Goal: Information Seeking & Learning: Learn about a topic

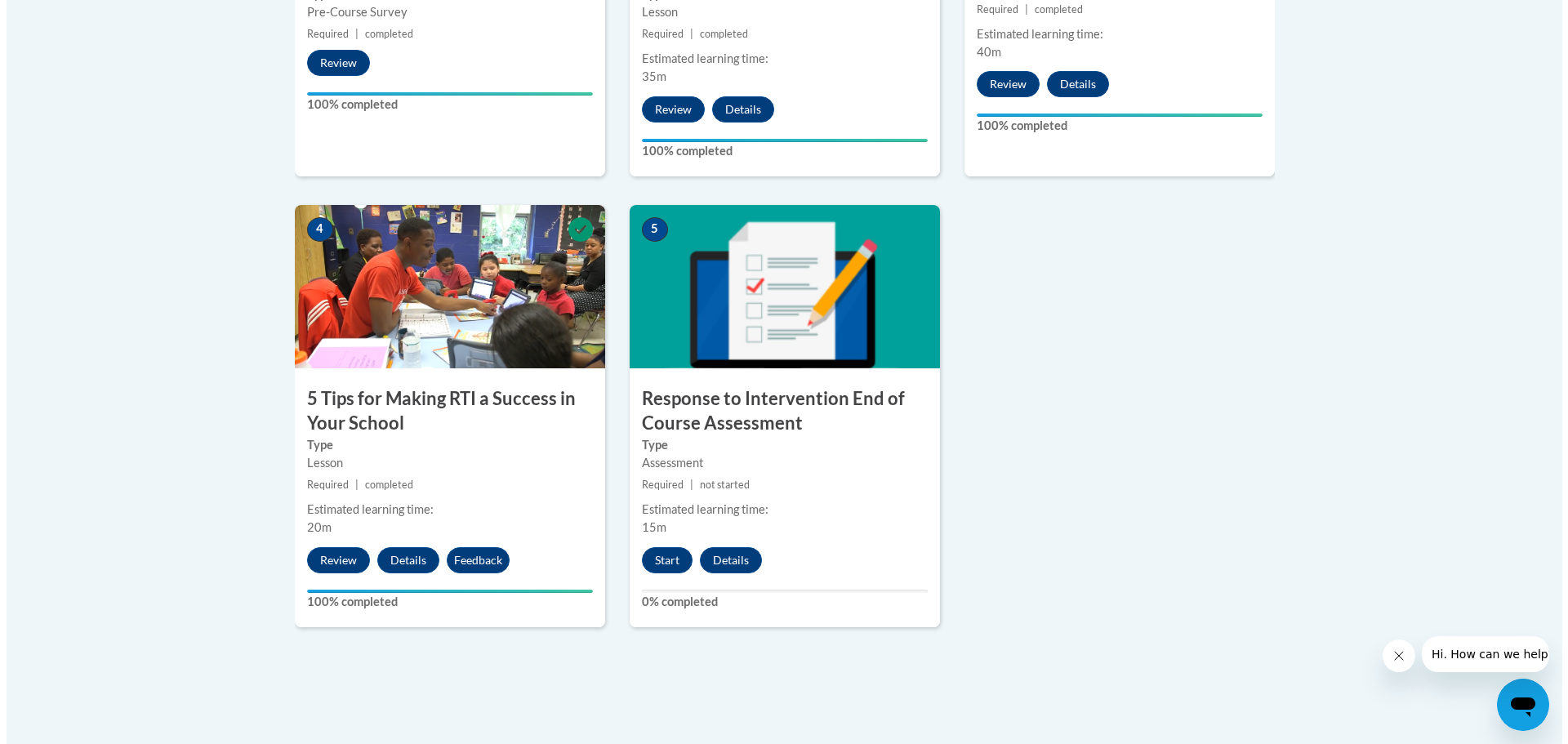
scroll to position [898, 0]
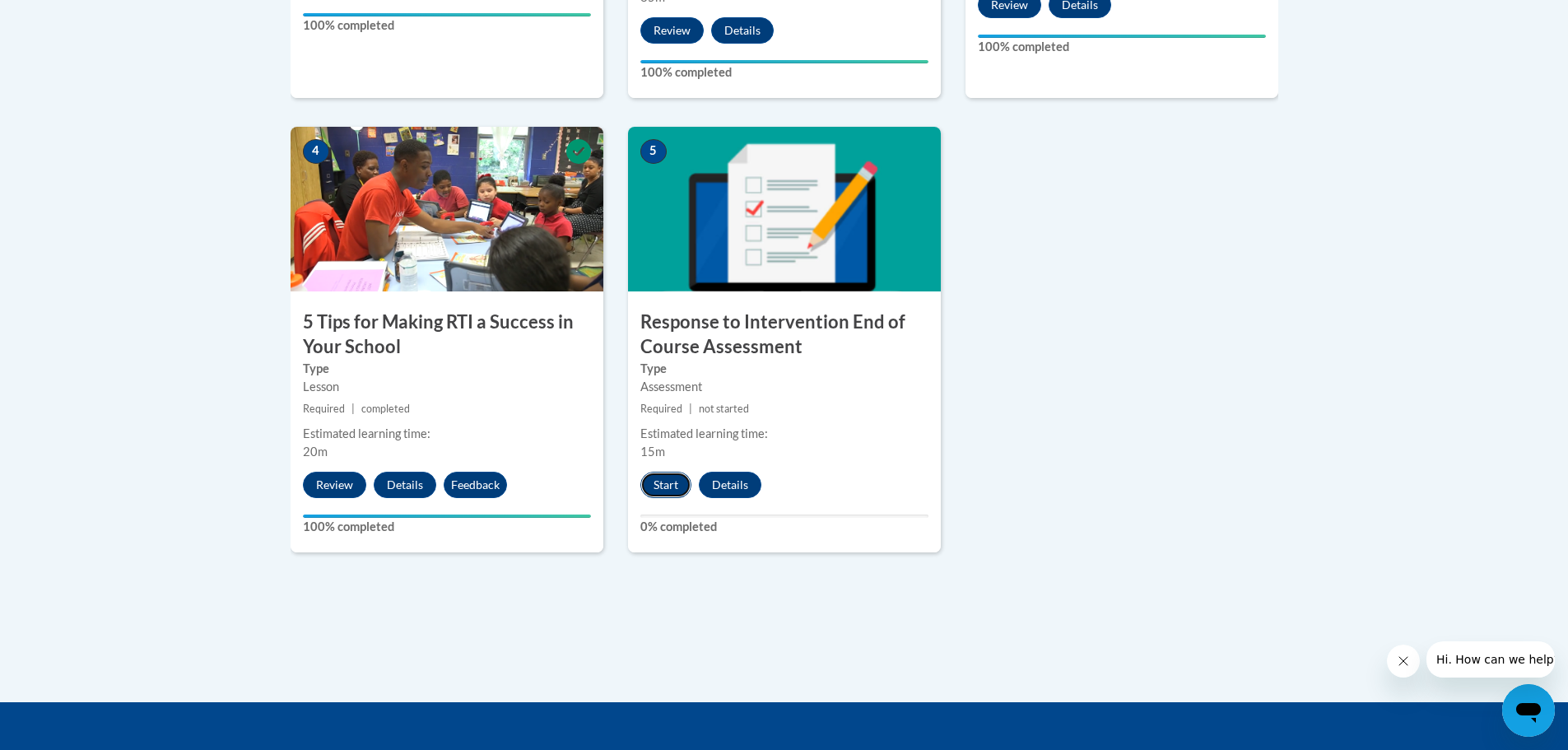
click at [662, 482] on button "Start" at bounding box center [666, 485] width 51 height 26
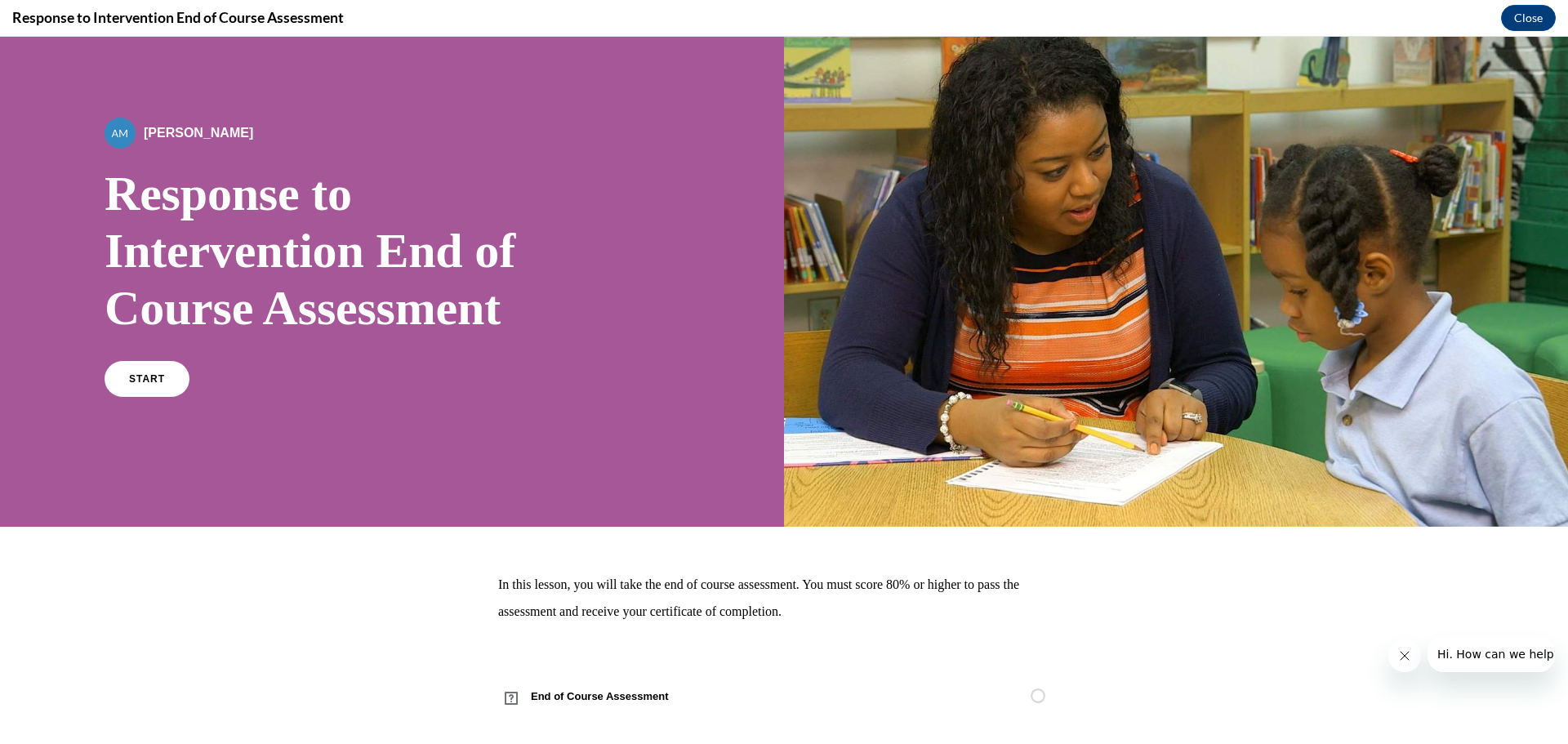
scroll to position [54, 0]
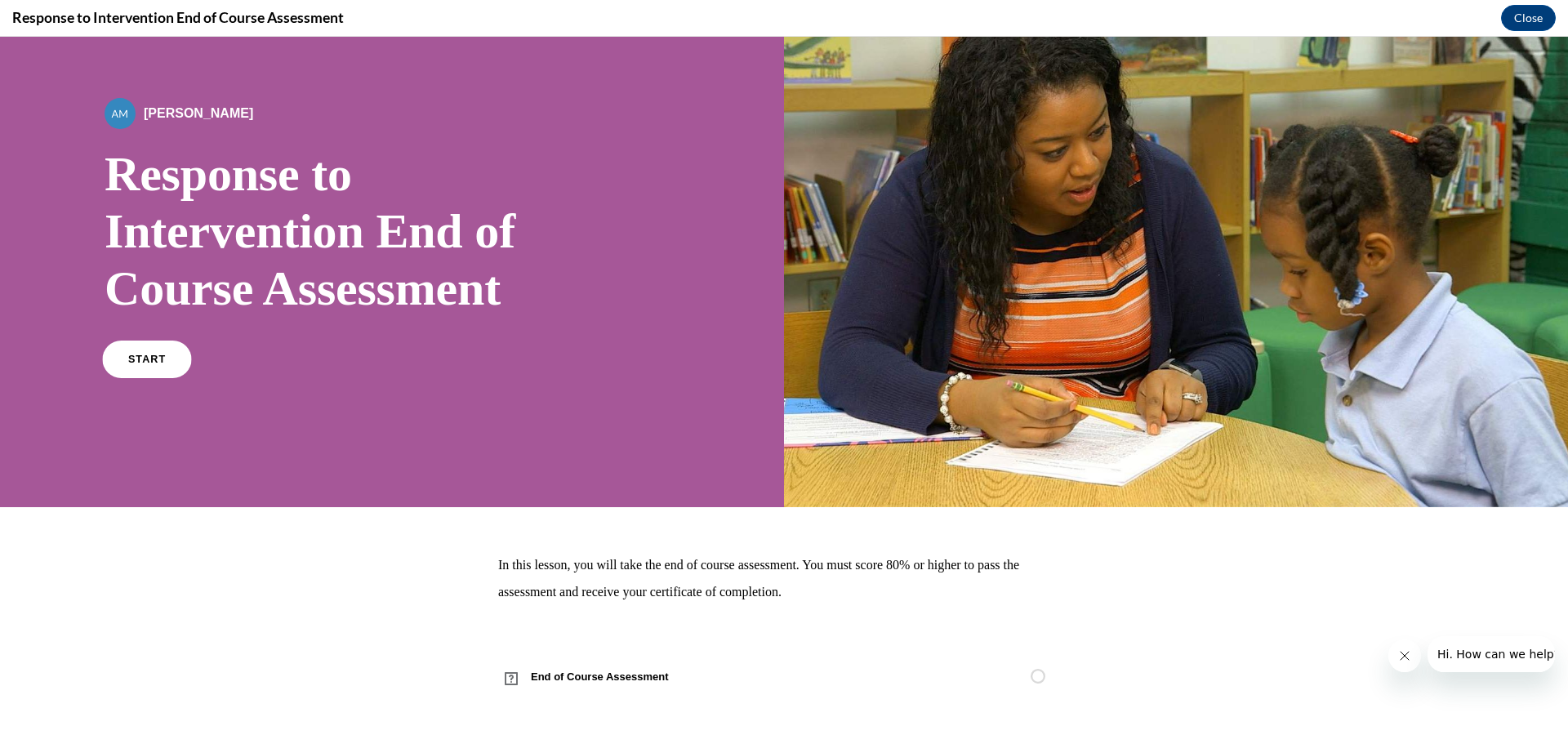
click at [137, 351] on link "START" at bounding box center [146, 359] width 89 height 38
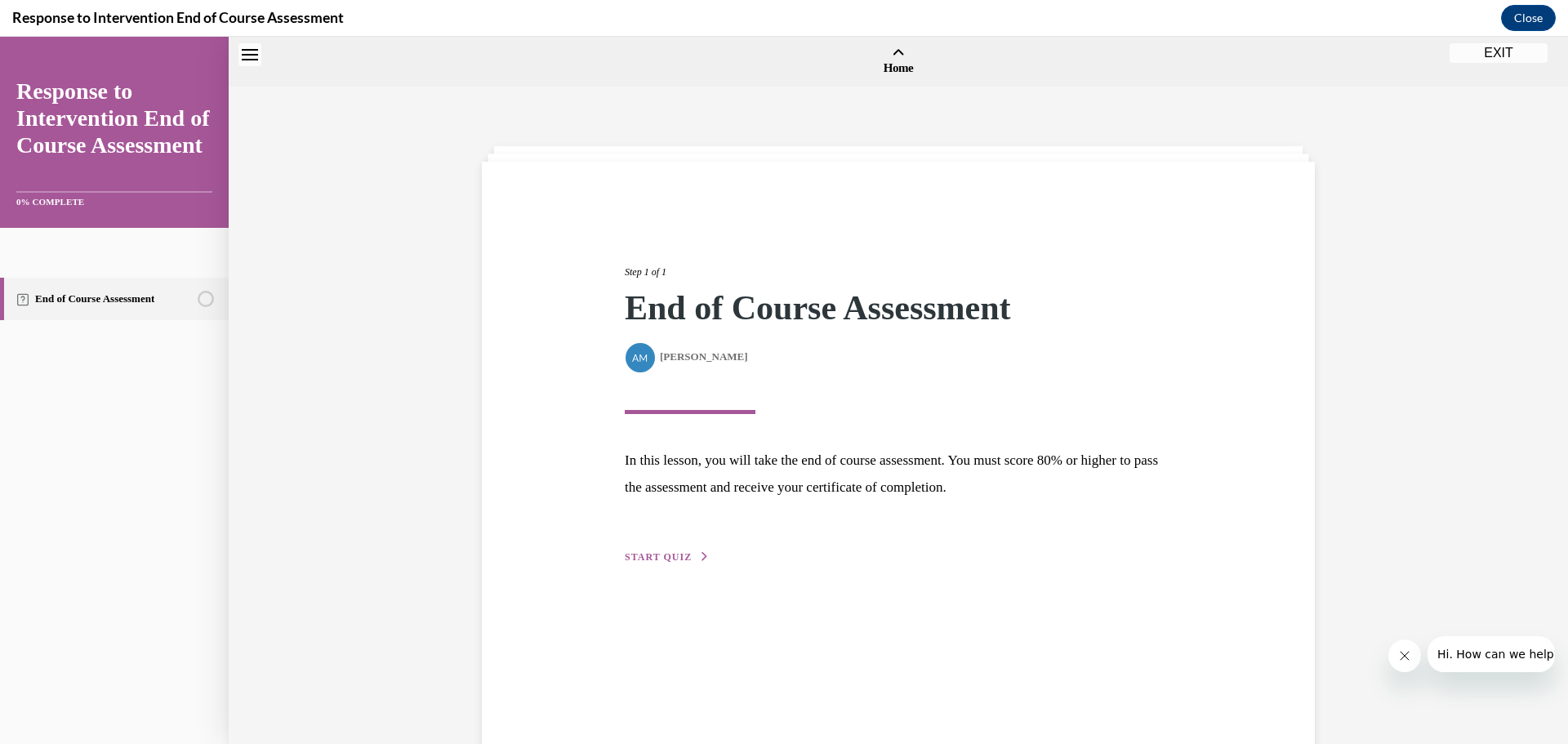
scroll to position [51, 0]
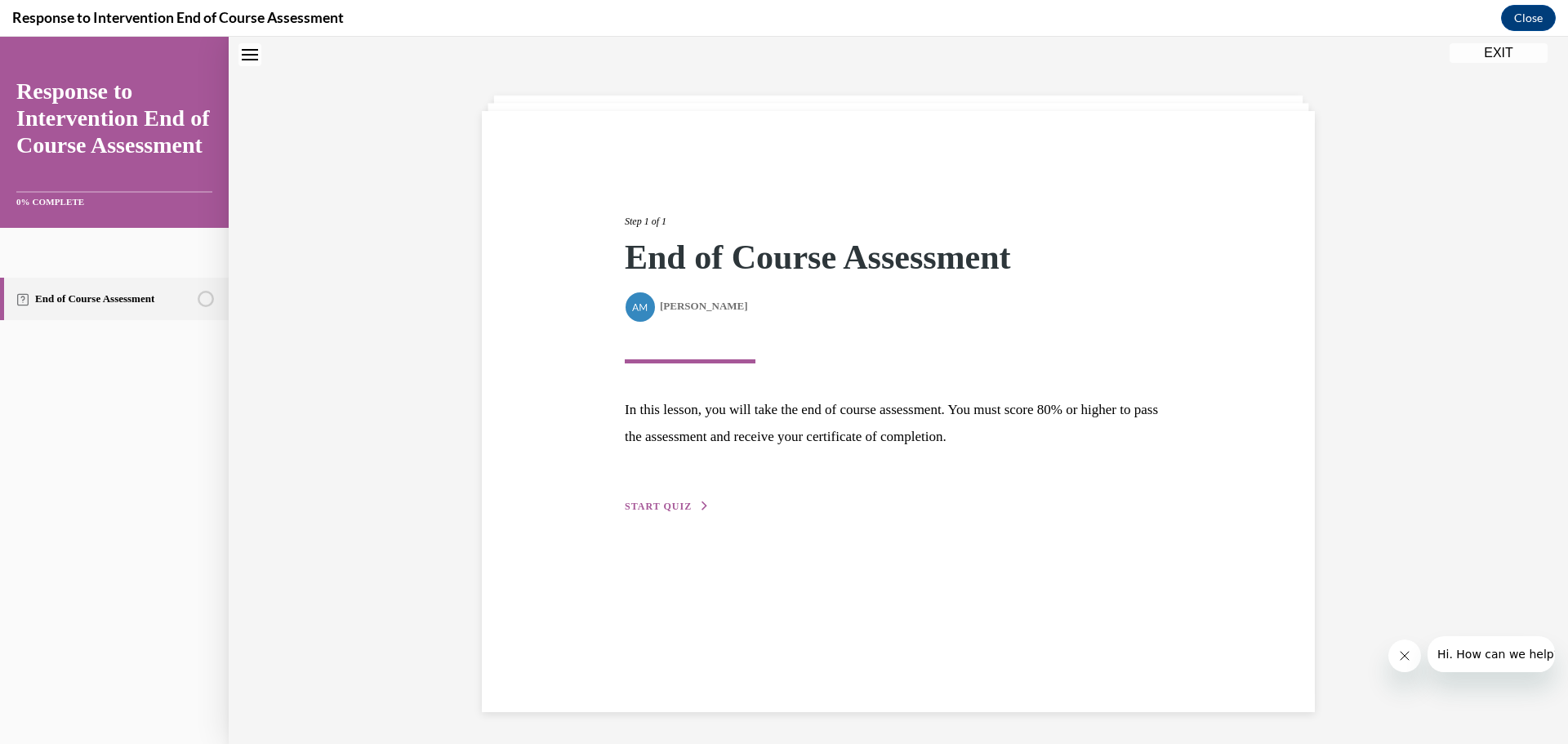
click at [653, 503] on span "START QUIZ" at bounding box center [658, 507] width 67 height 12
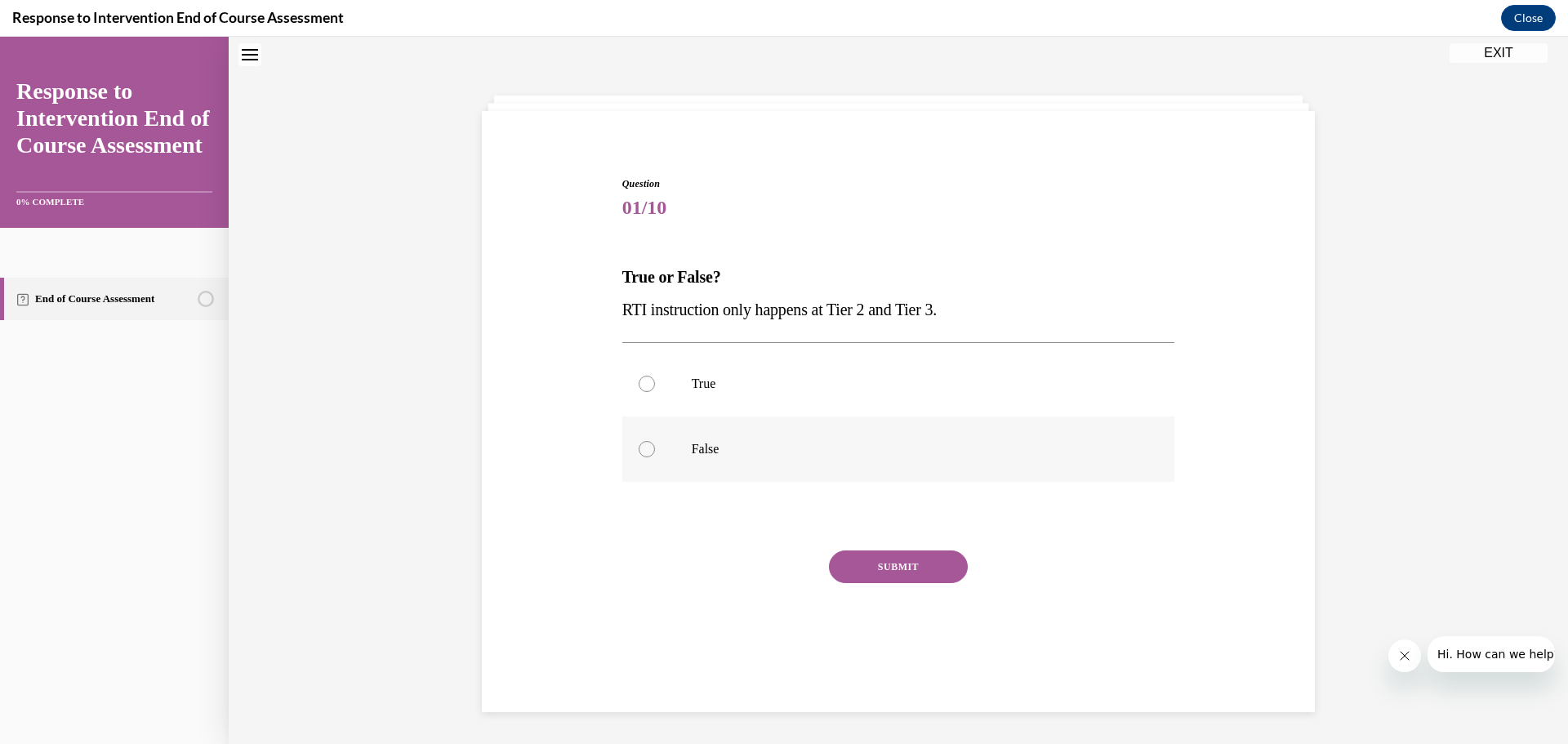
click at [641, 445] on div at bounding box center [647, 449] width 17 height 17
click at [641, 445] on input "False" at bounding box center [647, 449] width 17 height 17
radio input "true"
click at [885, 568] on button "SUBMIT" at bounding box center [898, 566] width 139 height 33
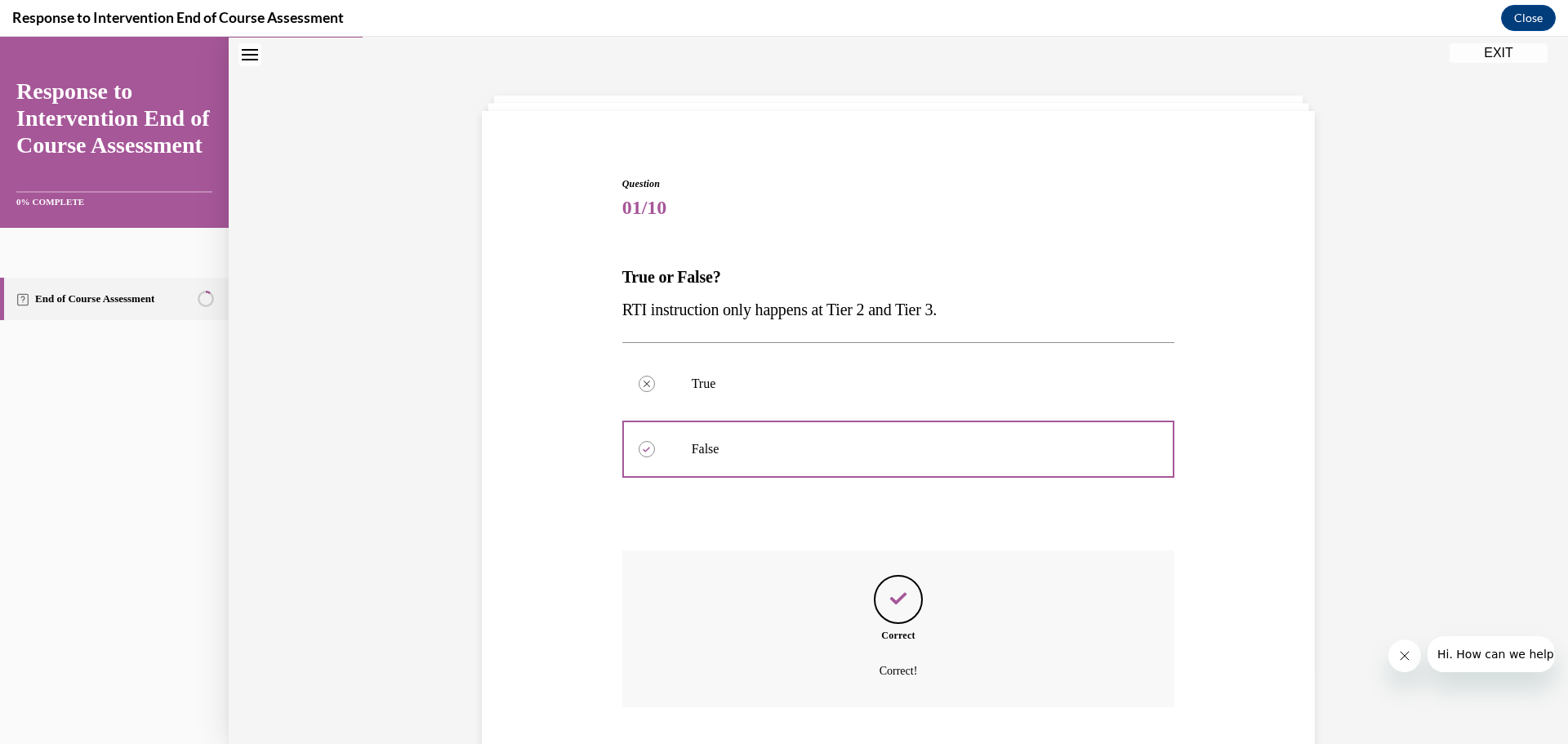
scroll to position [156, 0]
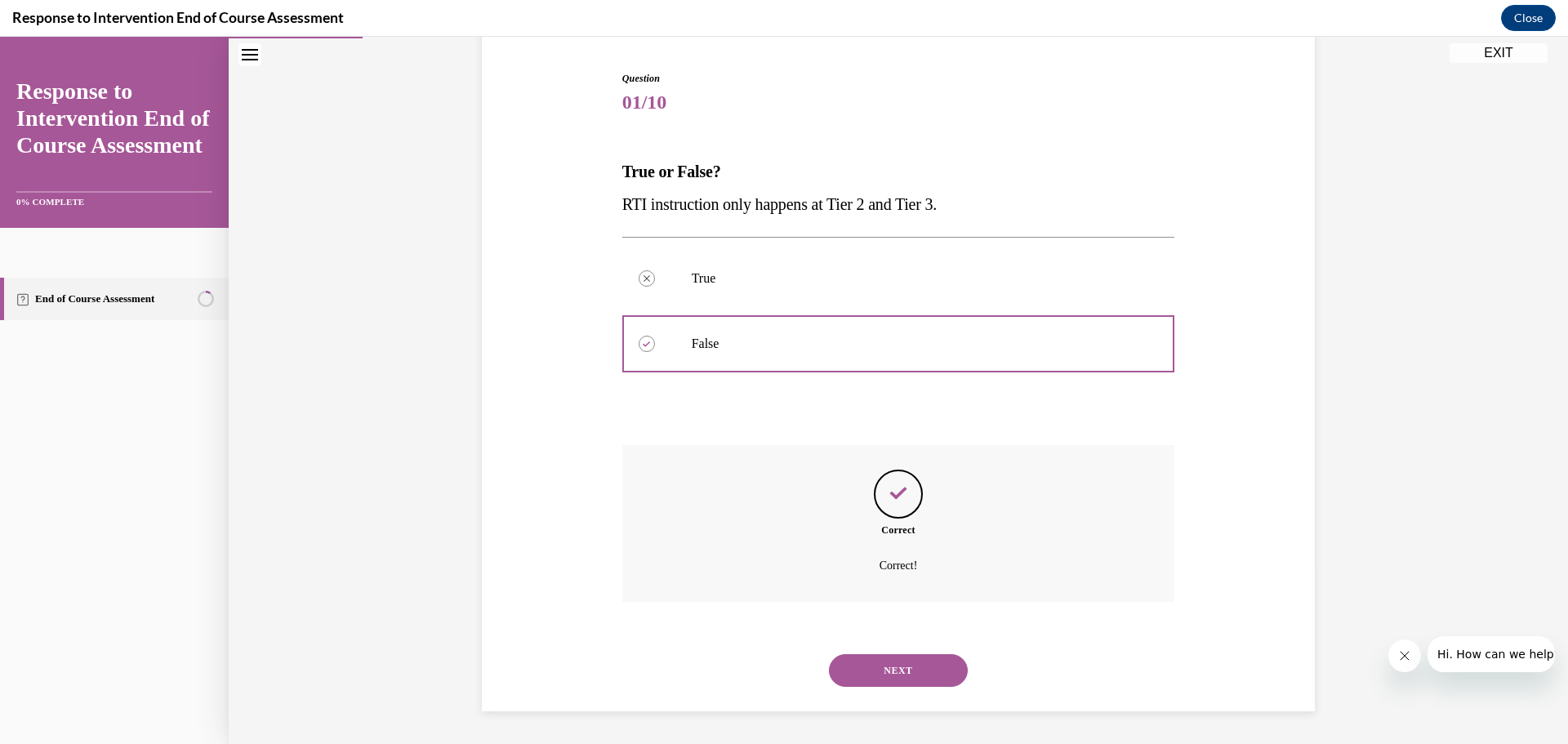
click at [881, 656] on button "NEXT" at bounding box center [898, 670] width 139 height 33
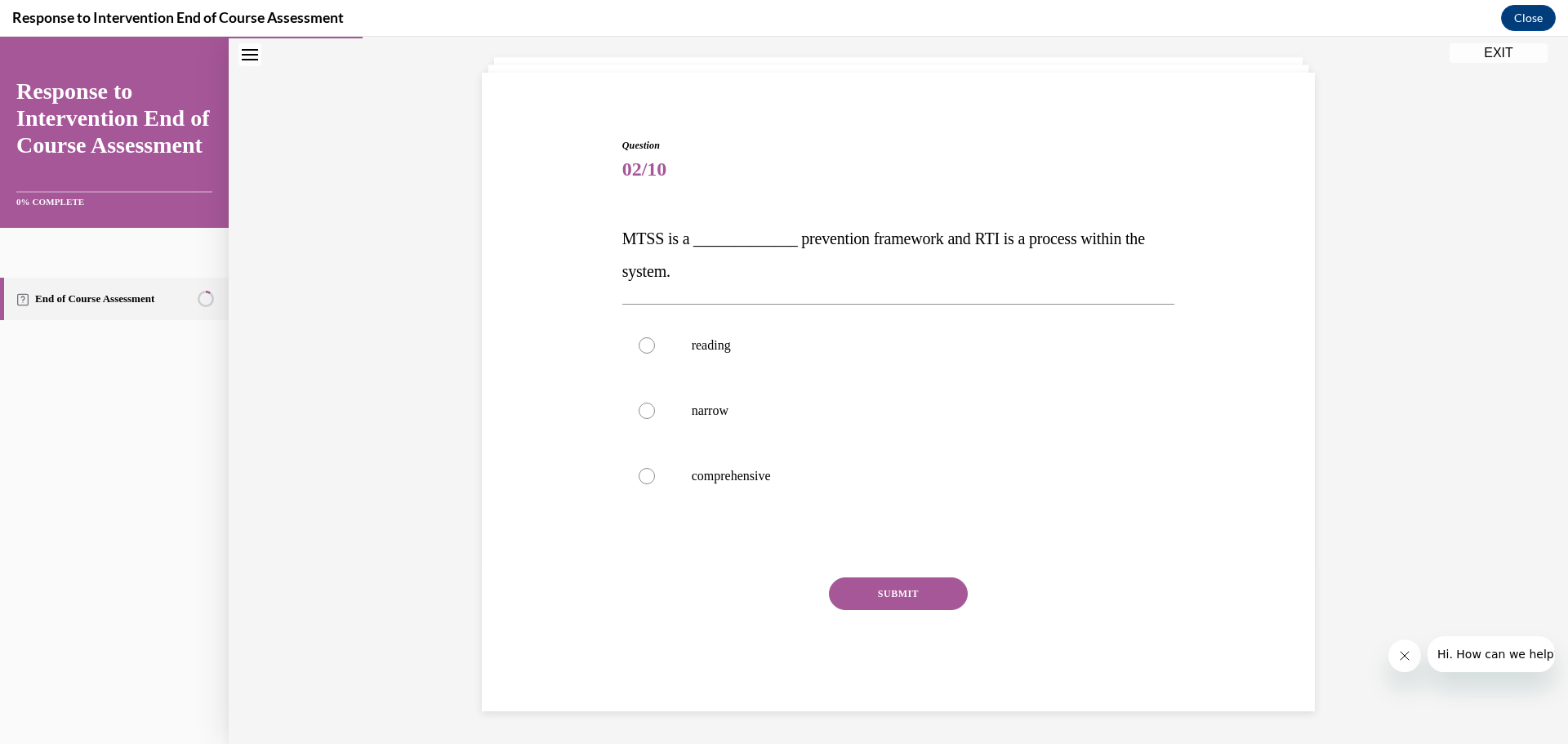
scroll to position [89, 0]
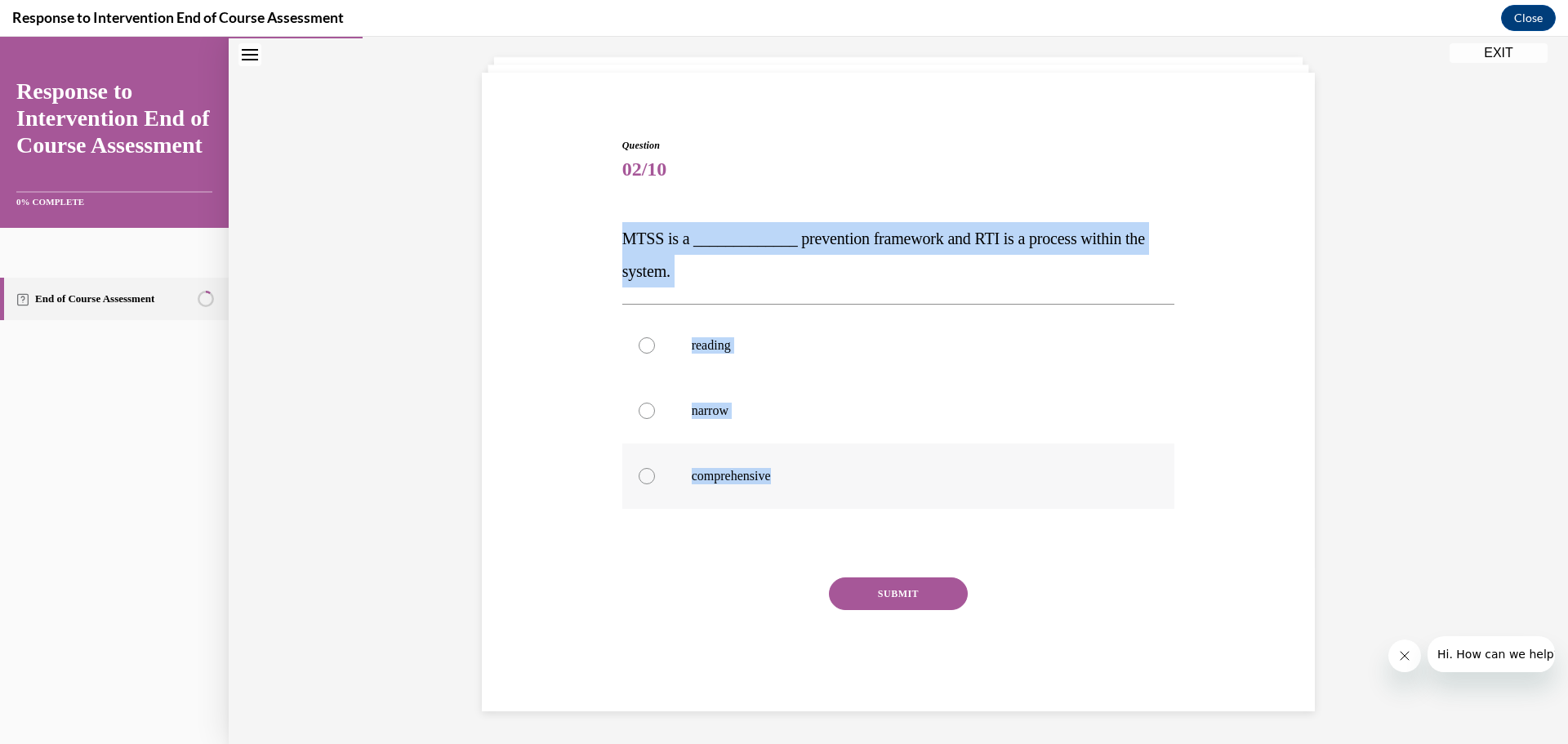
drag, startPoint x: 613, startPoint y: 226, endPoint x: 819, endPoint y: 468, distance: 317.8
click at [819, 468] on div "Question 02/10 MTSS is a _____________ prevention framework and RTI is a proces…" at bounding box center [898, 412] width 561 height 598
copy div "MTSS is a _____________ prevention framework and RTI is a process within the sy…"
click at [643, 475] on div at bounding box center [647, 476] width 17 height 17
click at [643, 475] on input "comprehensive" at bounding box center [647, 476] width 17 height 17
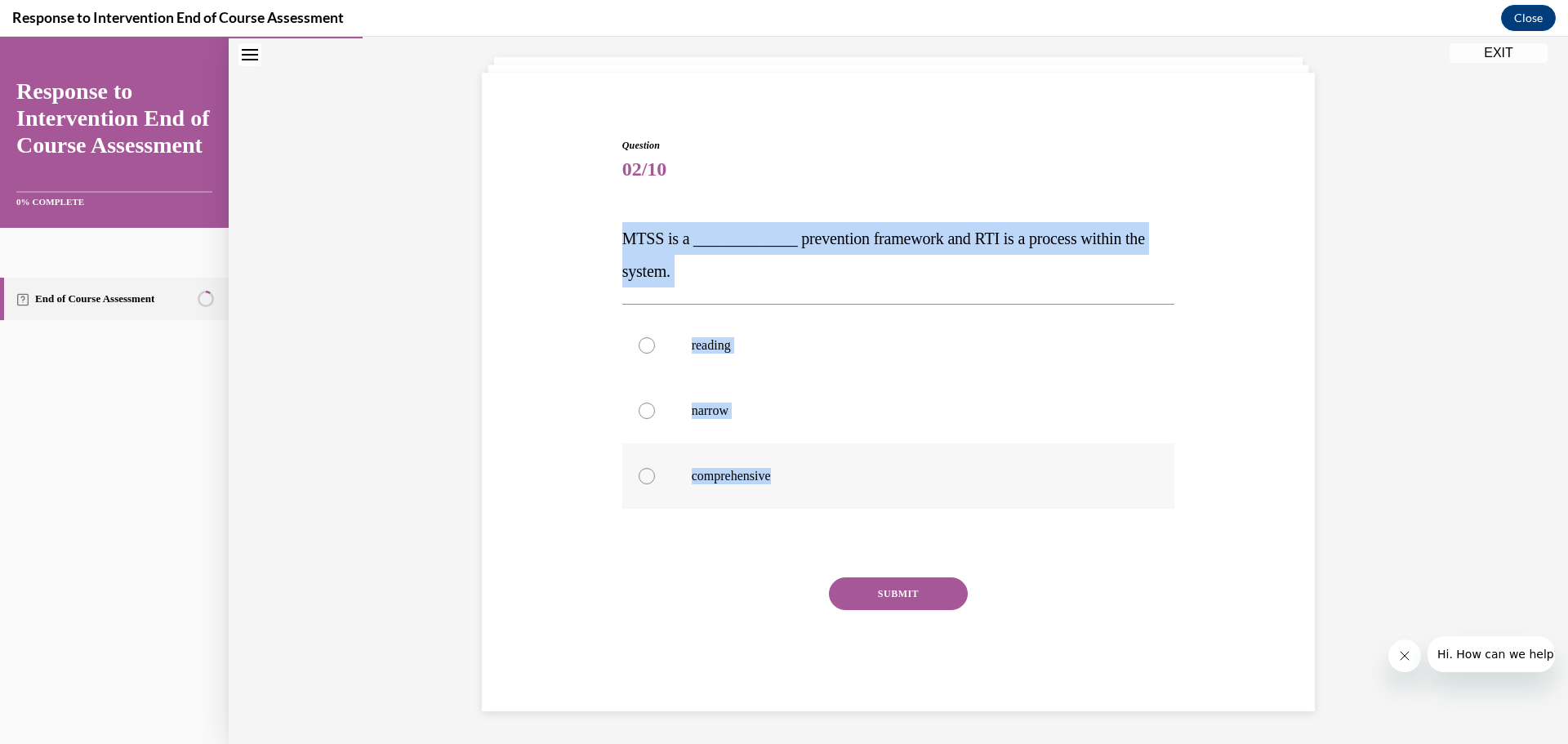
radio input "true"
click at [897, 586] on button "SUBMIT" at bounding box center [898, 593] width 139 height 33
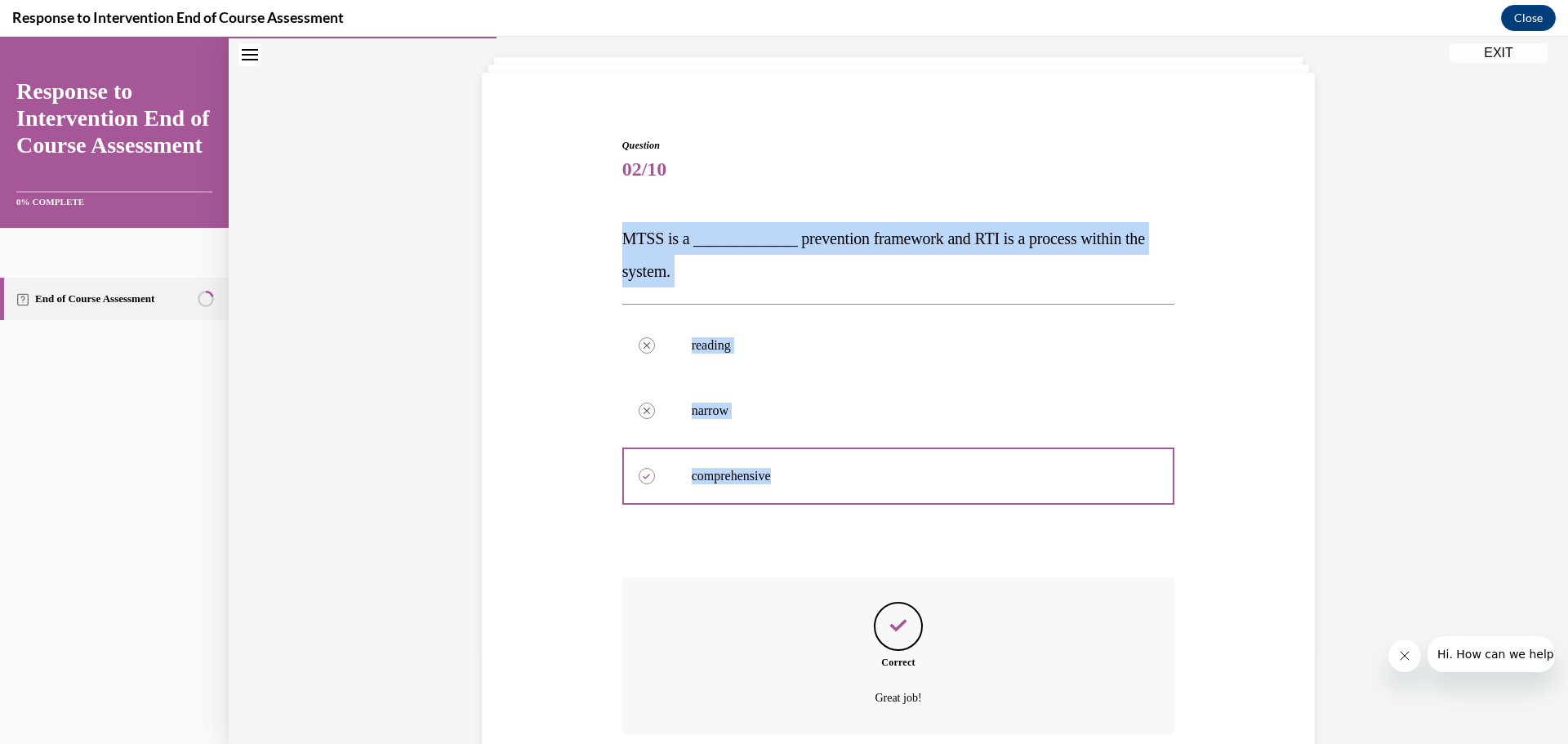
scroll to position [222, 0]
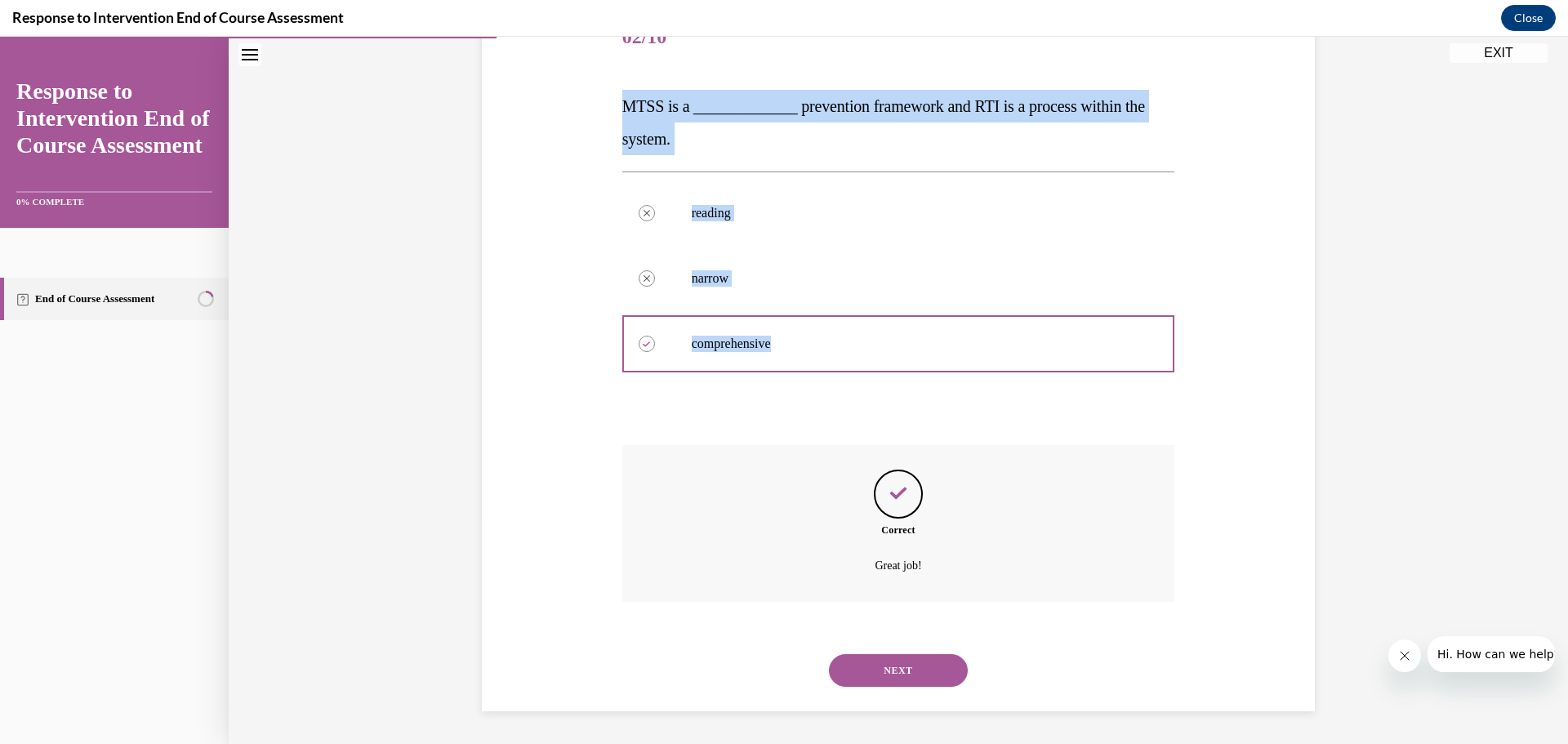
click at [876, 675] on button "NEXT" at bounding box center [898, 670] width 139 height 33
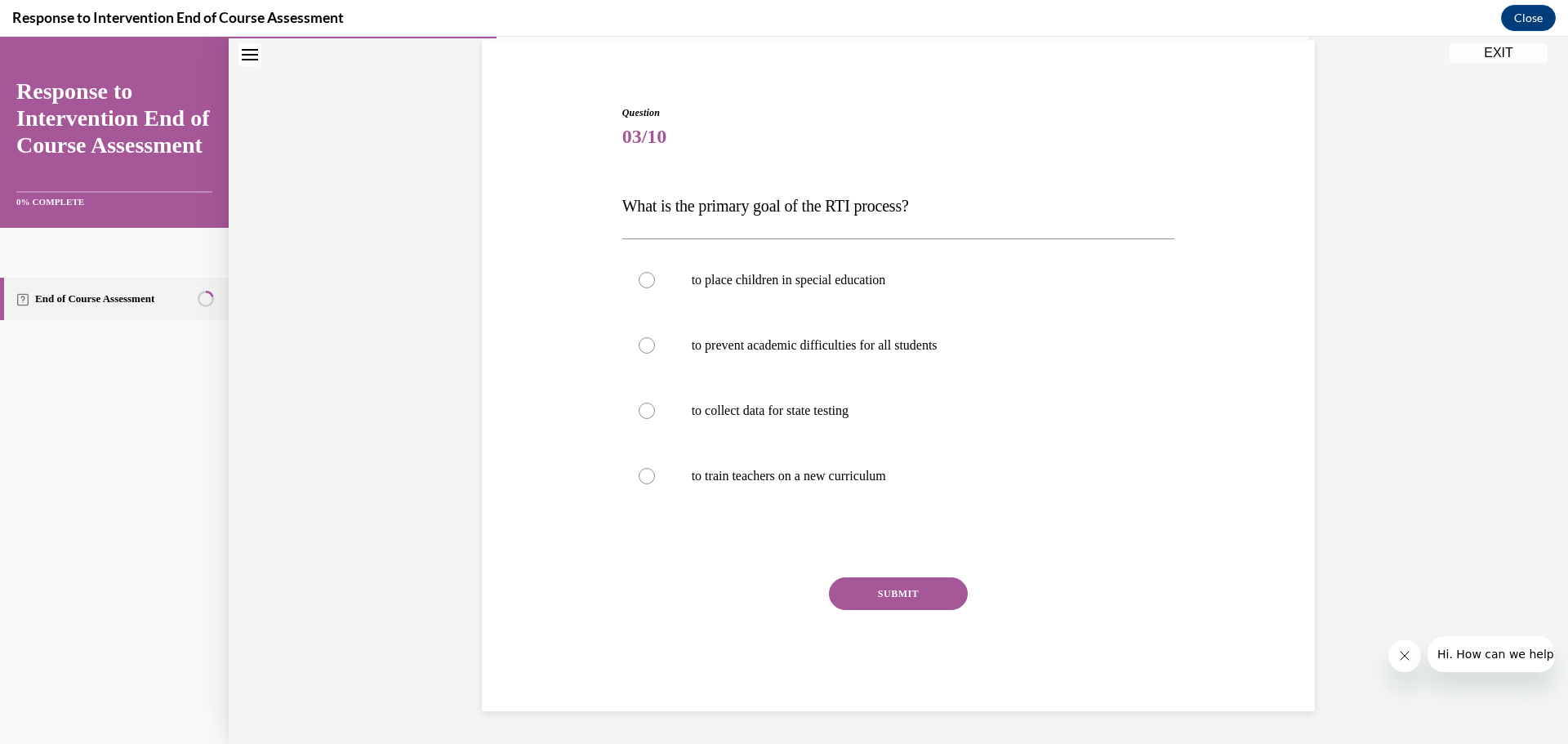
scroll to position [122, 0]
click at [641, 347] on div at bounding box center [647, 345] width 17 height 17
click at [641, 347] on input "to prevent academic difficulties for all students" at bounding box center [647, 345] width 17 height 17
radio input "true"
click at [919, 590] on button "SUBMIT" at bounding box center [898, 593] width 139 height 33
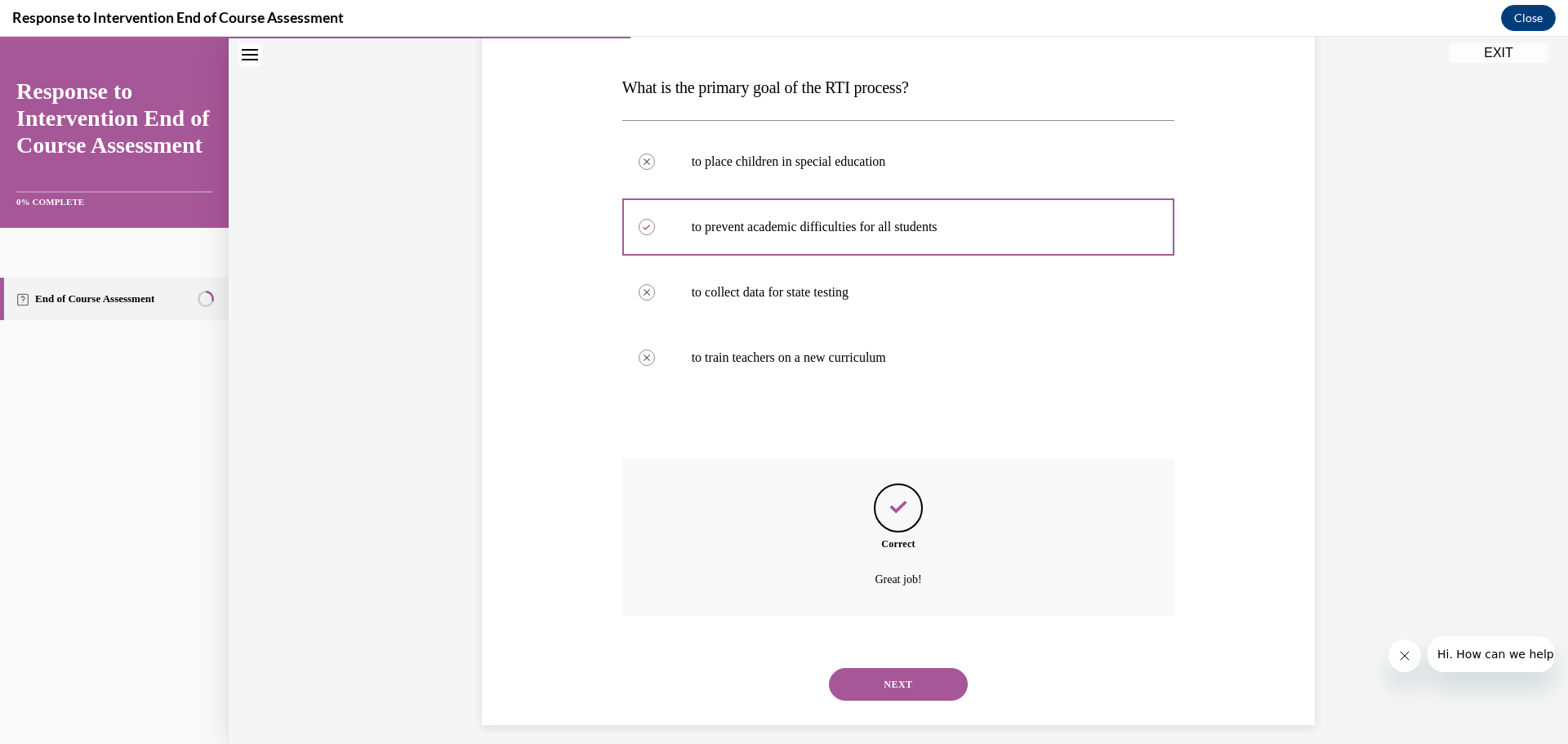
scroll to position [254, 0]
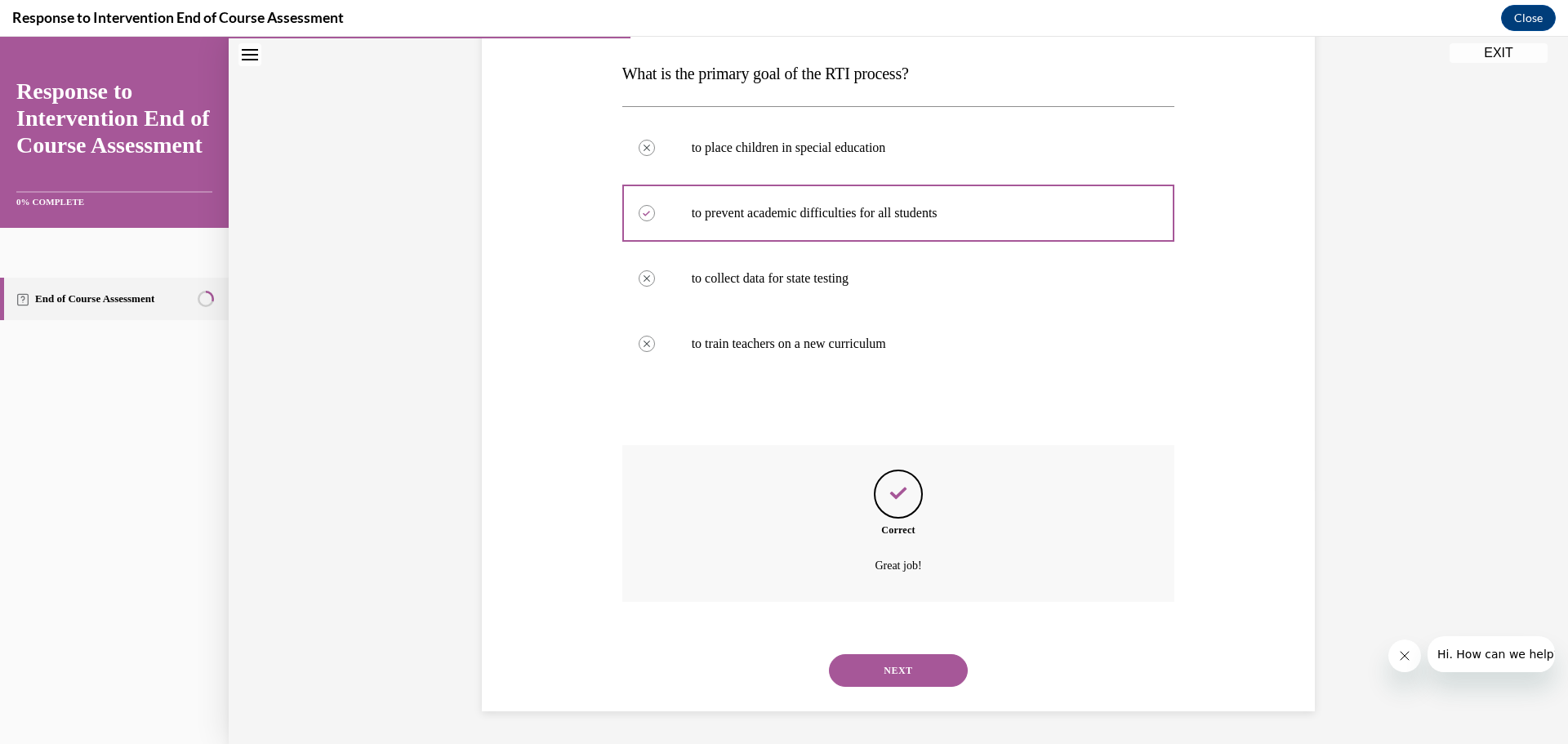
click at [888, 650] on div "NEXT" at bounding box center [898, 670] width 553 height 65
click at [892, 669] on button "NEXT" at bounding box center [898, 670] width 139 height 33
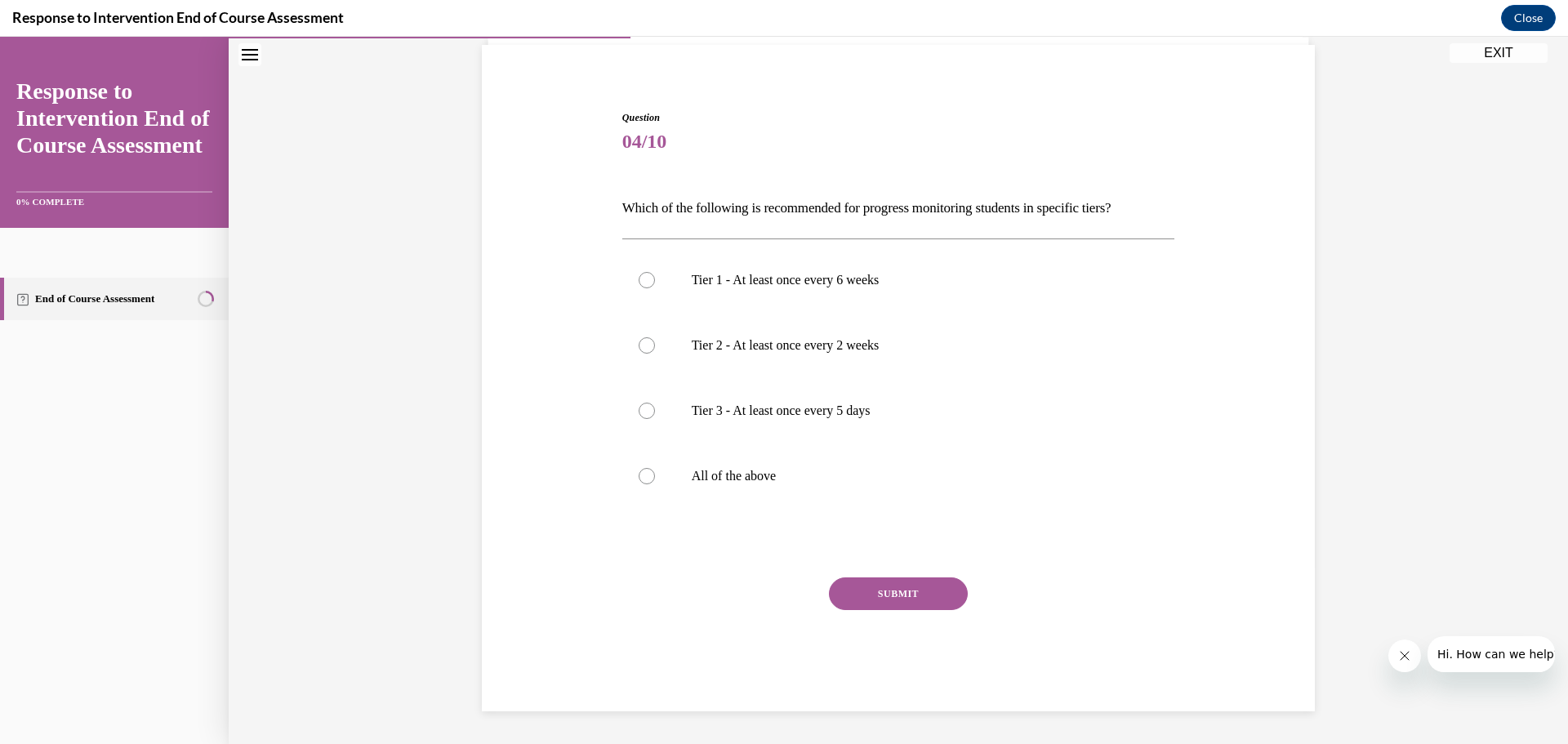
scroll to position [117, 0]
click at [689, 465] on label "All of the above" at bounding box center [898, 476] width 553 height 65
click at [655, 468] on input "All of the above" at bounding box center [647, 476] width 17 height 17
radio input "true"
click at [928, 589] on button "SUBMIT" at bounding box center [898, 593] width 139 height 33
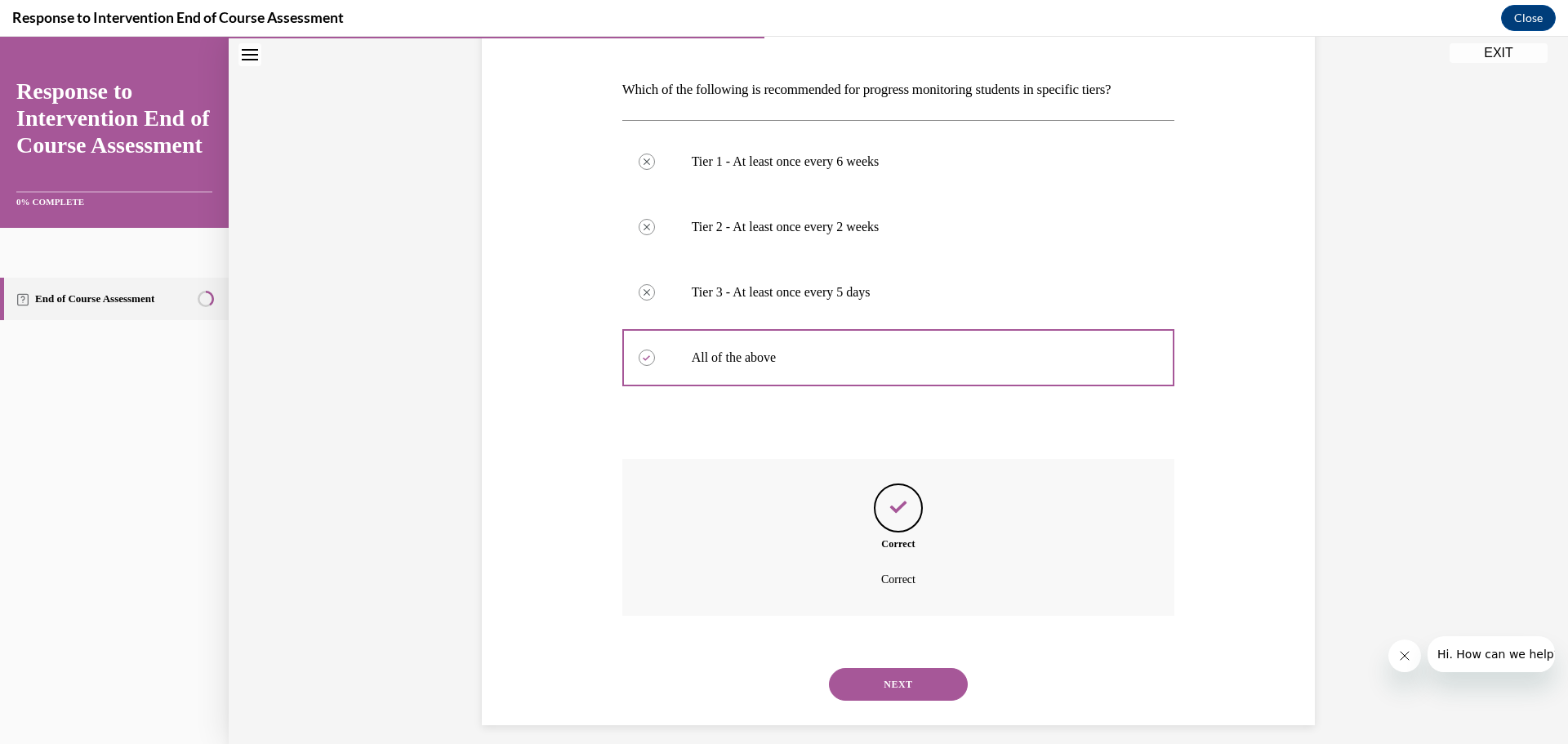
scroll to position [249, 0]
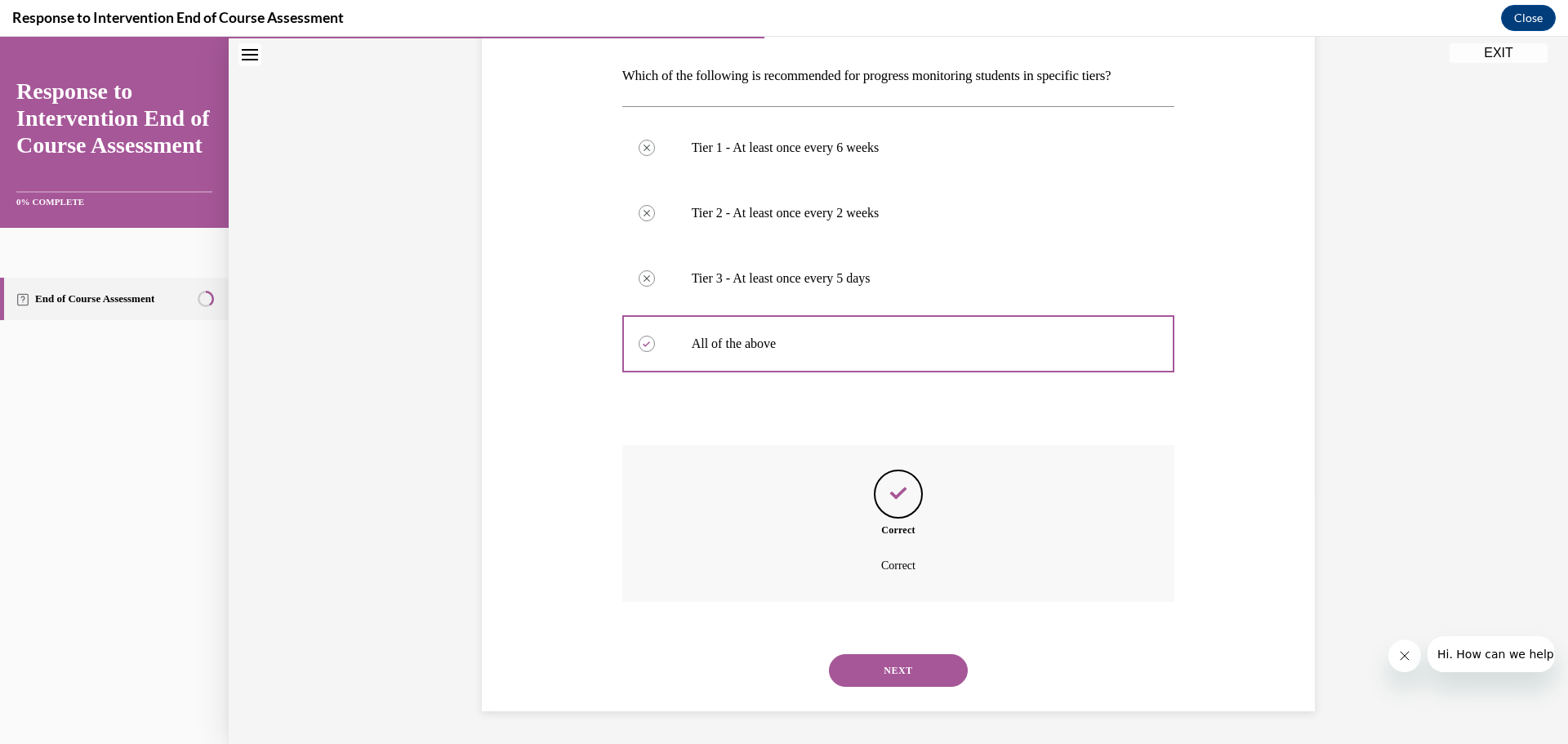
click at [886, 665] on button "NEXT" at bounding box center [898, 670] width 139 height 33
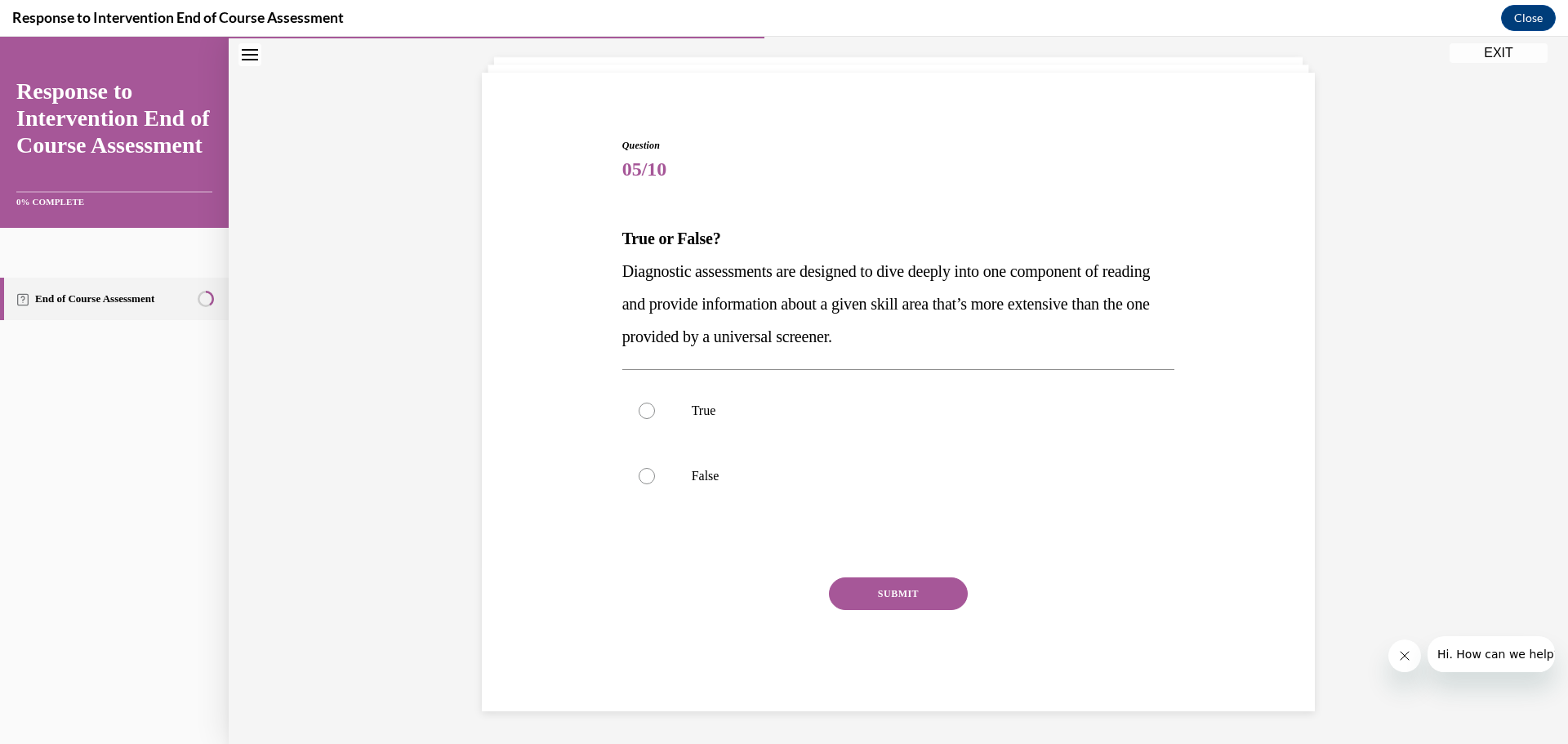
scroll to position [89, 0]
click at [750, 428] on label "True" at bounding box center [898, 410] width 553 height 65
click at [655, 419] on input "True" at bounding box center [647, 410] width 17 height 17
radio input "true"
click at [859, 586] on button "SUBMIT" at bounding box center [898, 593] width 139 height 33
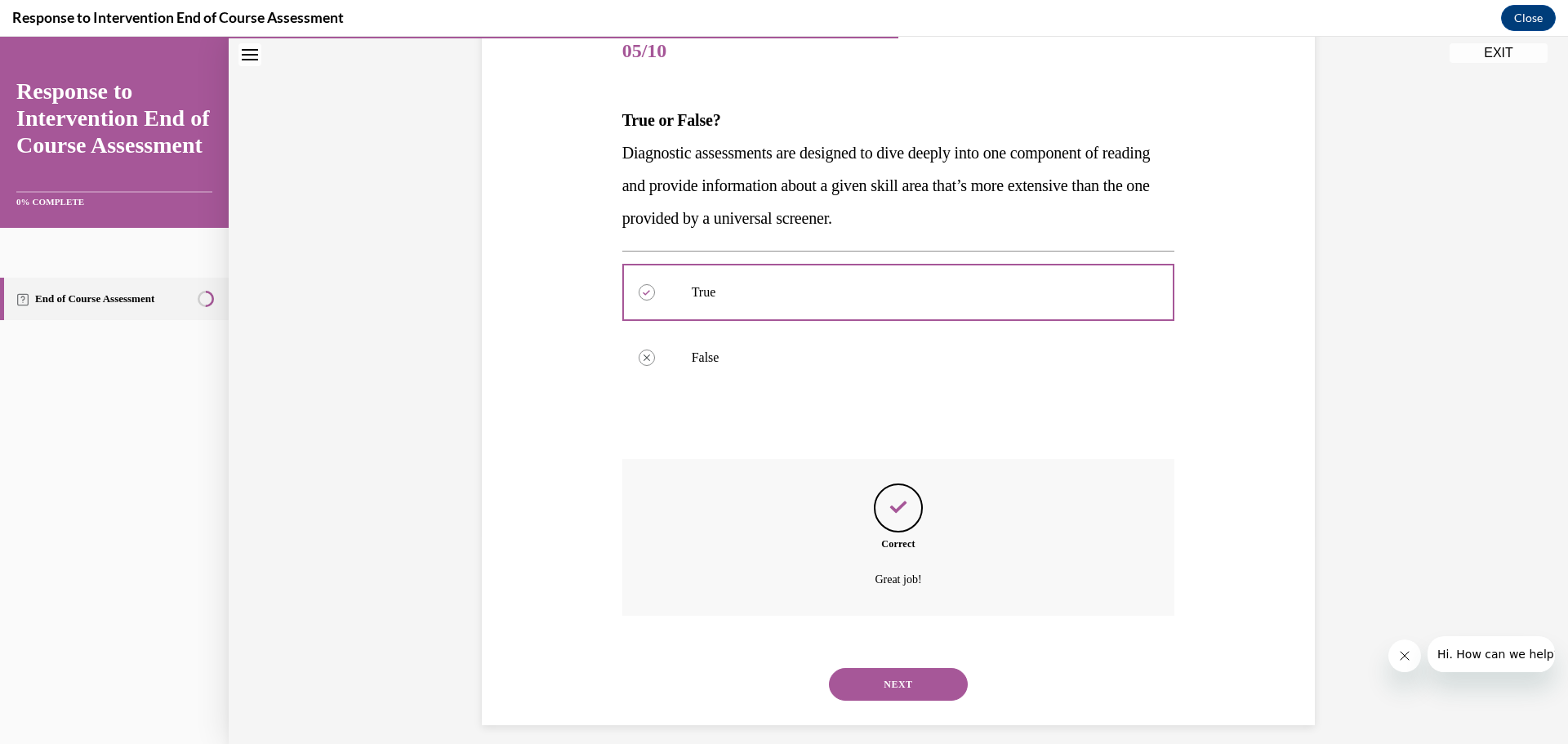
scroll to position [222, 0]
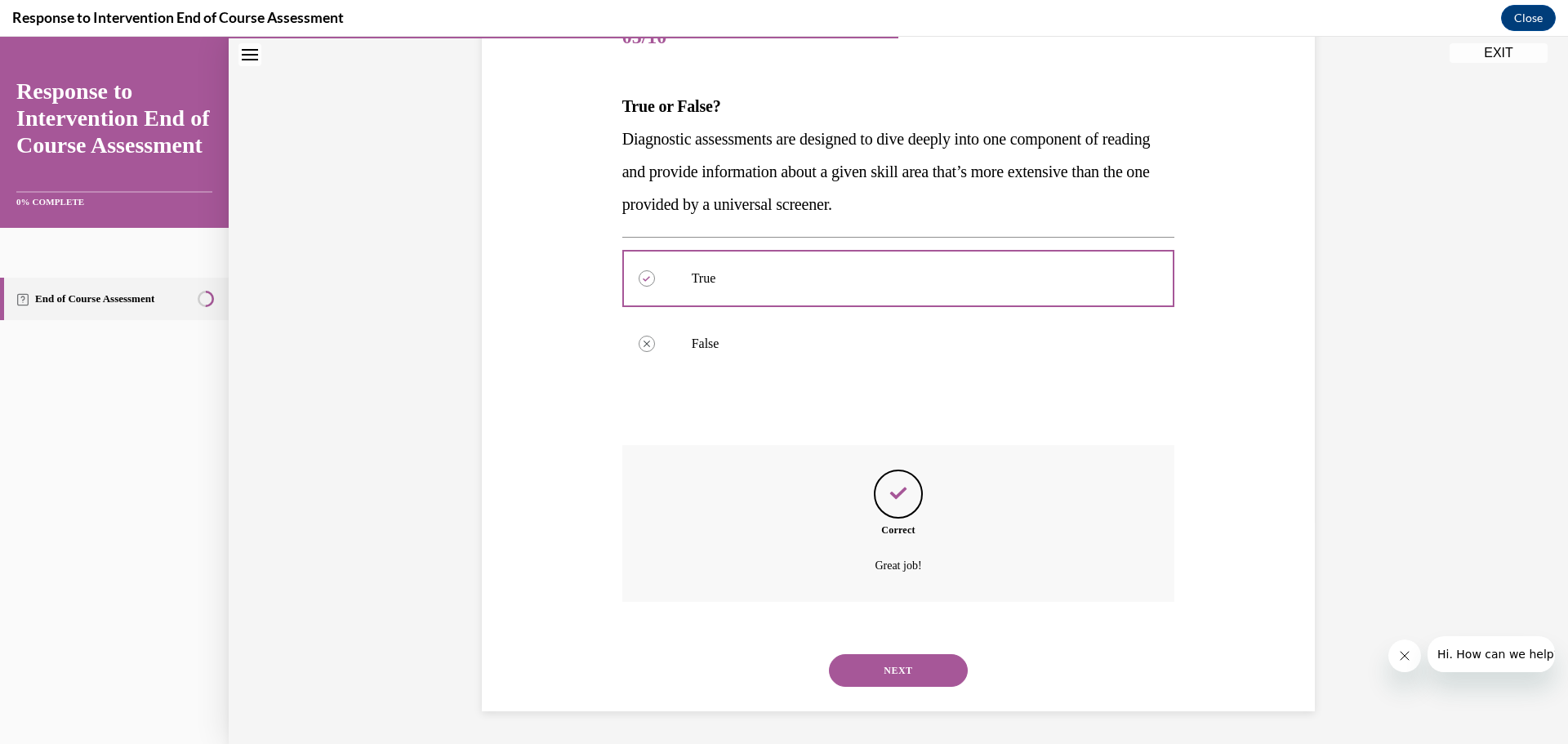
click at [904, 671] on button "NEXT" at bounding box center [898, 670] width 139 height 33
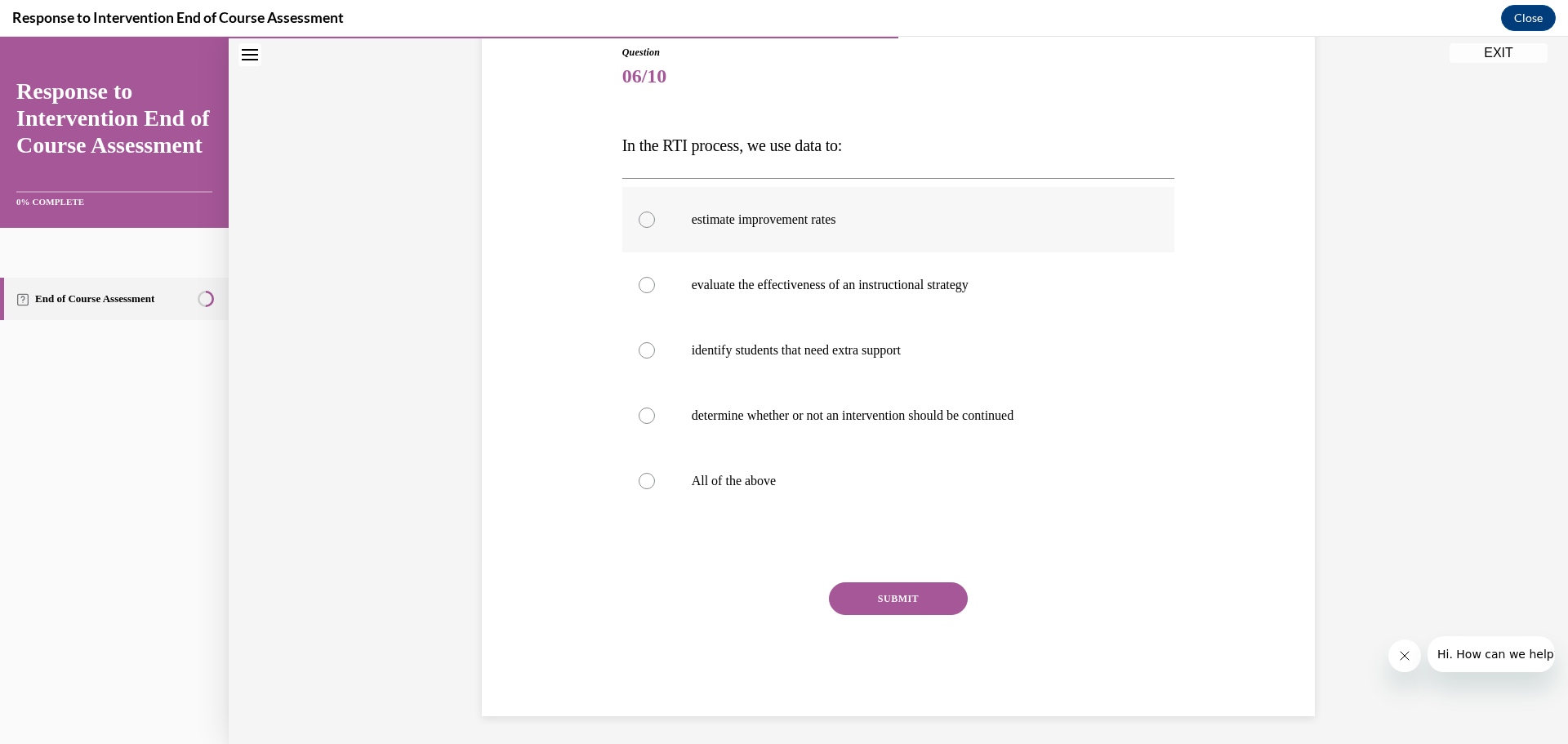
scroll to position [187, 0]
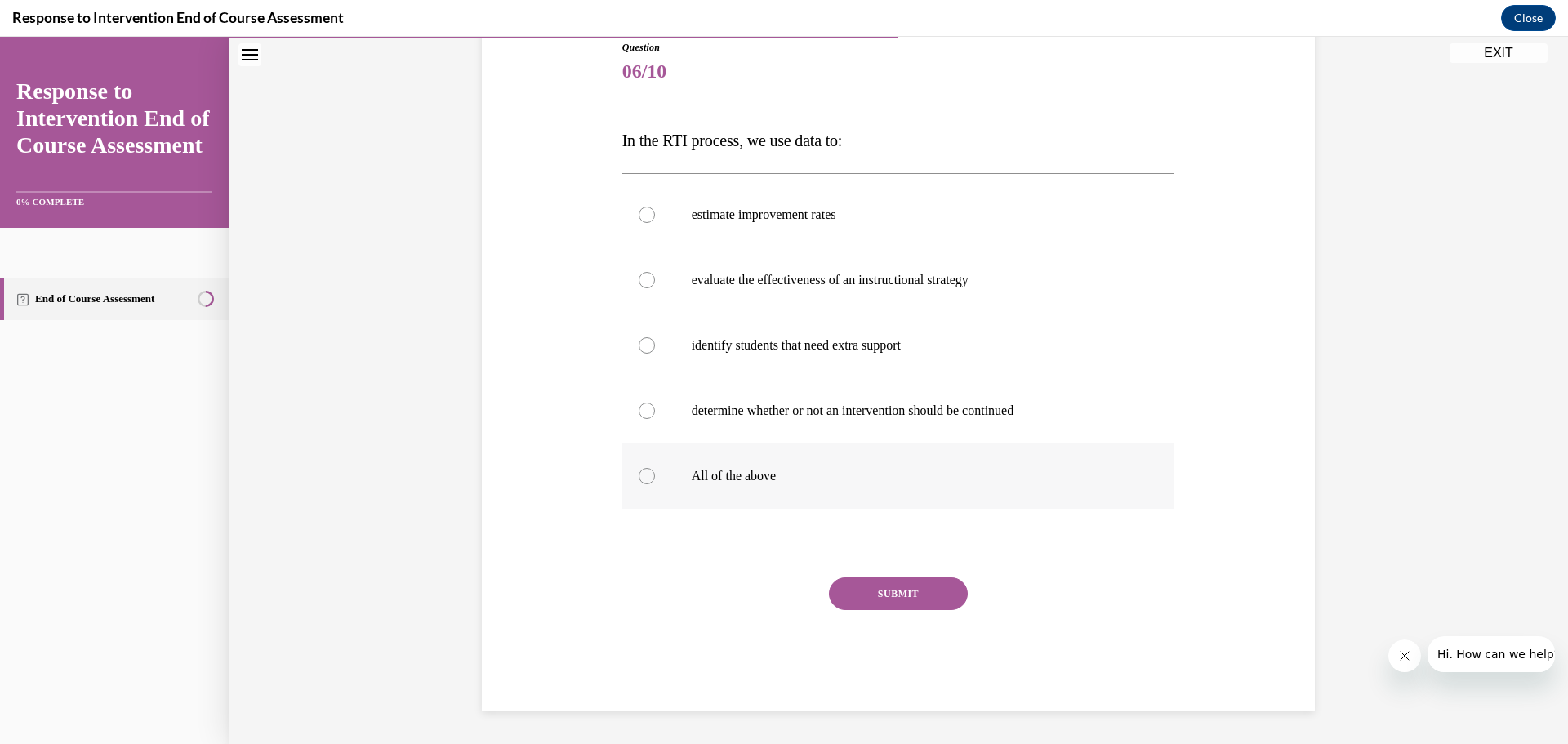
click at [795, 474] on p "All of the above" at bounding box center [912, 476] width 442 height 17
click at [655, 474] on input "All of the above" at bounding box center [647, 476] width 17 height 17
radio input "true"
click at [847, 594] on button "SUBMIT" at bounding box center [898, 593] width 139 height 33
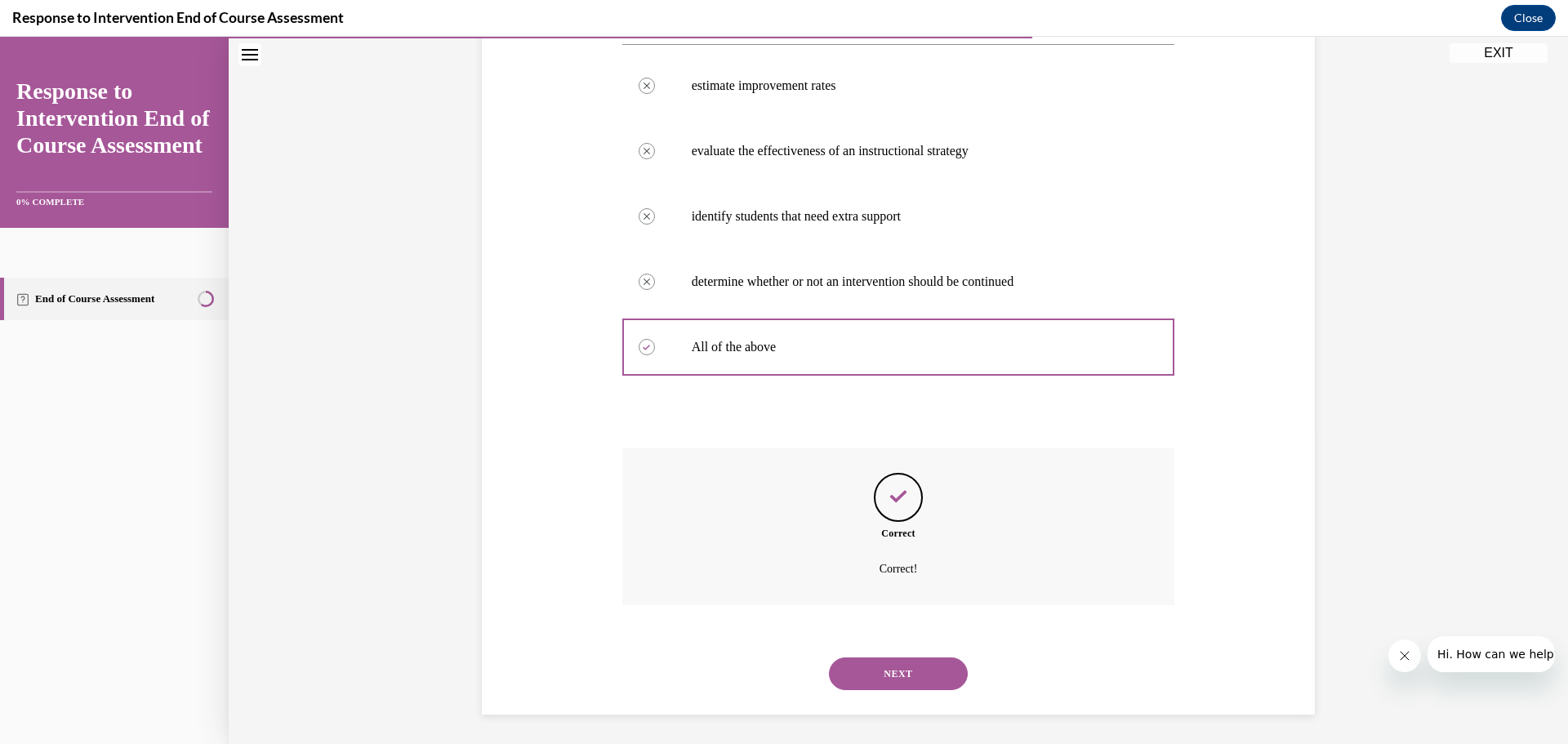
scroll to position [319, 0]
click at [902, 668] on button "NEXT" at bounding box center [898, 670] width 139 height 33
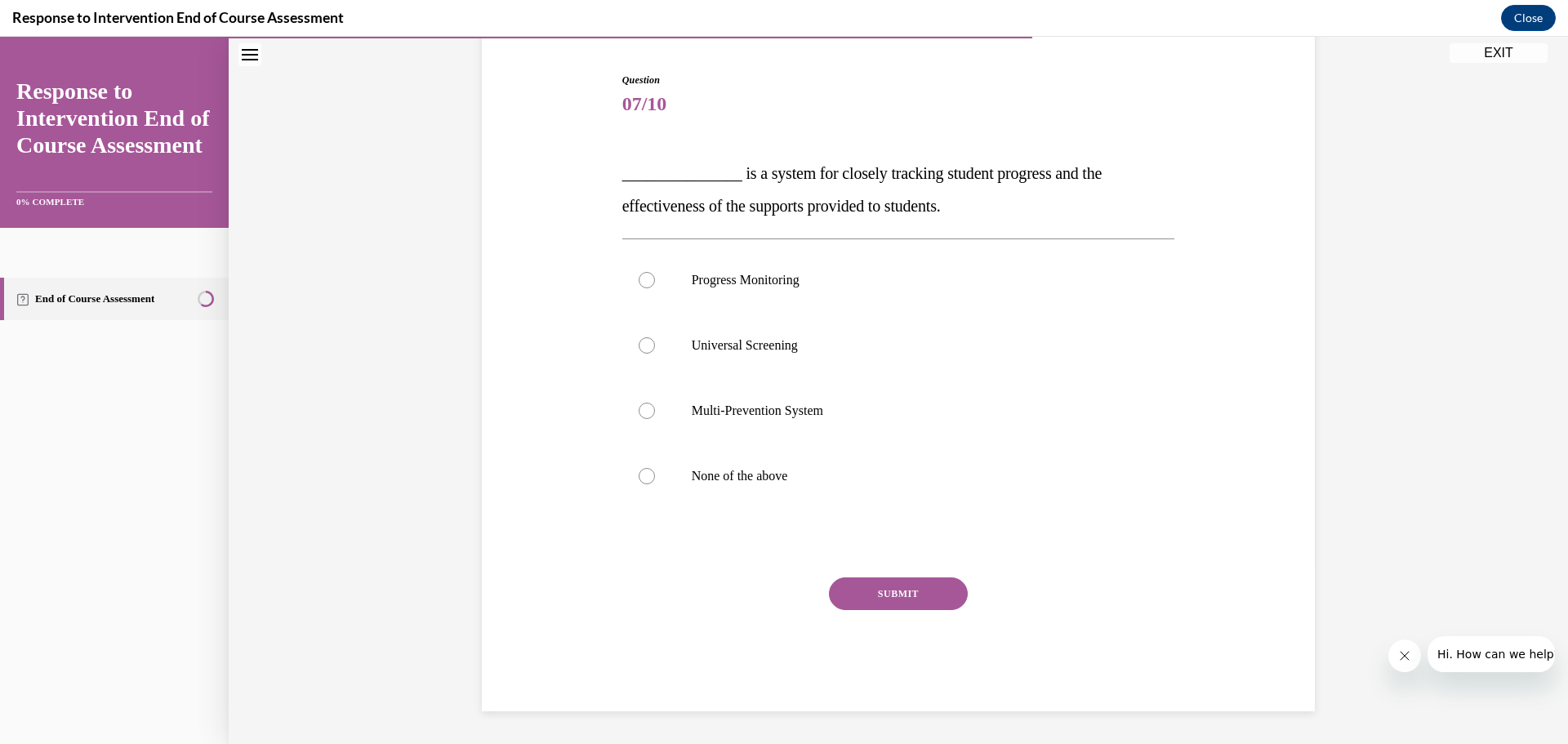
scroll to position [155, 0]
click at [923, 264] on label "Progress Monitoring" at bounding box center [898, 280] width 553 height 65
click at [655, 272] on input "Progress Monitoring" at bounding box center [647, 280] width 17 height 17
radio input "true"
click at [934, 597] on button "SUBMIT" at bounding box center [898, 593] width 139 height 33
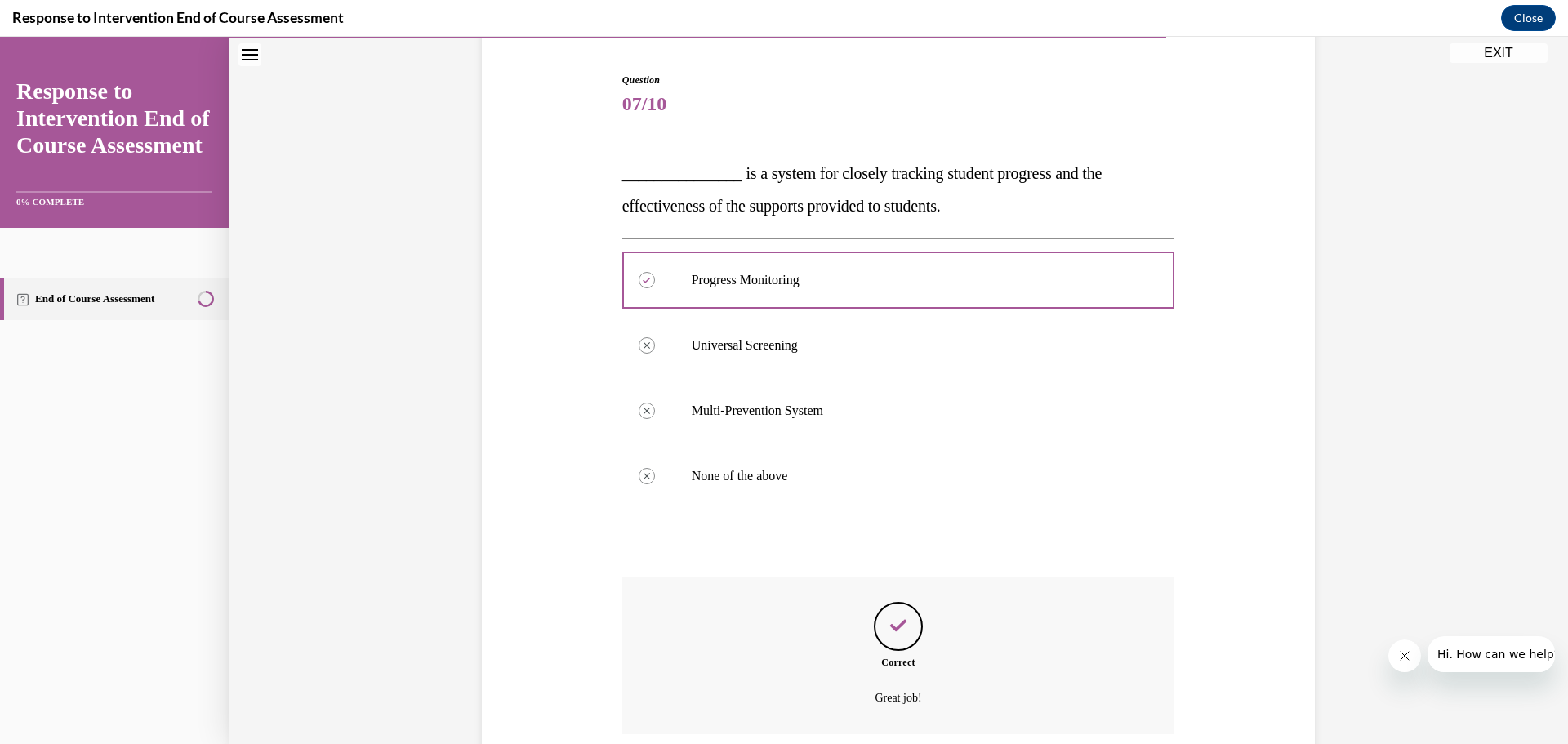
scroll to position [287, 0]
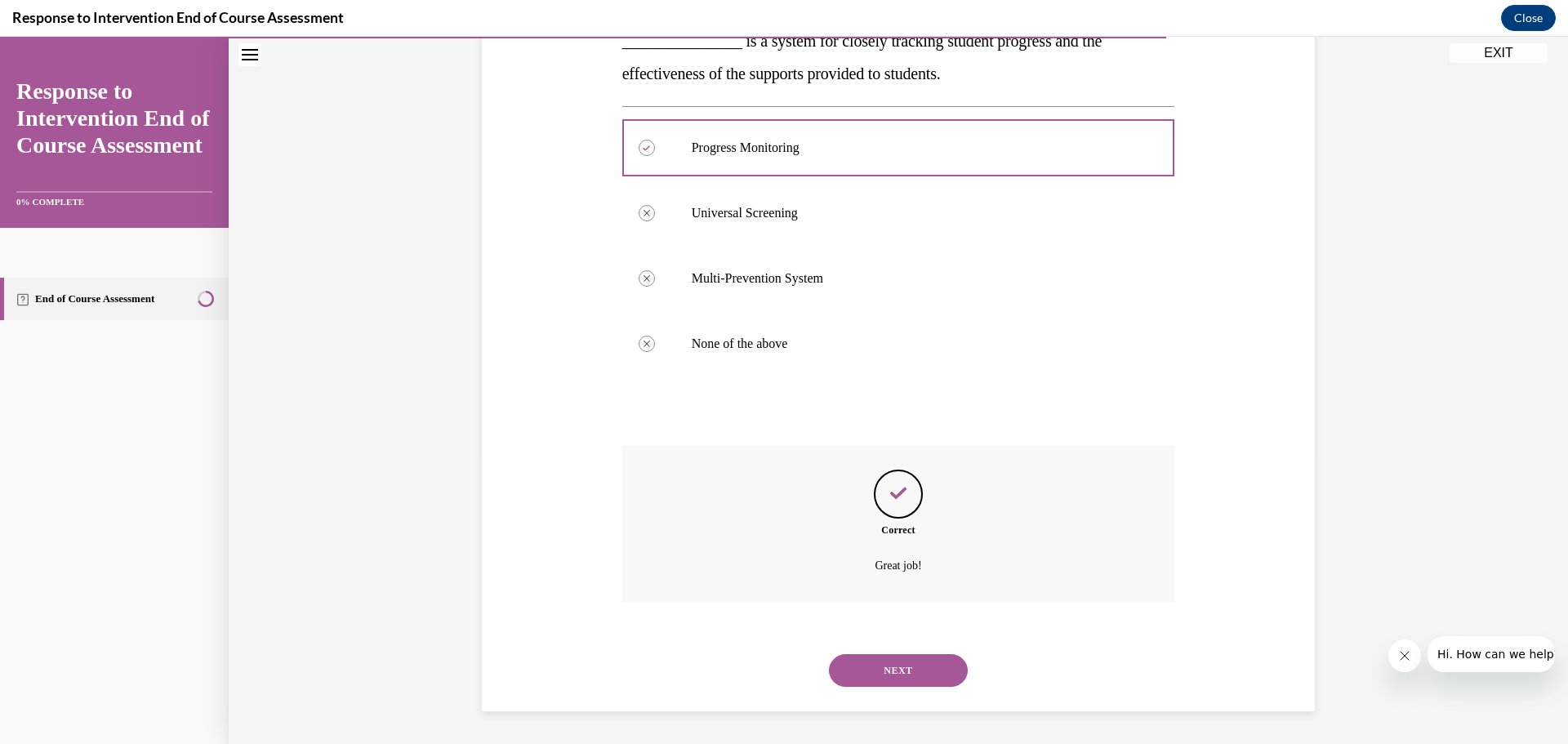
click at [912, 664] on button "NEXT" at bounding box center [898, 670] width 139 height 33
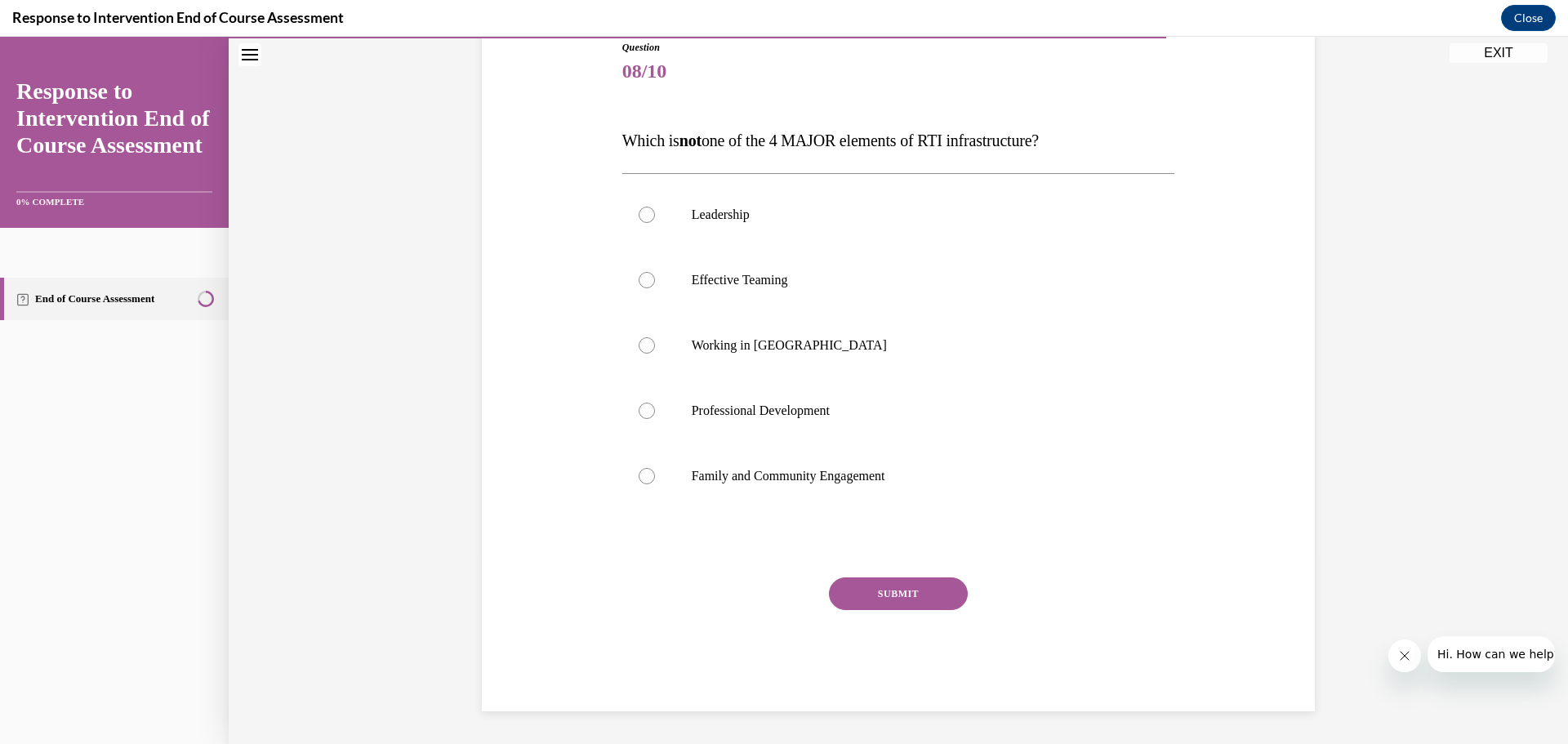
scroll to position [182, 0]
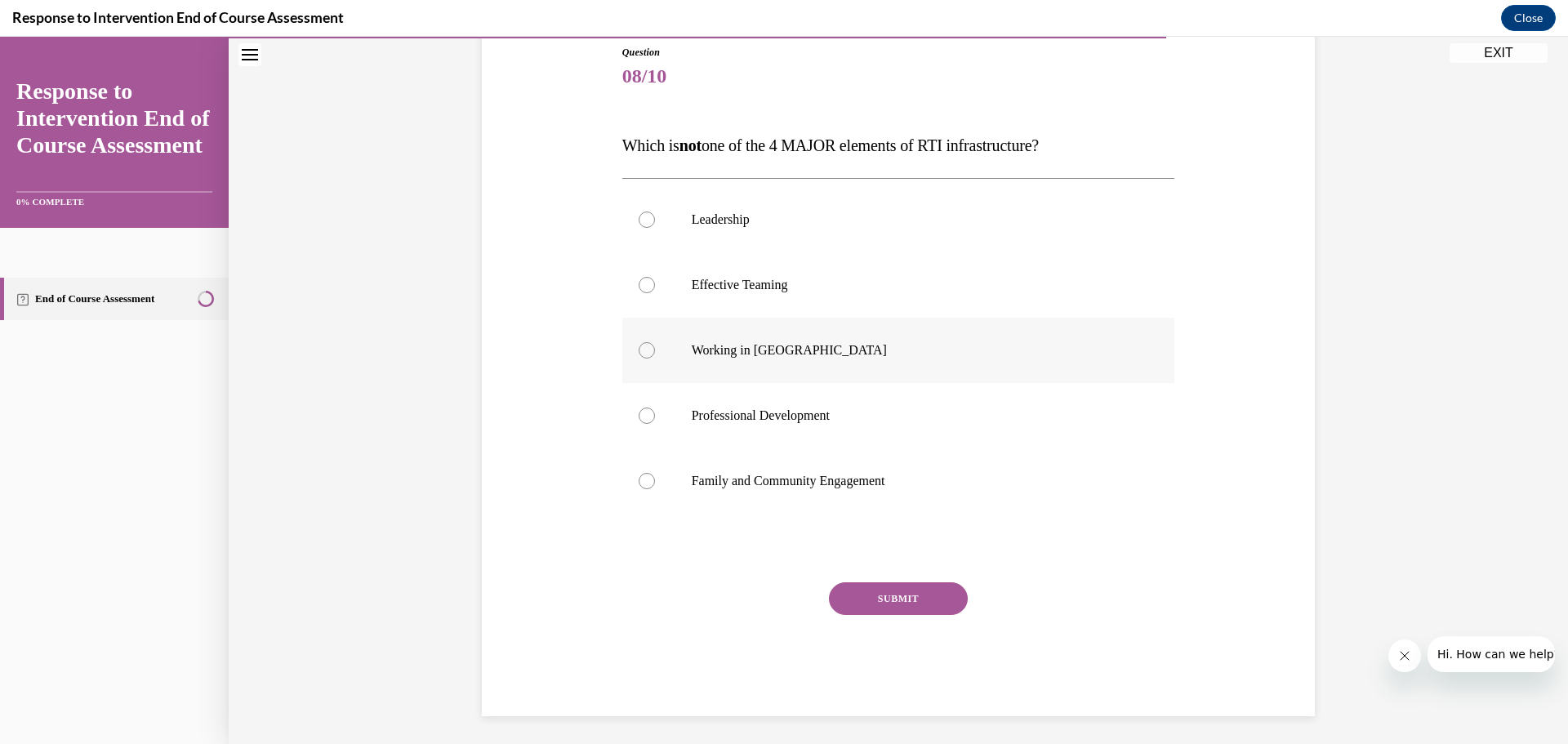
click at [791, 349] on p "Working in Silos" at bounding box center [912, 350] width 442 height 17
click at [655, 349] on input "Working in Silos" at bounding box center [647, 350] width 17 height 17
radio input "true"
click at [840, 594] on button "SUBMIT" at bounding box center [898, 598] width 139 height 33
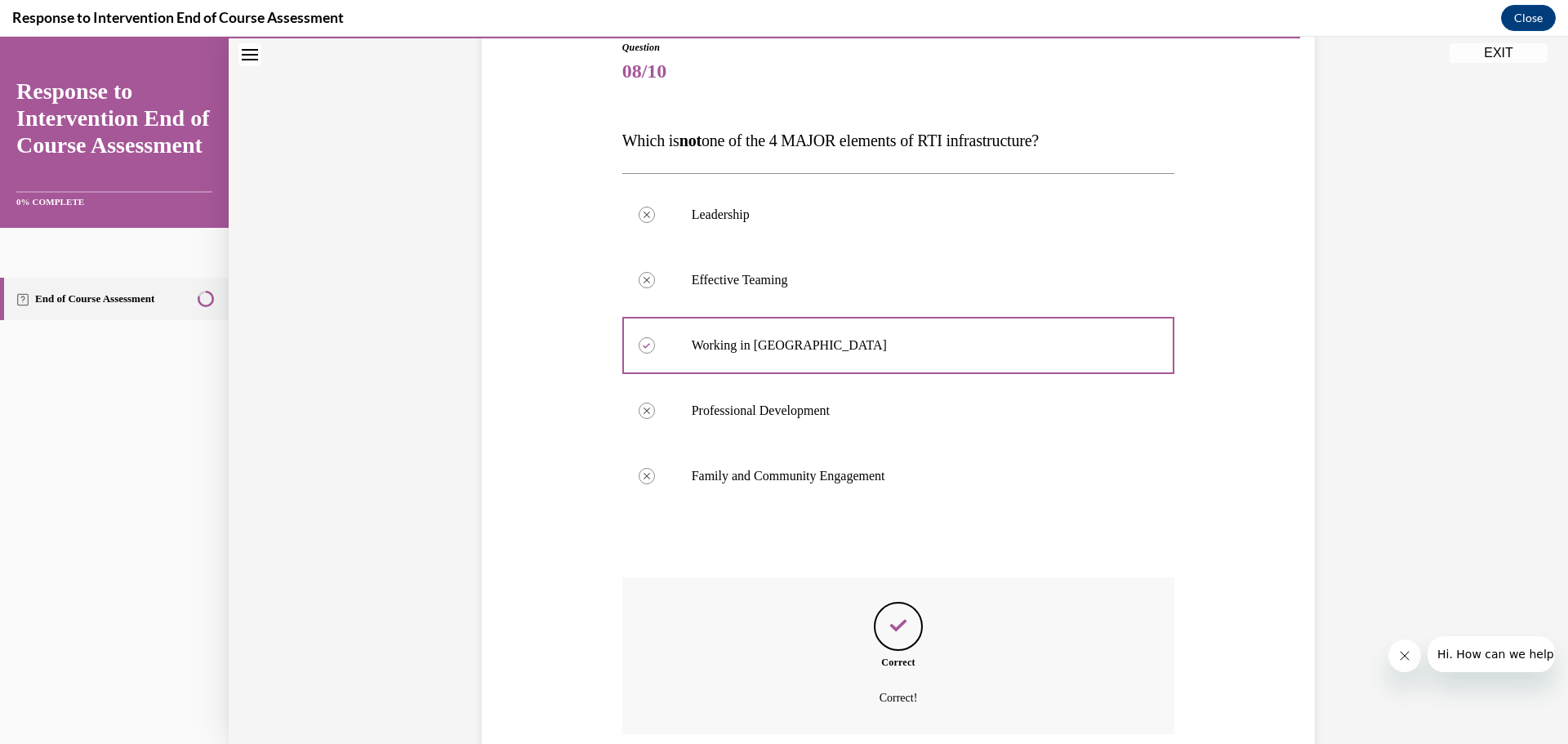
scroll to position [319, 0]
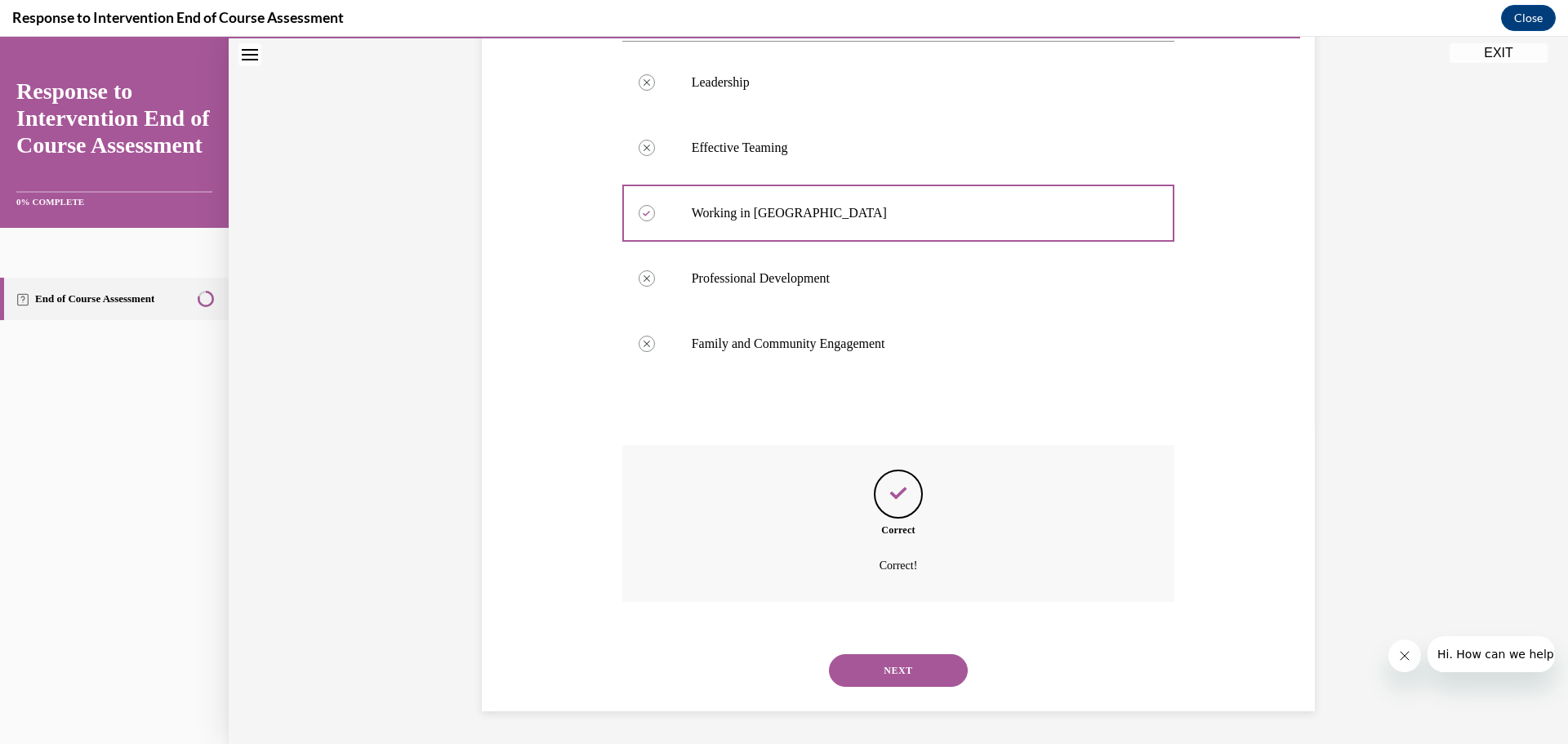
click at [897, 668] on button "NEXT" at bounding box center [898, 670] width 139 height 33
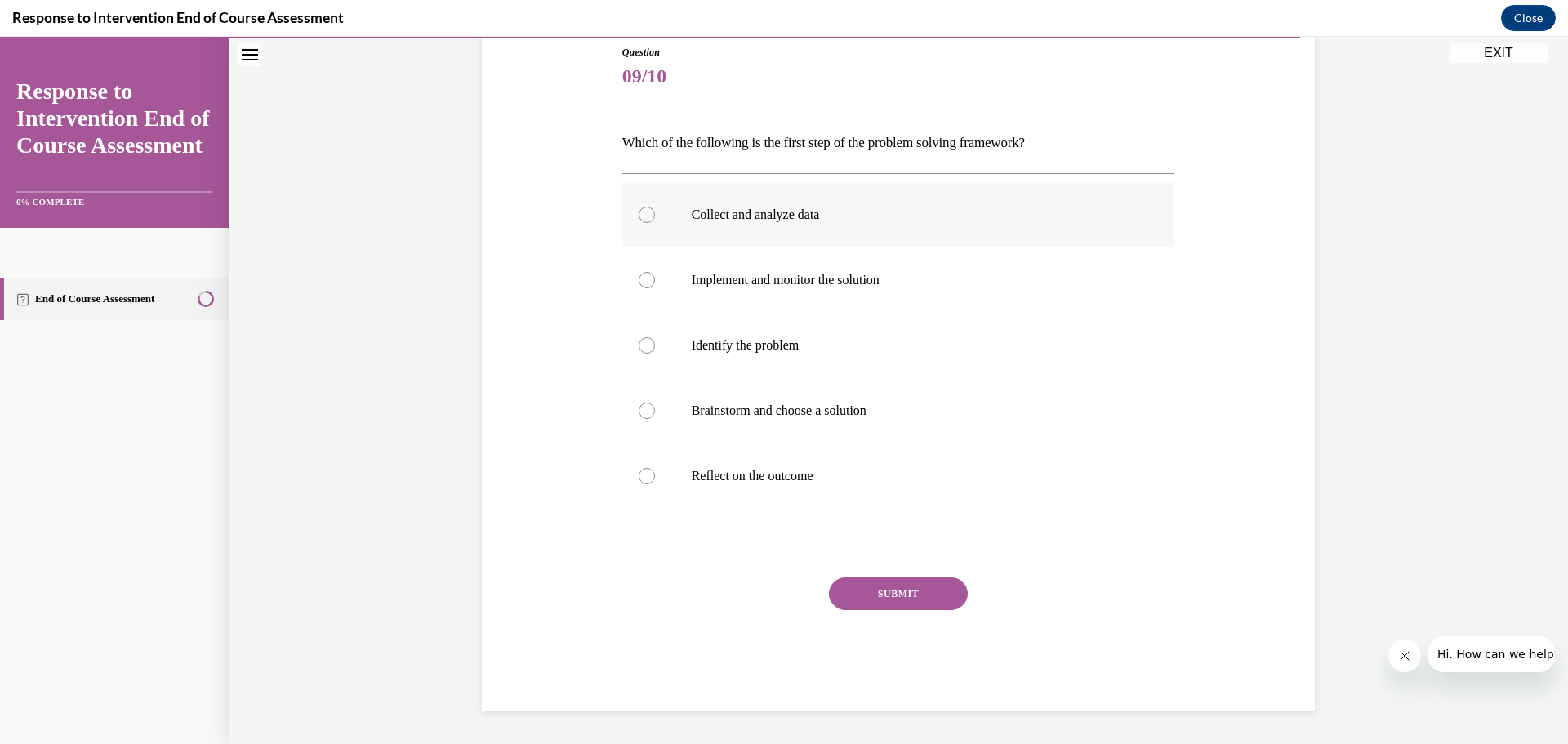
click at [882, 234] on label "Collect and analyze data" at bounding box center [898, 215] width 553 height 65
click at [655, 223] on input "Collect and analyze data" at bounding box center [647, 215] width 17 height 17
radio input "true"
click at [903, 604] on button "SUBMIT" at bounding box center [898, 593] width 139 height 33
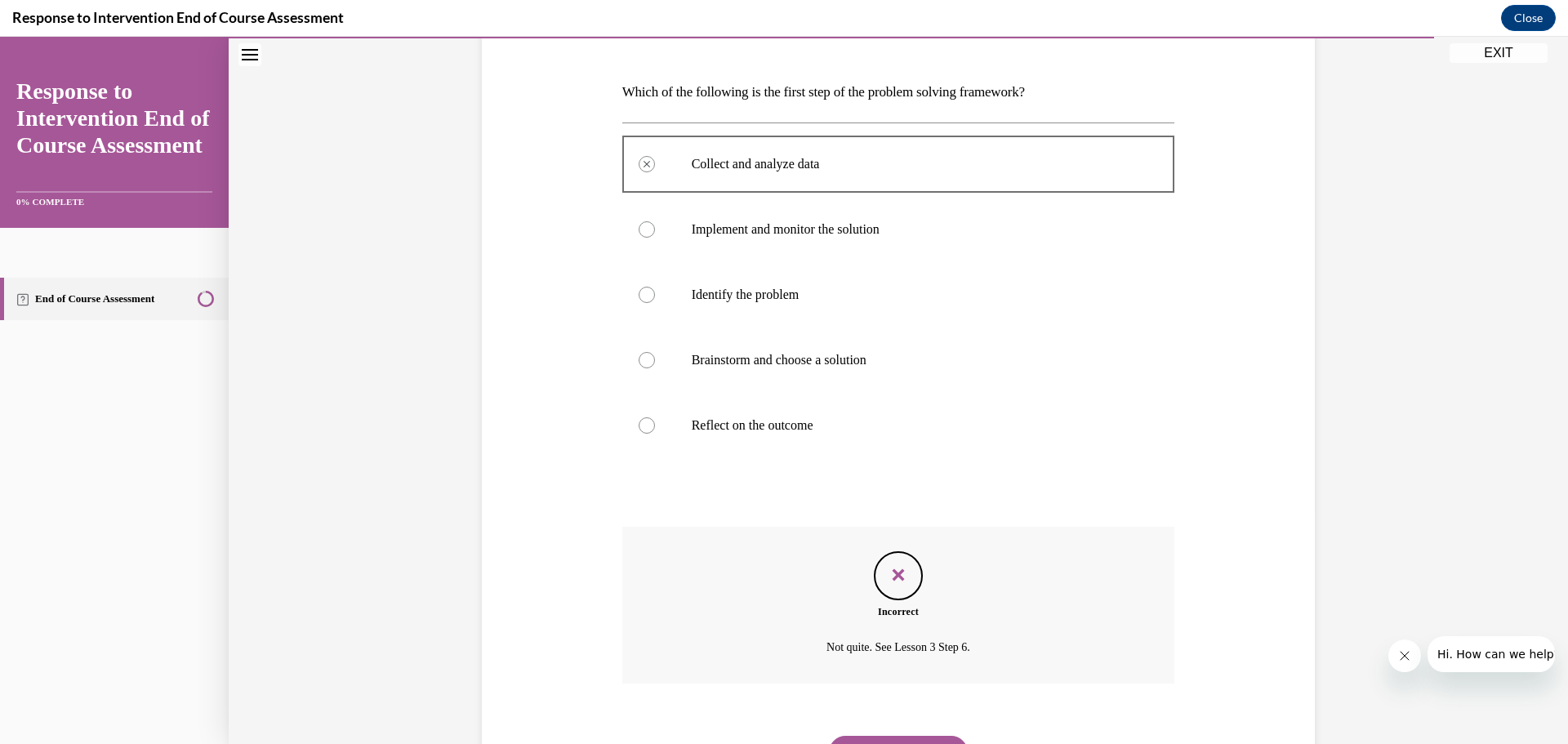
scroll to position [314, 0]
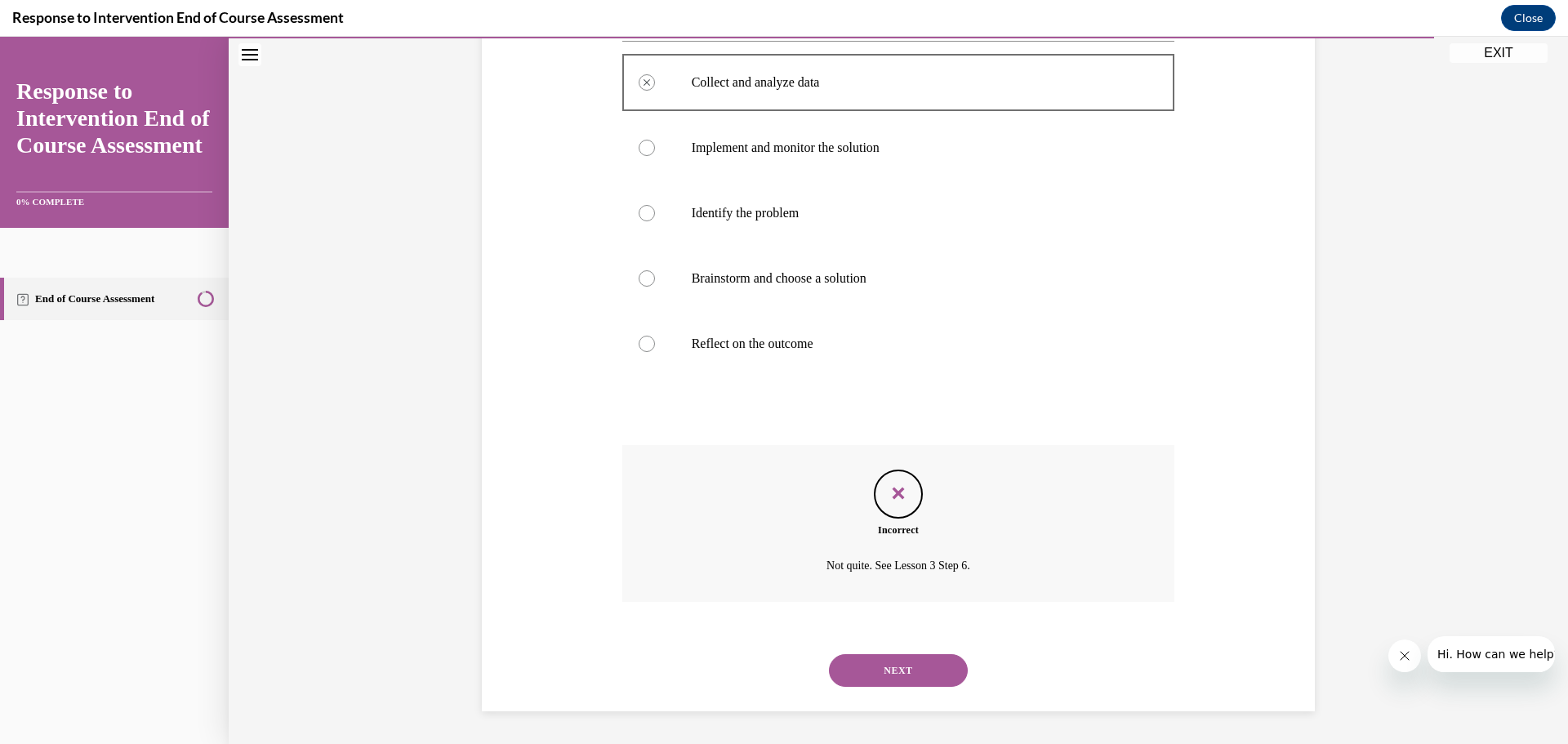
click at [898, 675] on button "NEXT" at bounding box center [898, 670] width 139 height 33
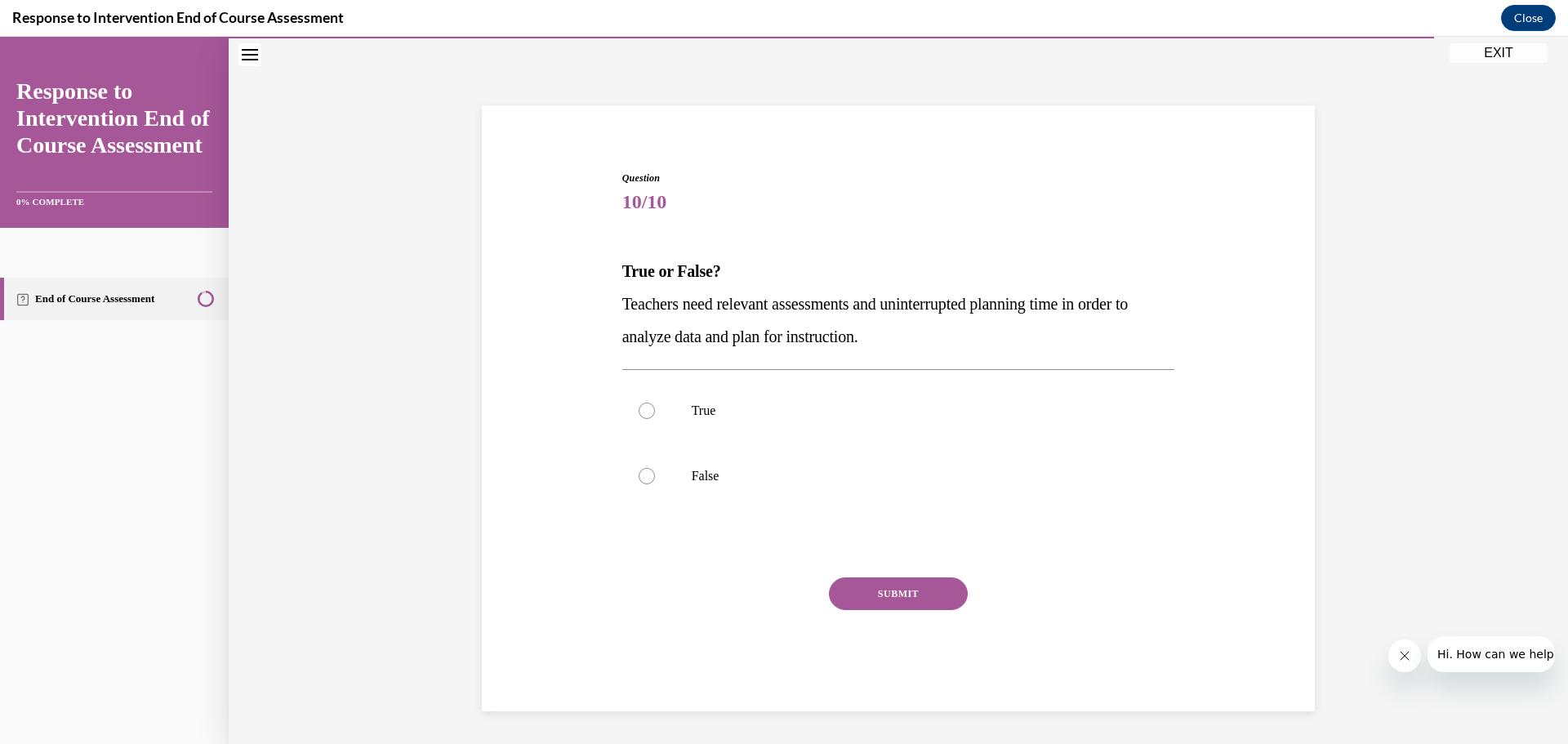
scroll to position [56, 0]
click at [747, 399] on label "True" at bounding box center [898, 410] width 553 height 65
click at [655, 402] on input "True" at bounding box center [647, 410] width 17 height 17
radio input "true"
click at [871, 604] on button "SUBMIT" at bounding box center [898, 593] width 139 height 33
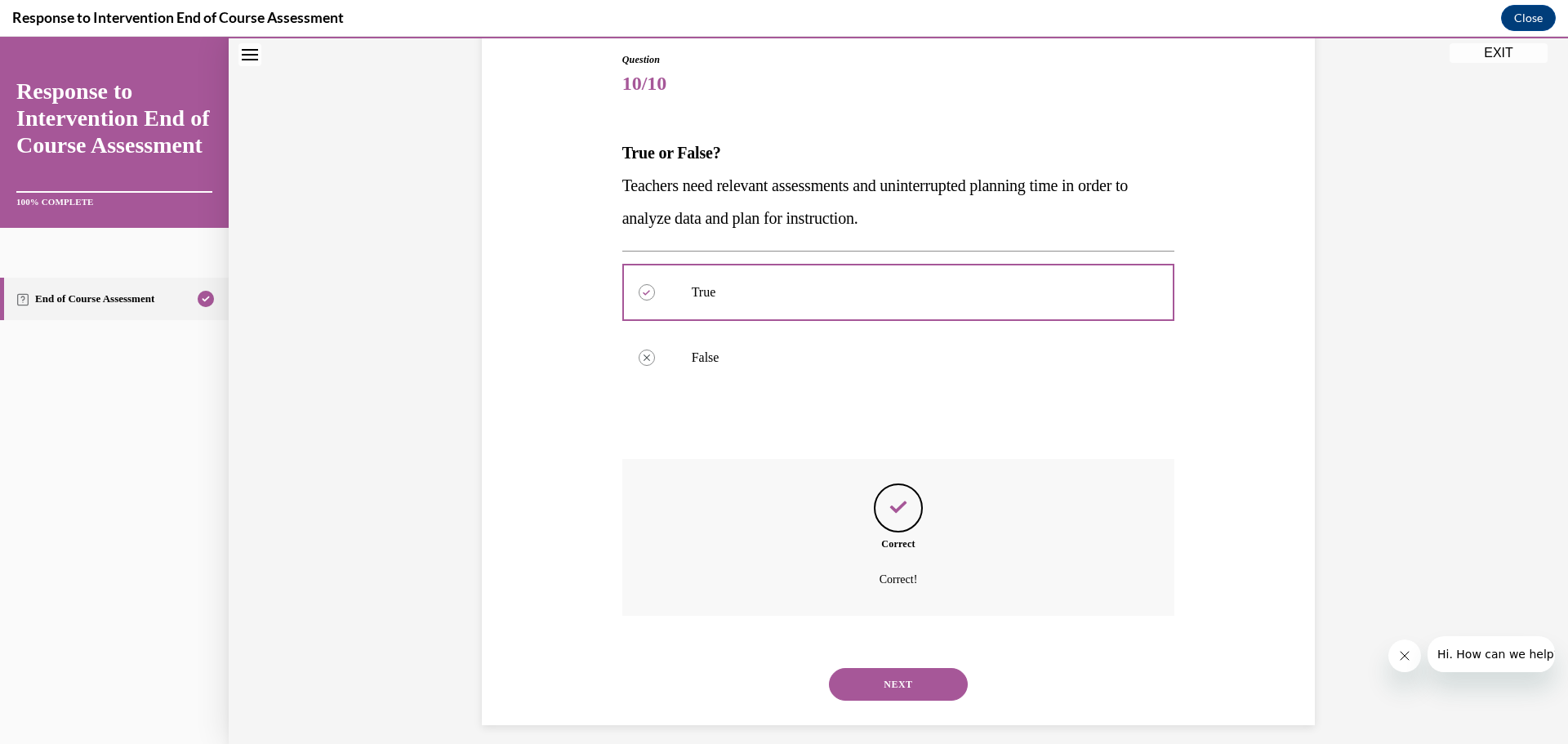
scroll to position [189, 0]
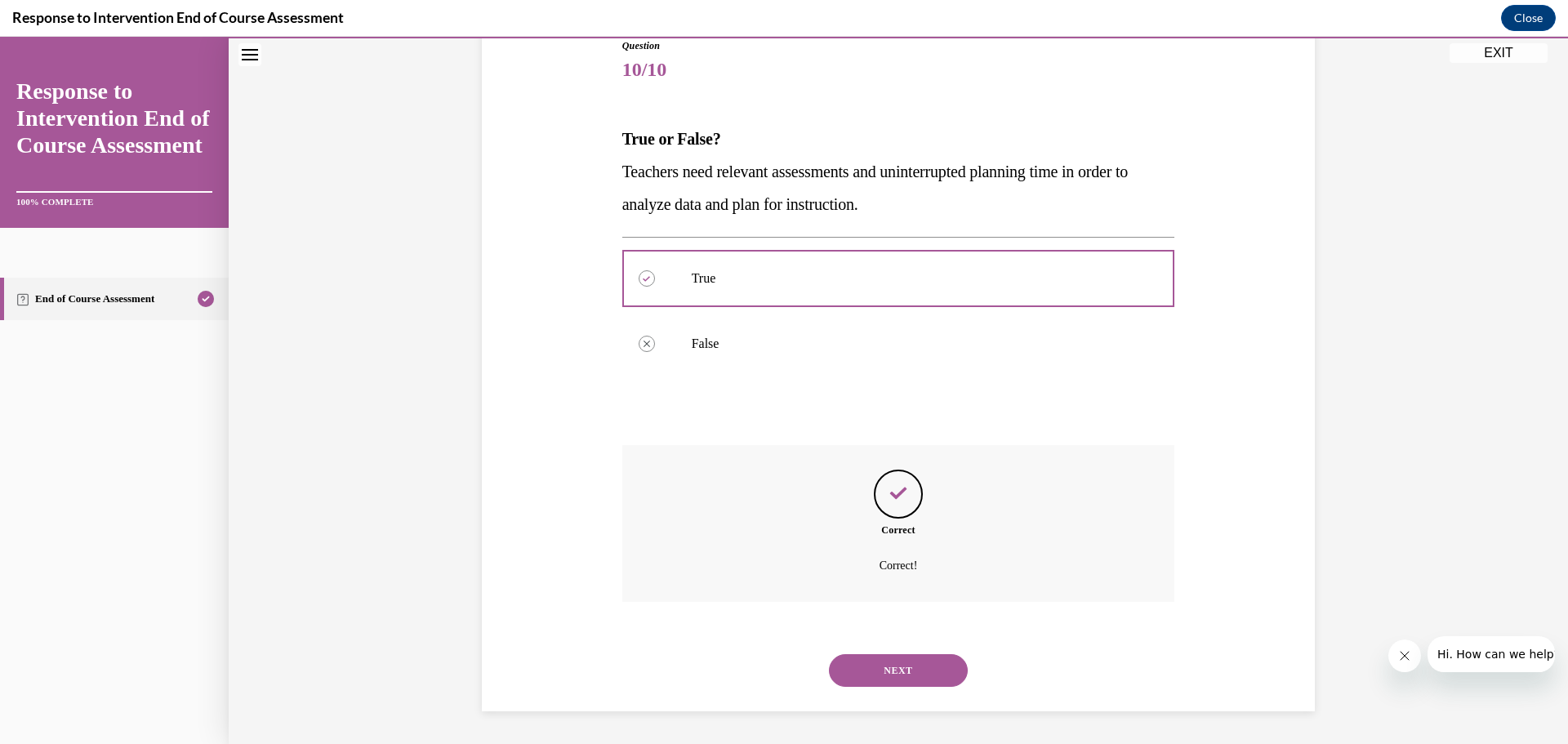
click at [894, 675] on button "NEXT" at bounding box center [898, 670] width 139 height 33
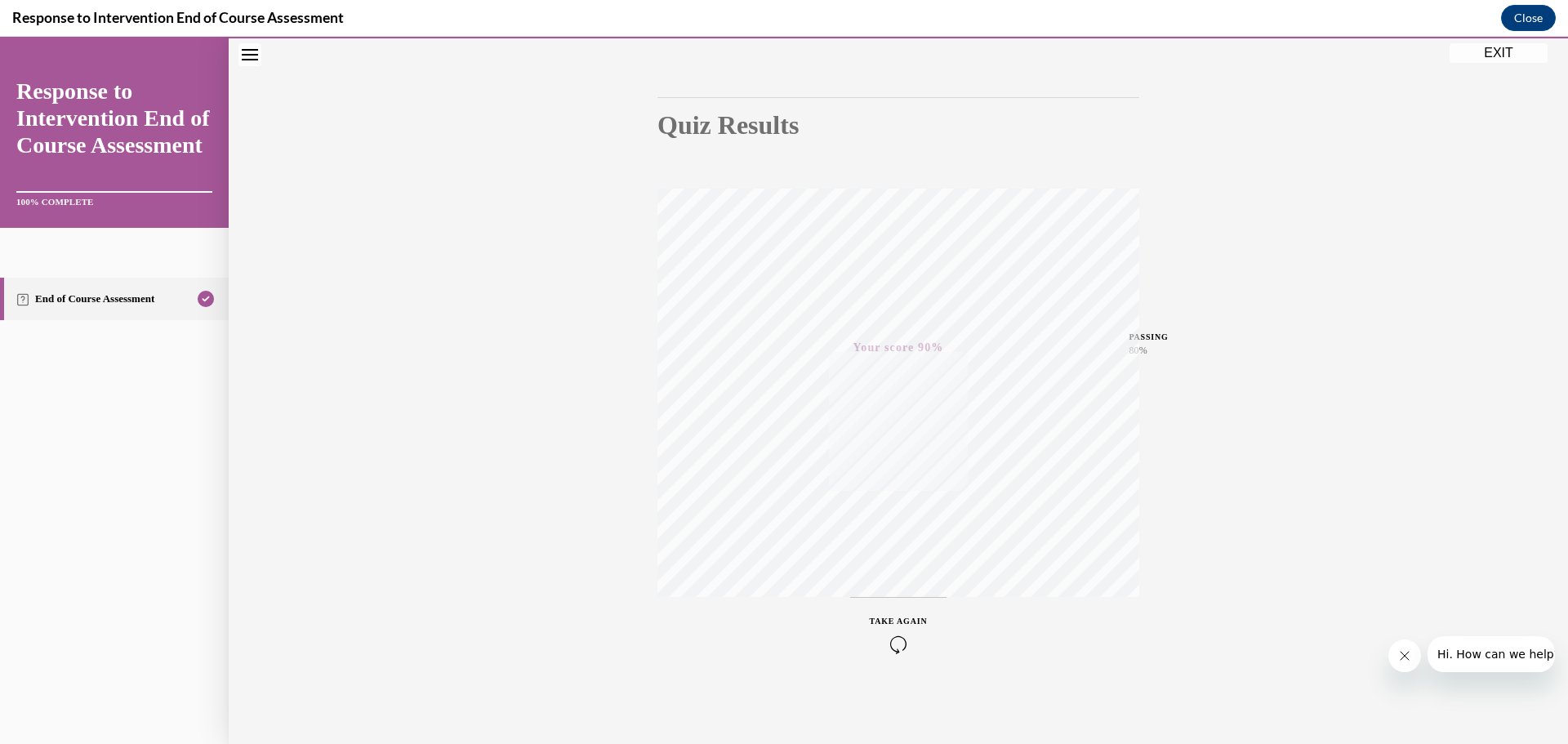
click at [1479, 54] on button "EXIT" at bounding box center [1498, 53] width 98 height 19
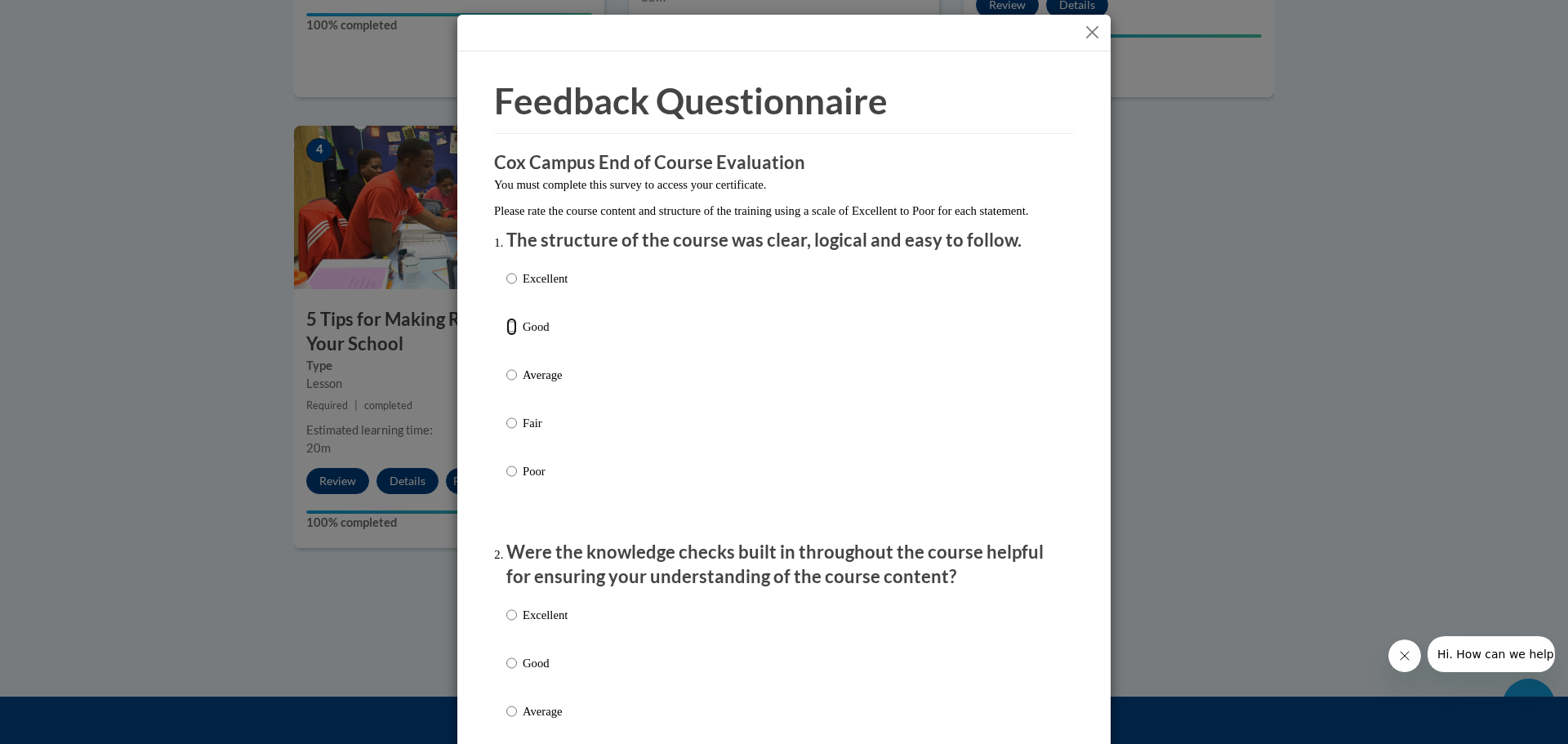
click at [506, 335] on input "Good" at bounding box center [511, 326] width 11 height 18
radio input "true"
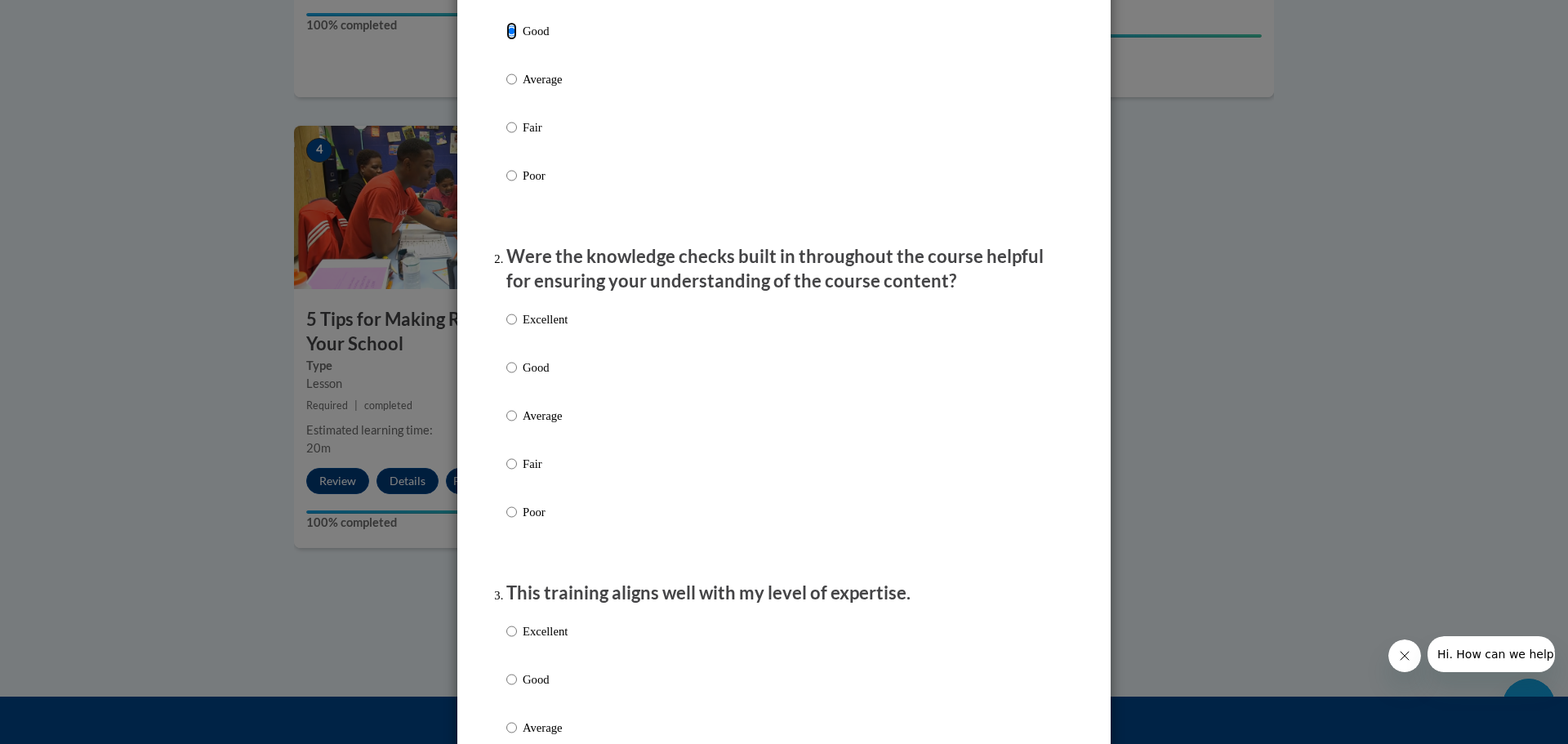
scroll to position [327, 0]
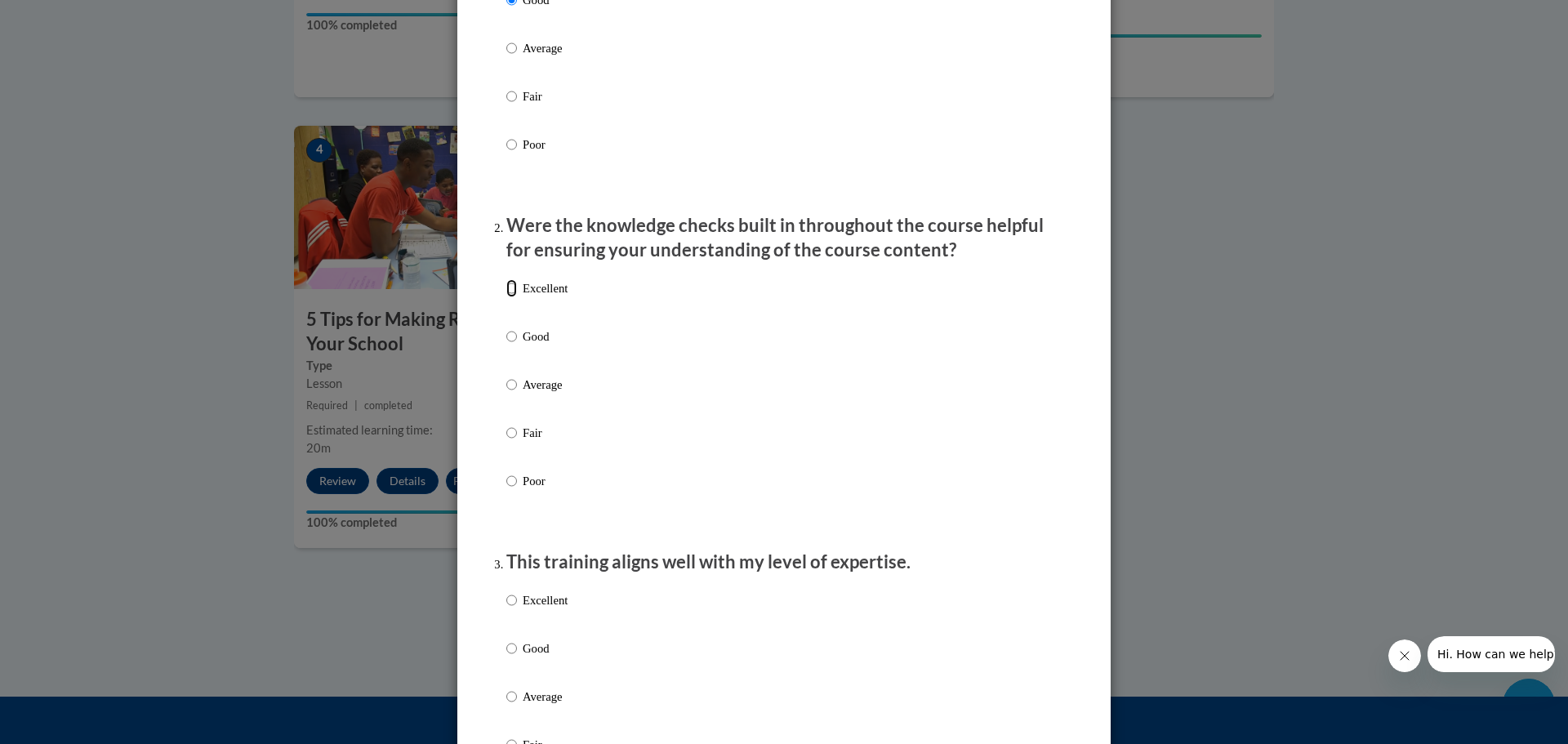
click at [506, 297] on input "Excellent" at bounding box center [511, 288] width 11 height 18
radio input "true"
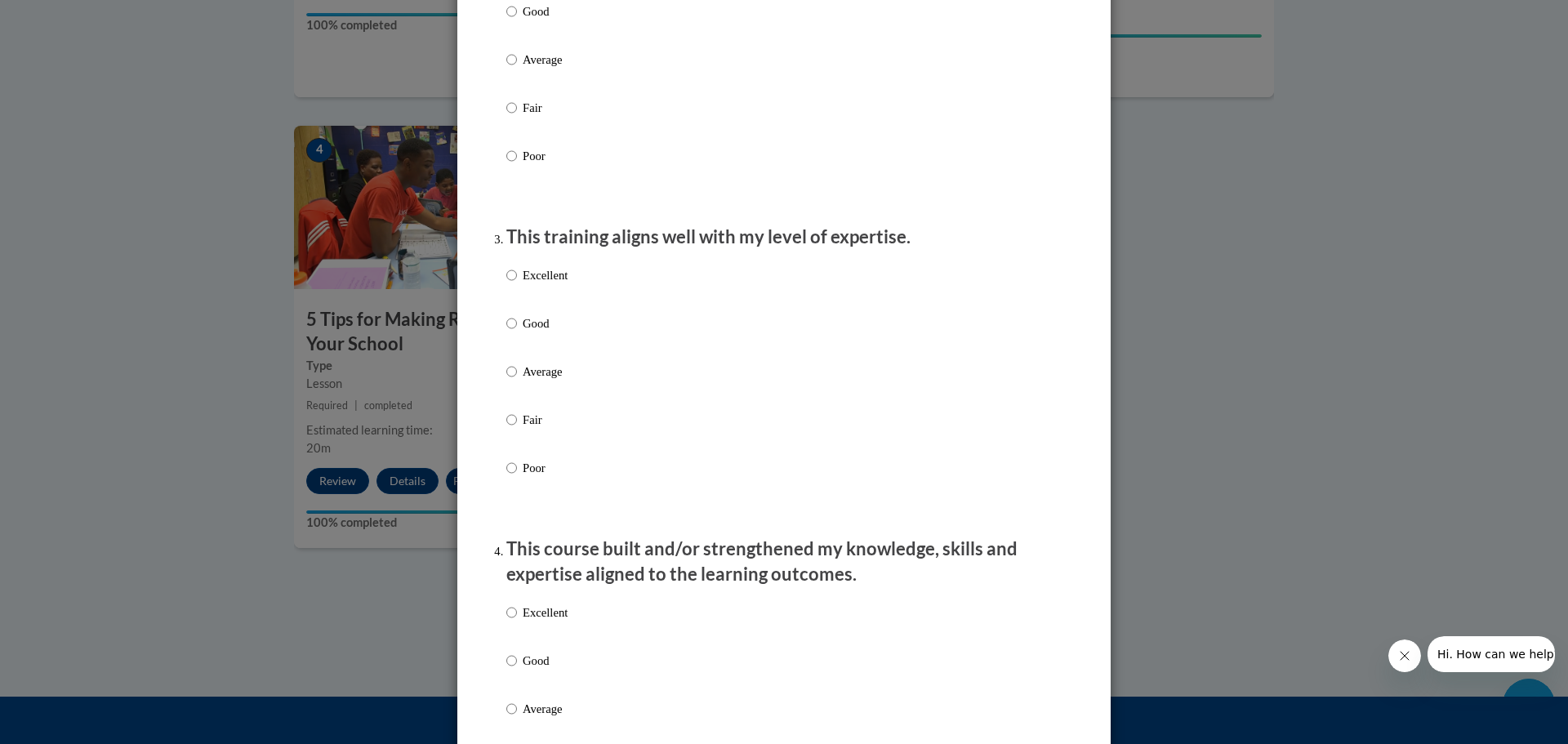
scroll to position [653, 0]
drag, startPoint x: 505, startPoint y: 288, endPoint x: 504, endPoint y: 297, distance: 9.1
click at [506, 283] on input "Excellent" at bounding box center [511, 273] width 11 height 18
radio input "true"
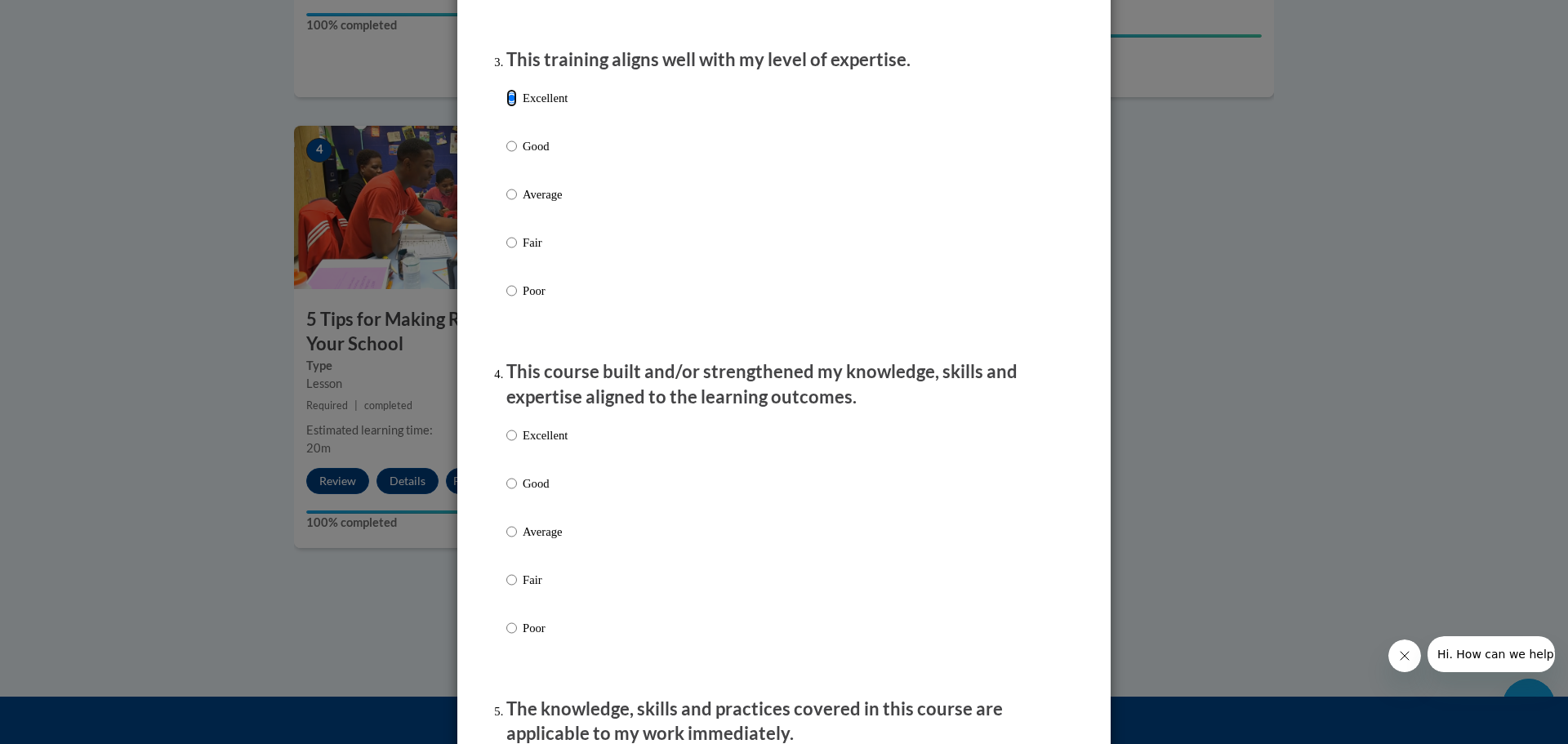
scroll to position [1143, 0]
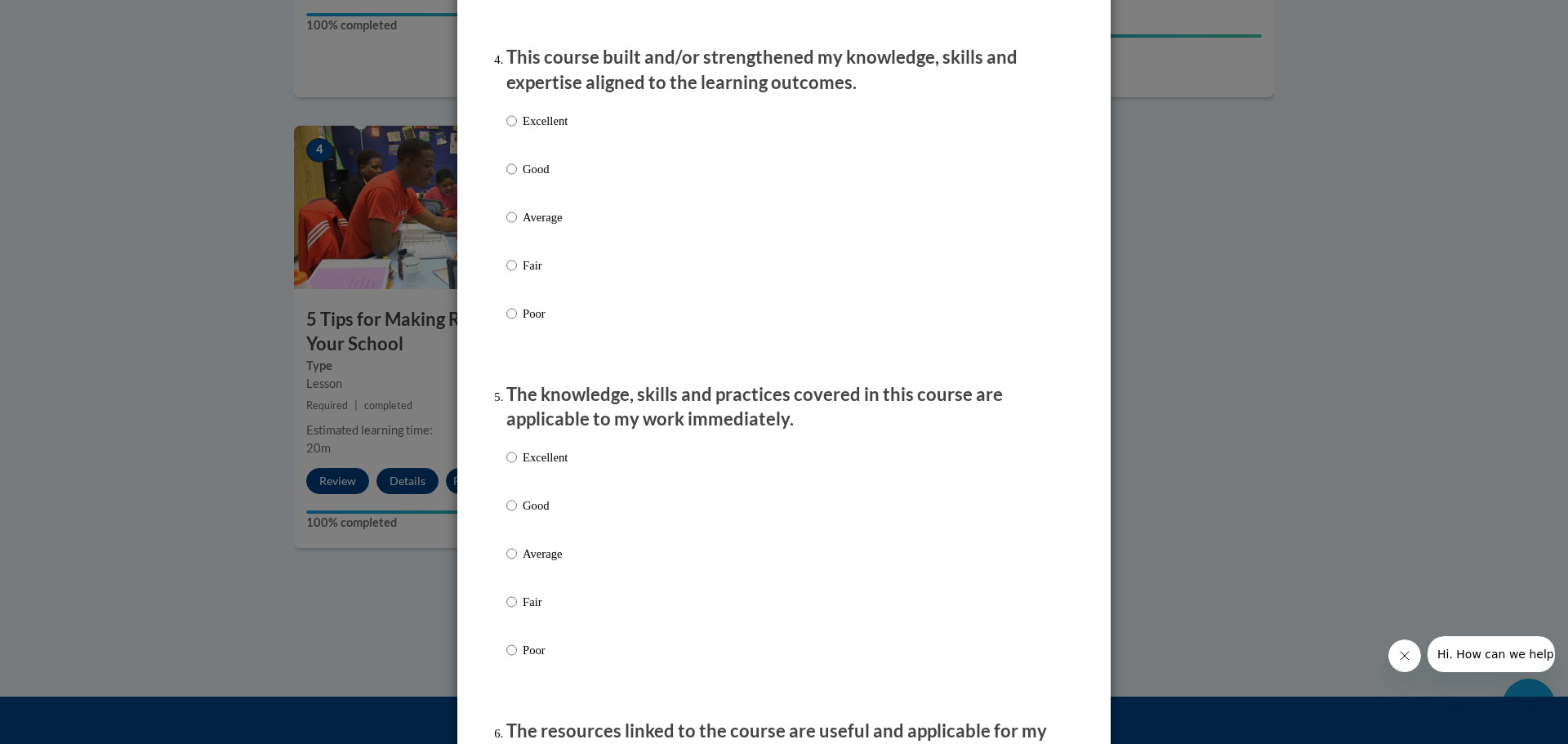
click at [512, 183] on label "Good" at bounding box center [536, 181] width 61 height 44
click at [512, 178] on input "Good" at bounding box center [511, 168] width 11 height 18
radio input "true"
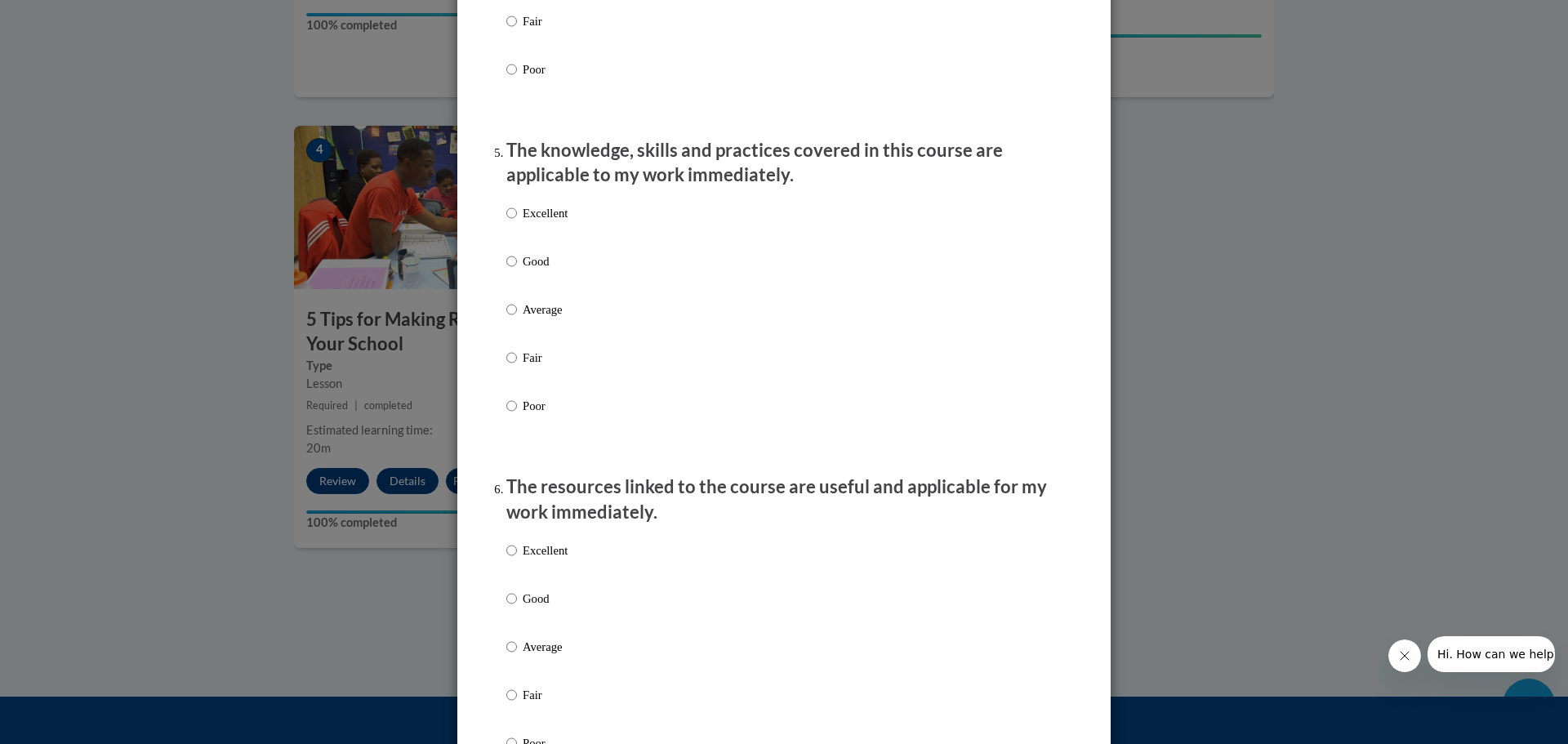
scroll to position [1388, 0]
click at [508, 222] on input "Excellent" at bounding box center [511, 211] width 11 height 18
radio input "true"
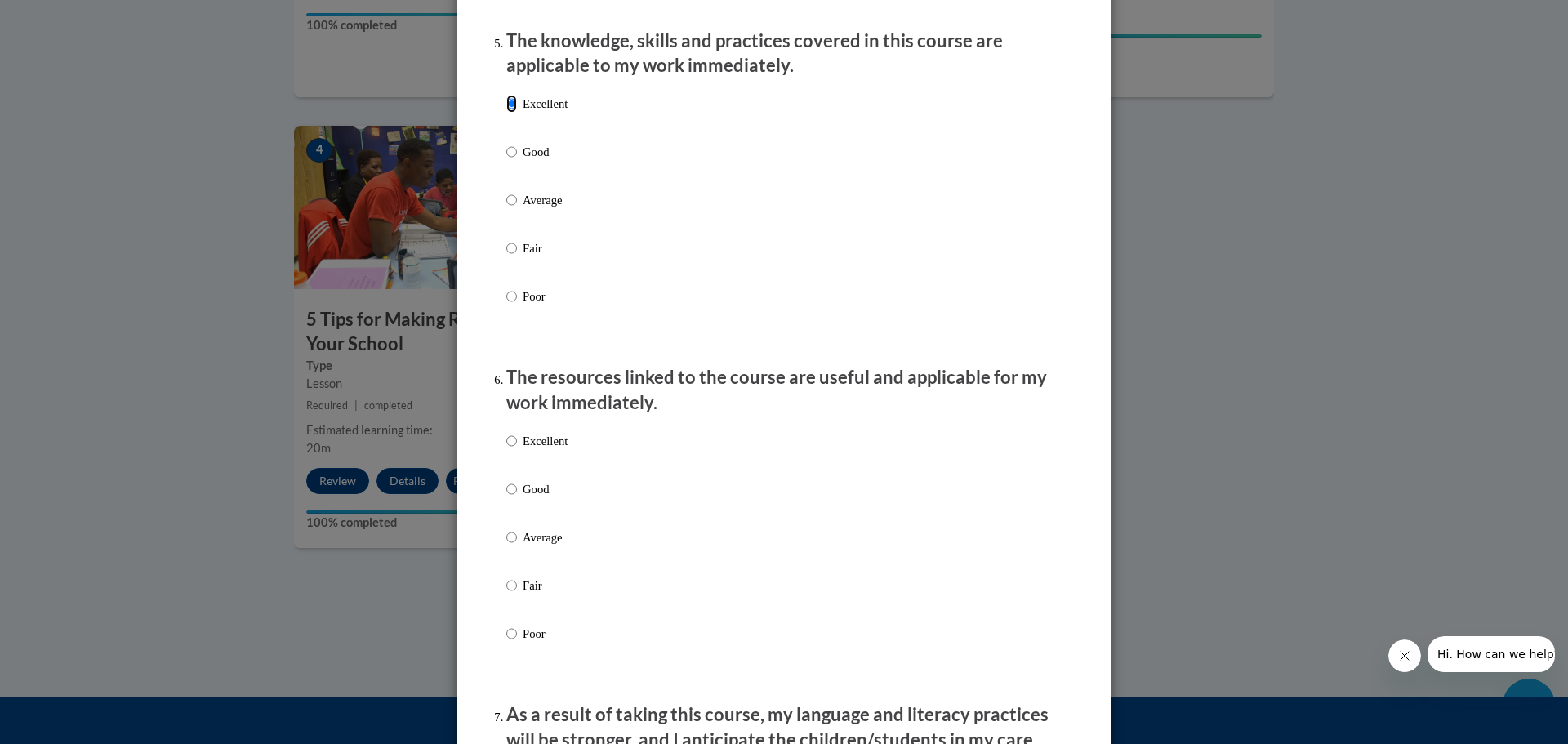
scroll to position [1715, 0]
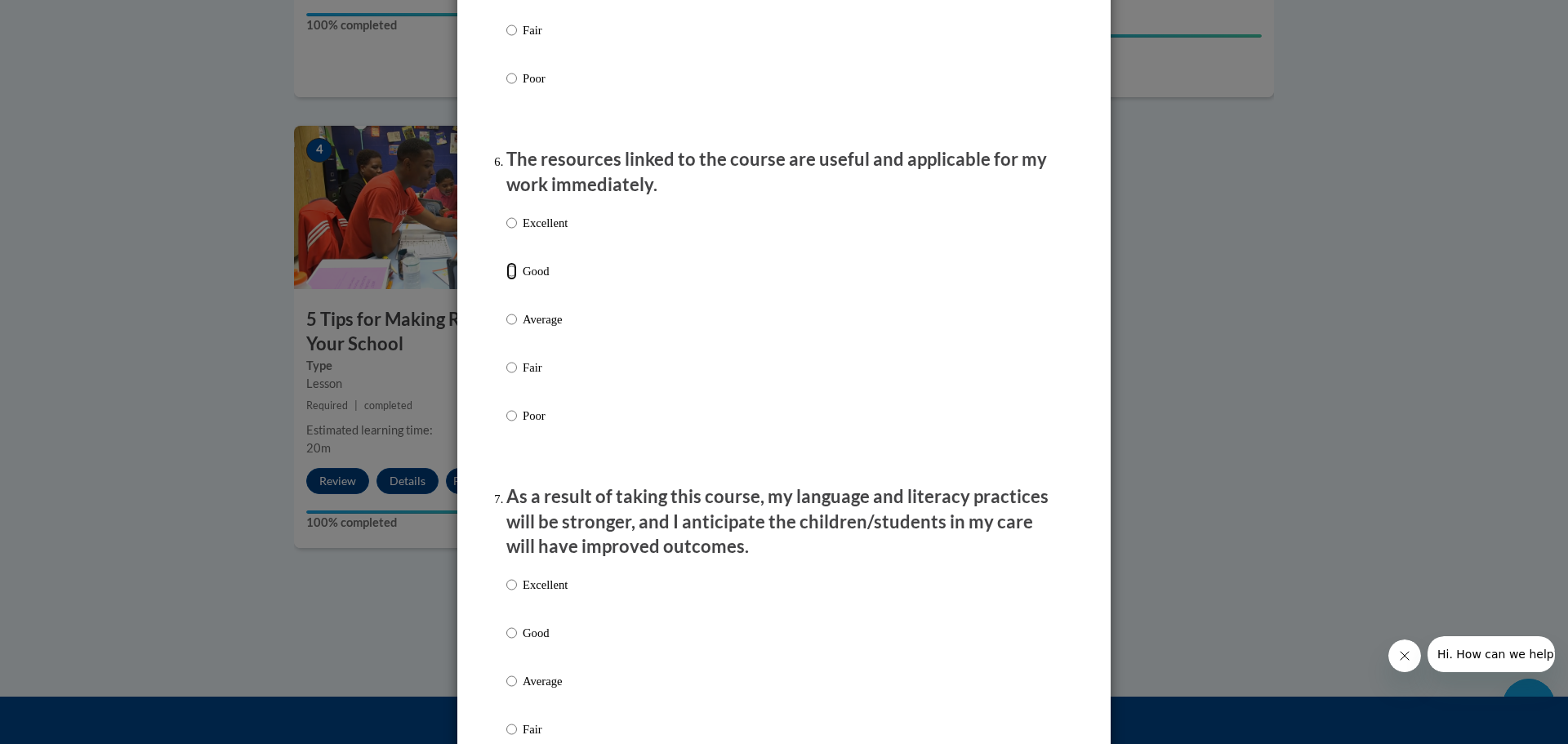
click at [506, 279] on input "Good" at bounding box center [511, 270] width 11 height 18
radio input "true"
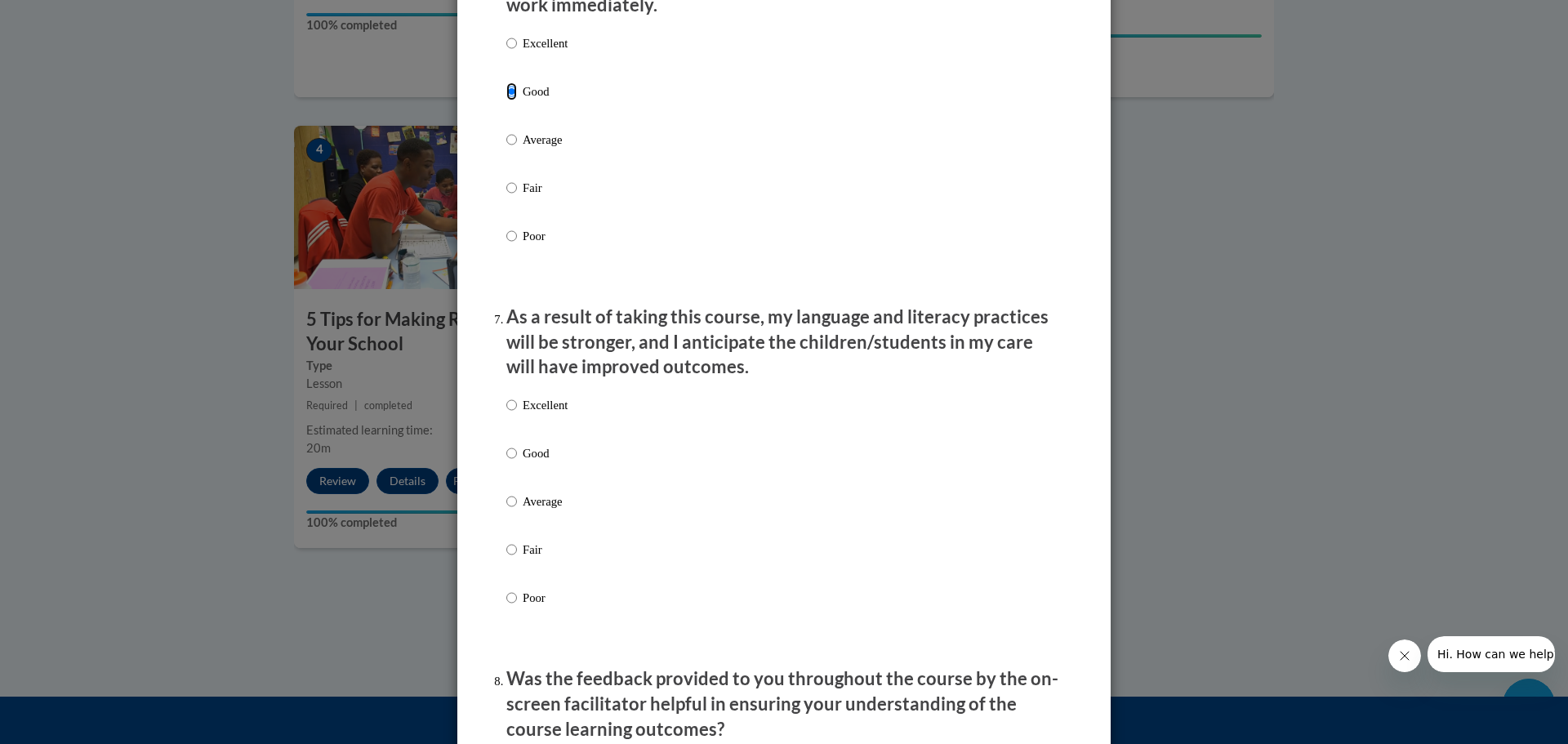
scroll to position [2204, 0]
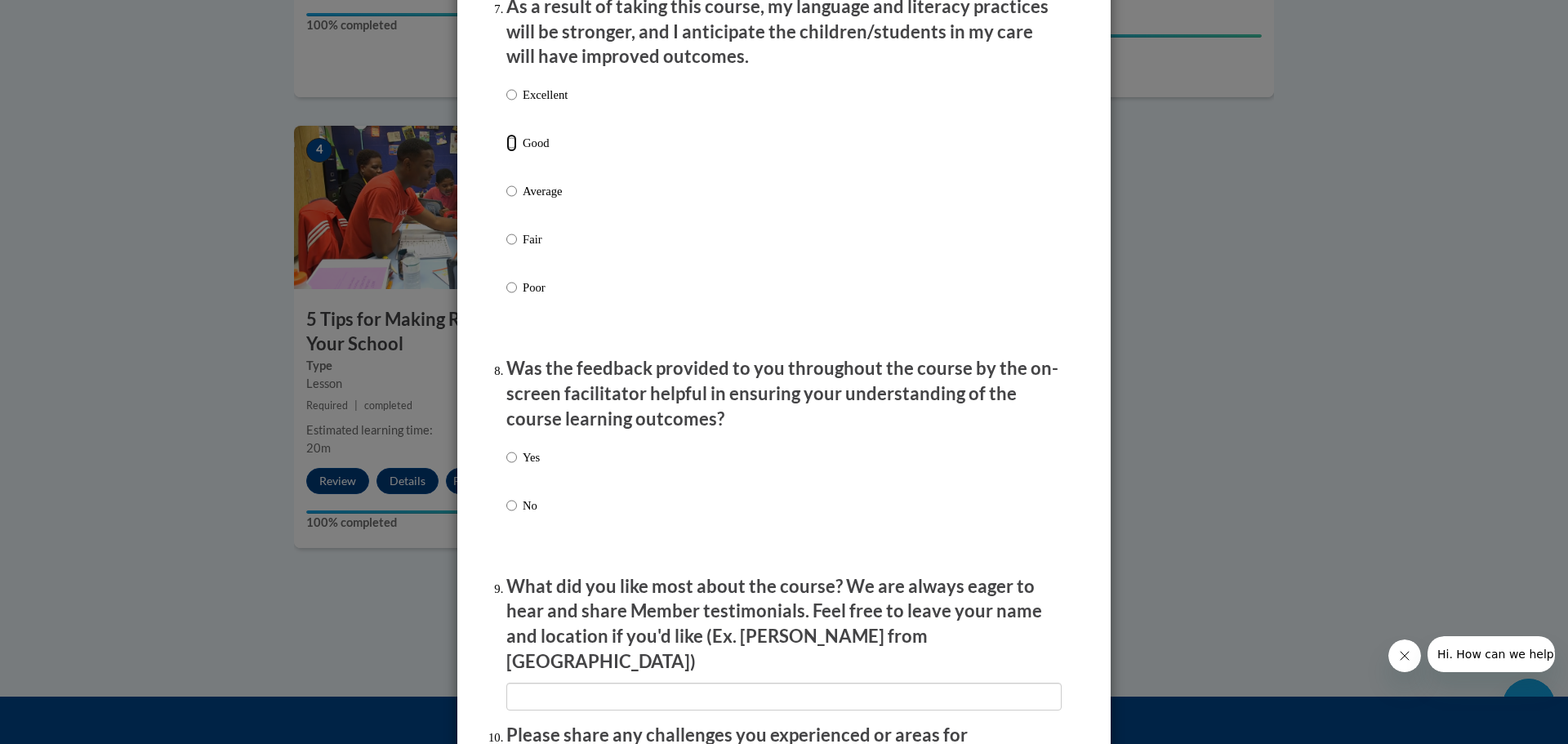
click at [506, 152] on input "Good" at bounding box center [511, 142] width 11 height 18
radio input "true"
click at [513, 467] on label "Yes" at bounding box center [523, 470] width 33 height 44
click at [513, 466] on input "Yes" at bounding box center [511, 456] width 11 height 18
radio input "true"
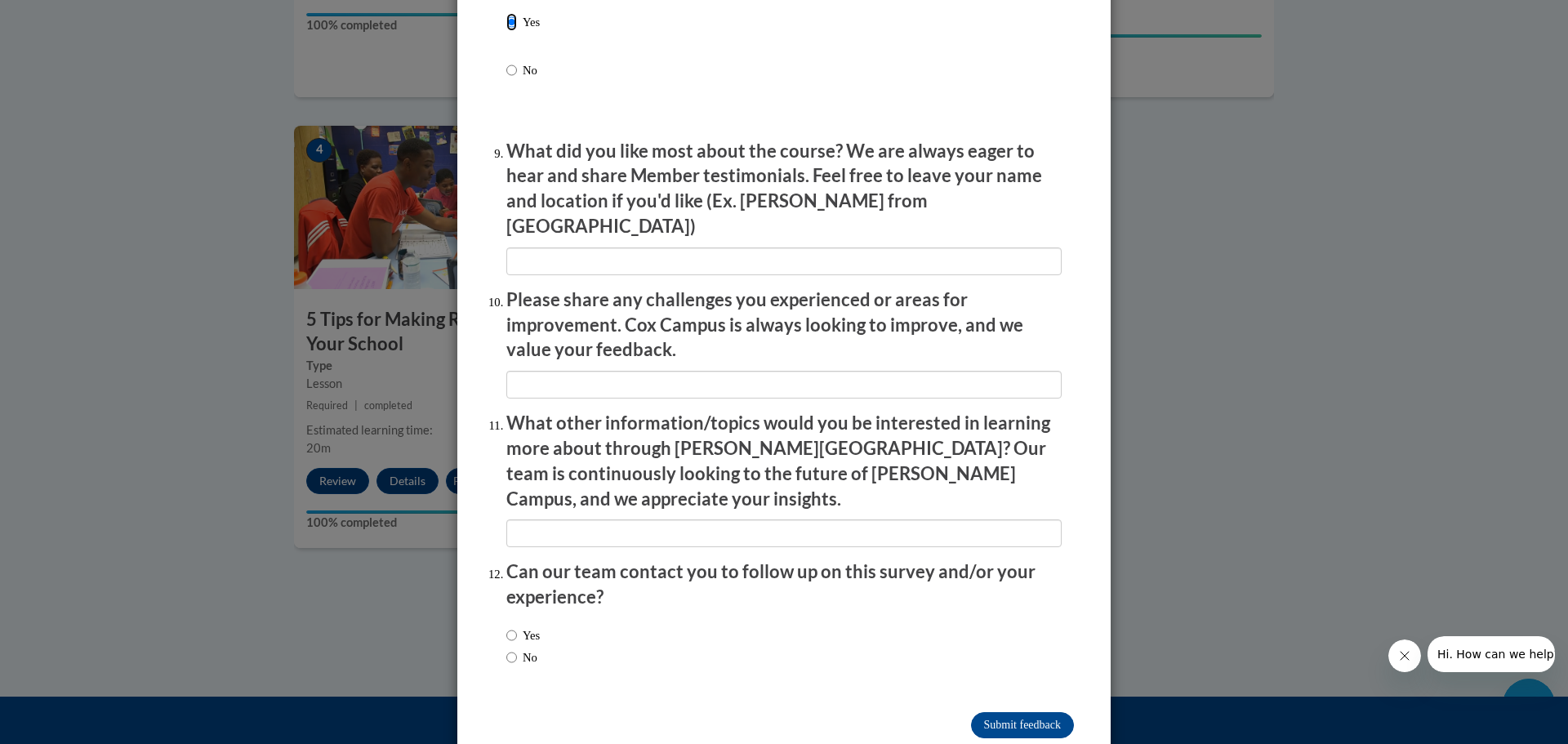
scroll to position [2648, 0]
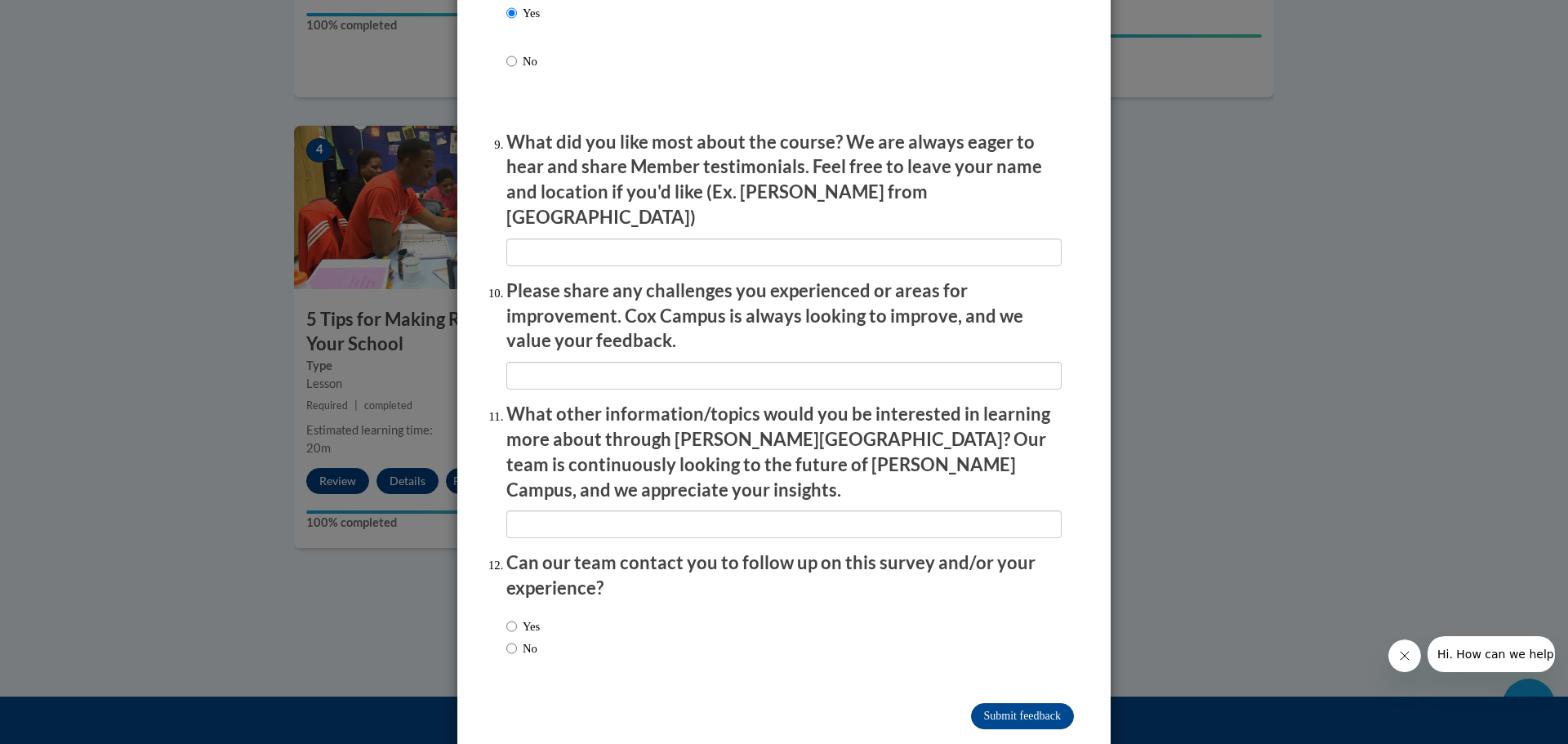
click at [511, 617] on label "Yes" at bounding box center [523, 625] width 33 height 18
click at [511, 617] on input "Yes" at bounding box center [511, 625] width 11 height 18
radio input "true"
click at [1020, 703] on input "Submit feedback" at bounding box center [1022, 716] width 103 height 26
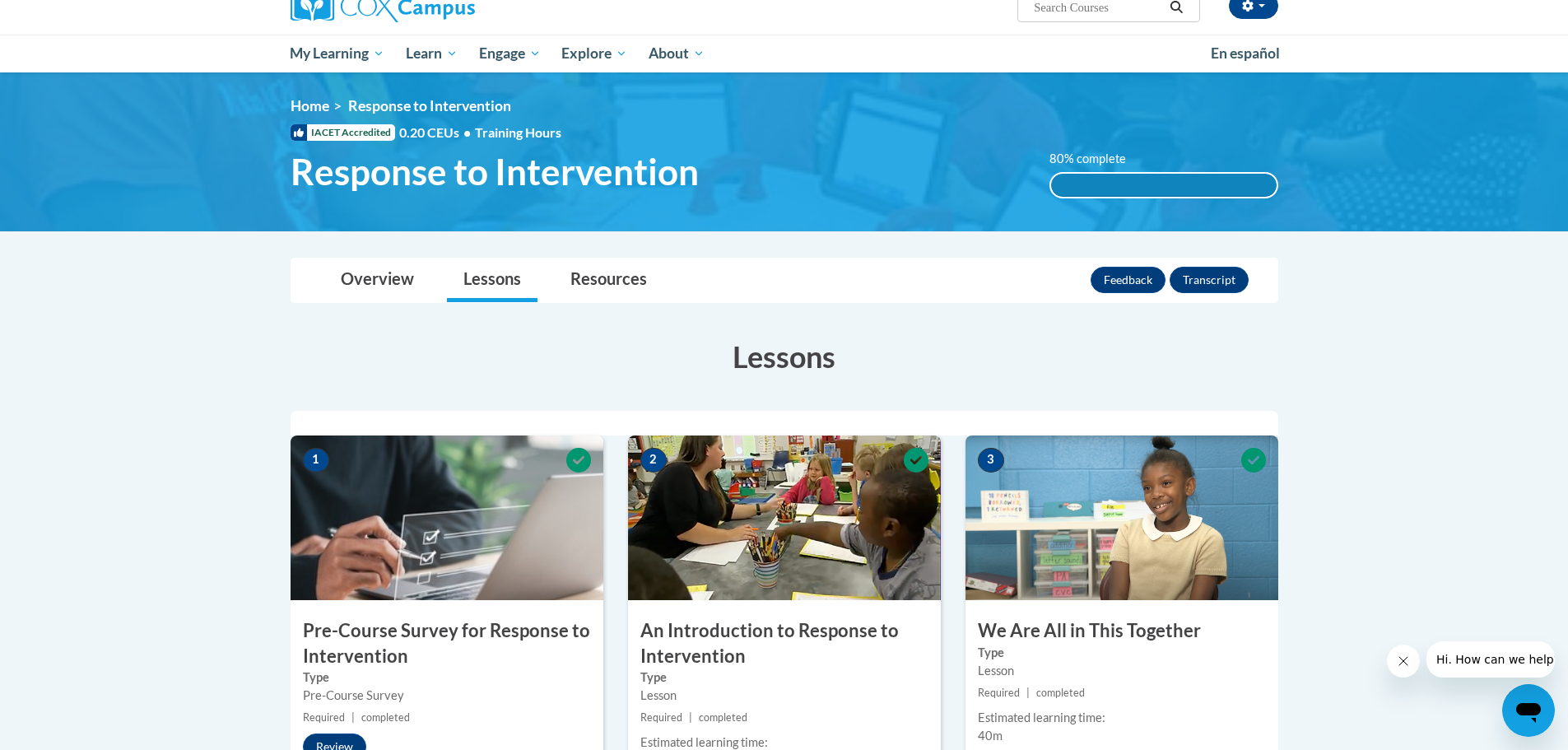
scroll to position [141, 0]
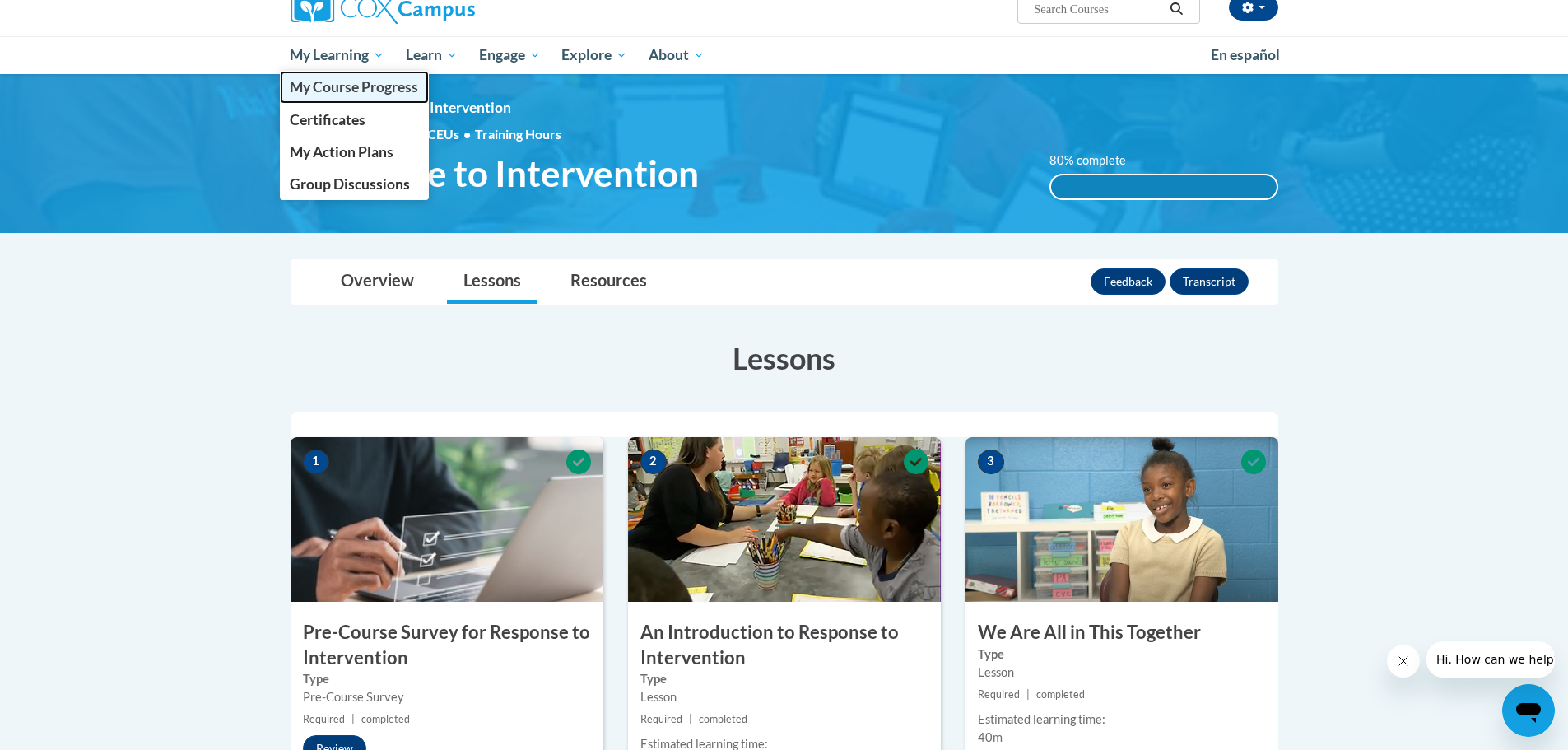
click at [335, 89] on span "My Course Progress" at bounding box center [354, 87] width 128 height 18
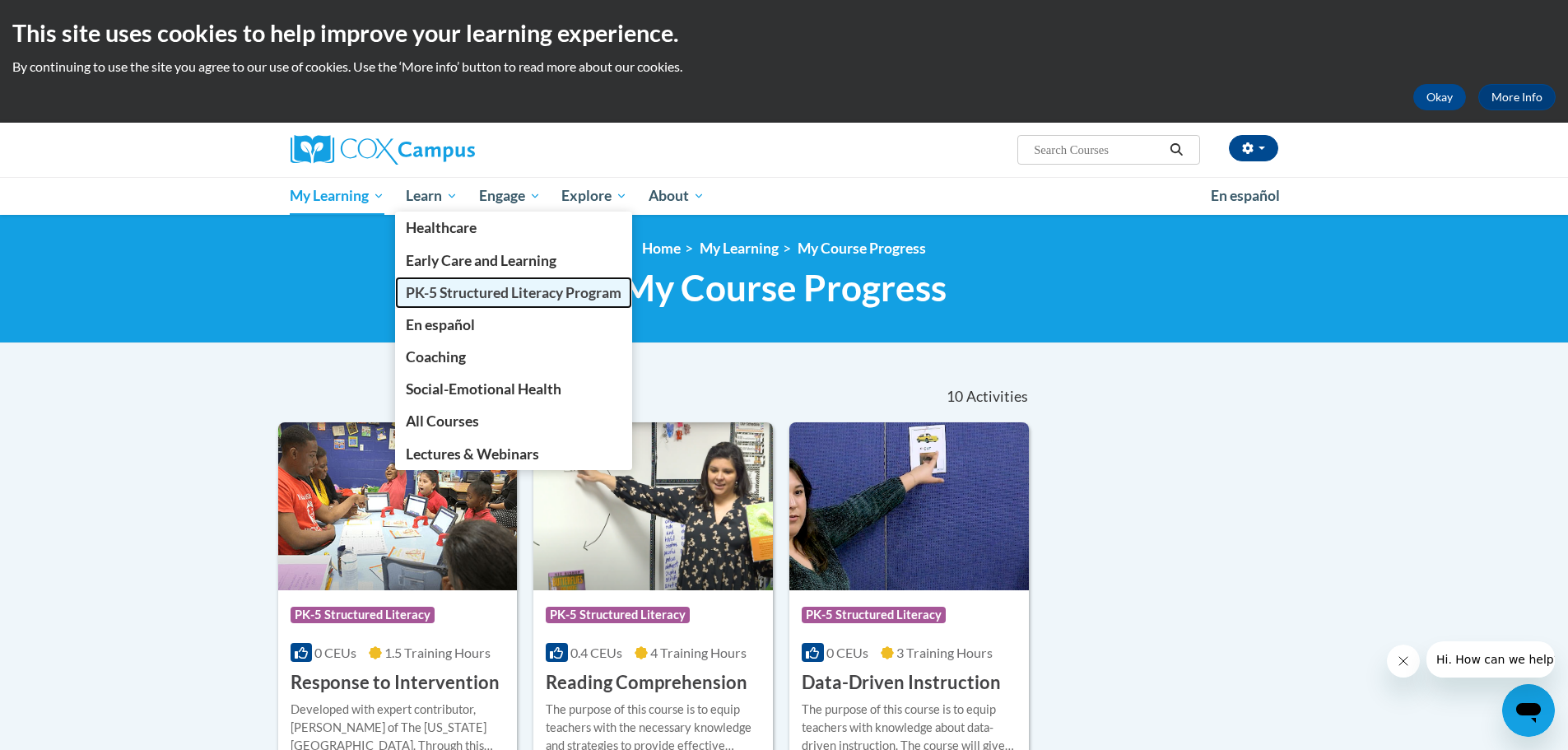
click at [456, 292] on span "PK-5 Structured Literacy Program" at bounding box center [513, 292] width 216 height 18
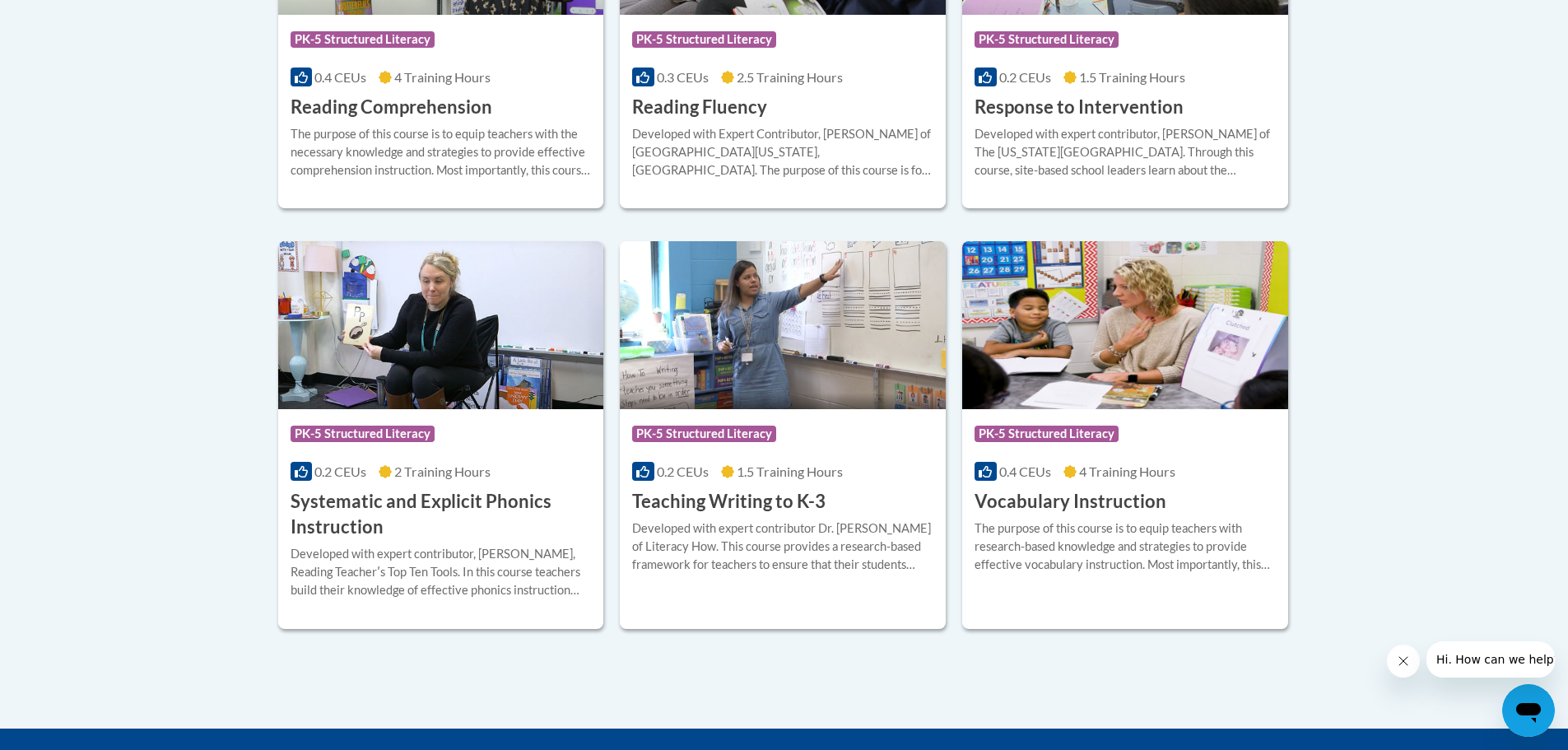
scroll to position [1726, 0]
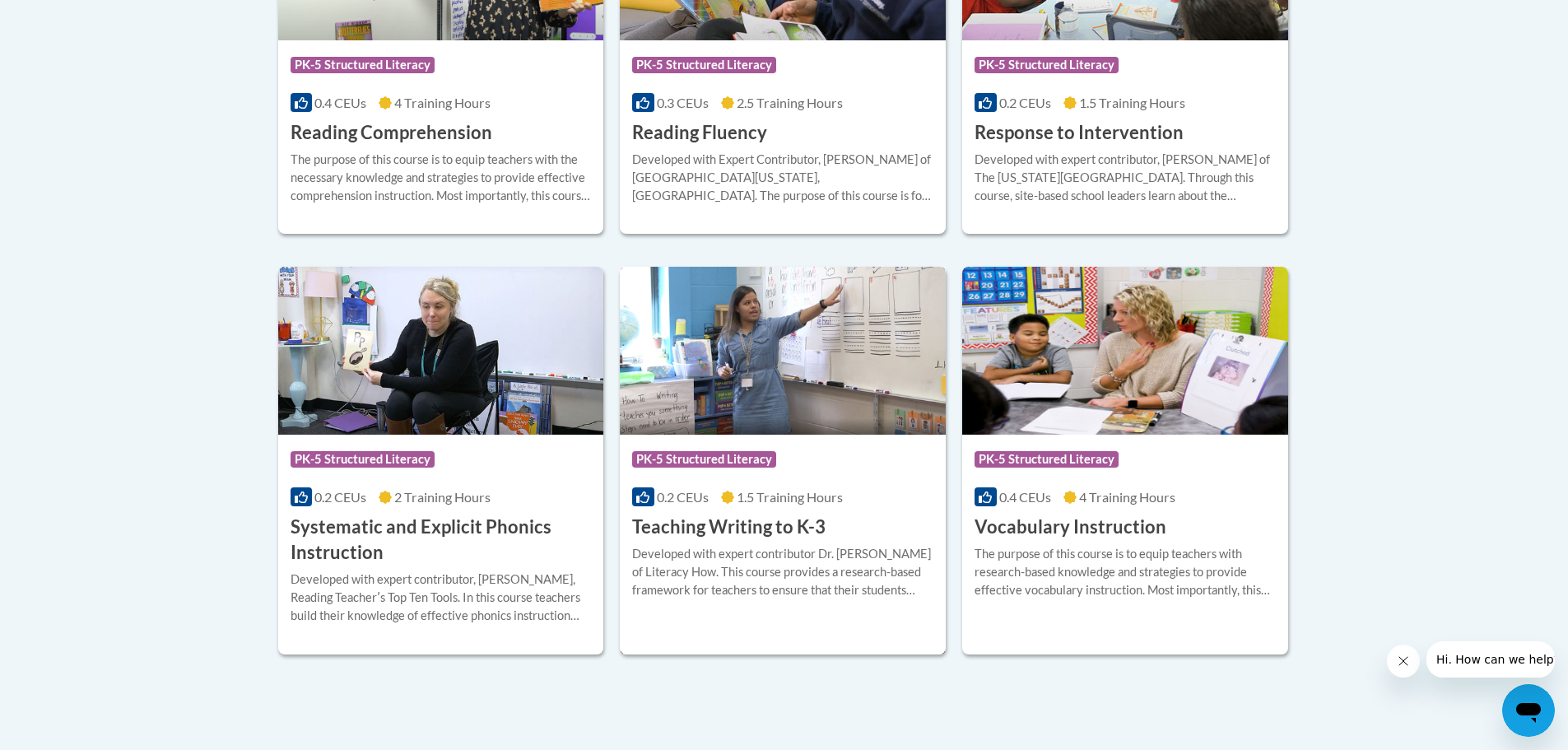
click at [778, 379] on img at bounding box center [782, 350] width 326 height 168
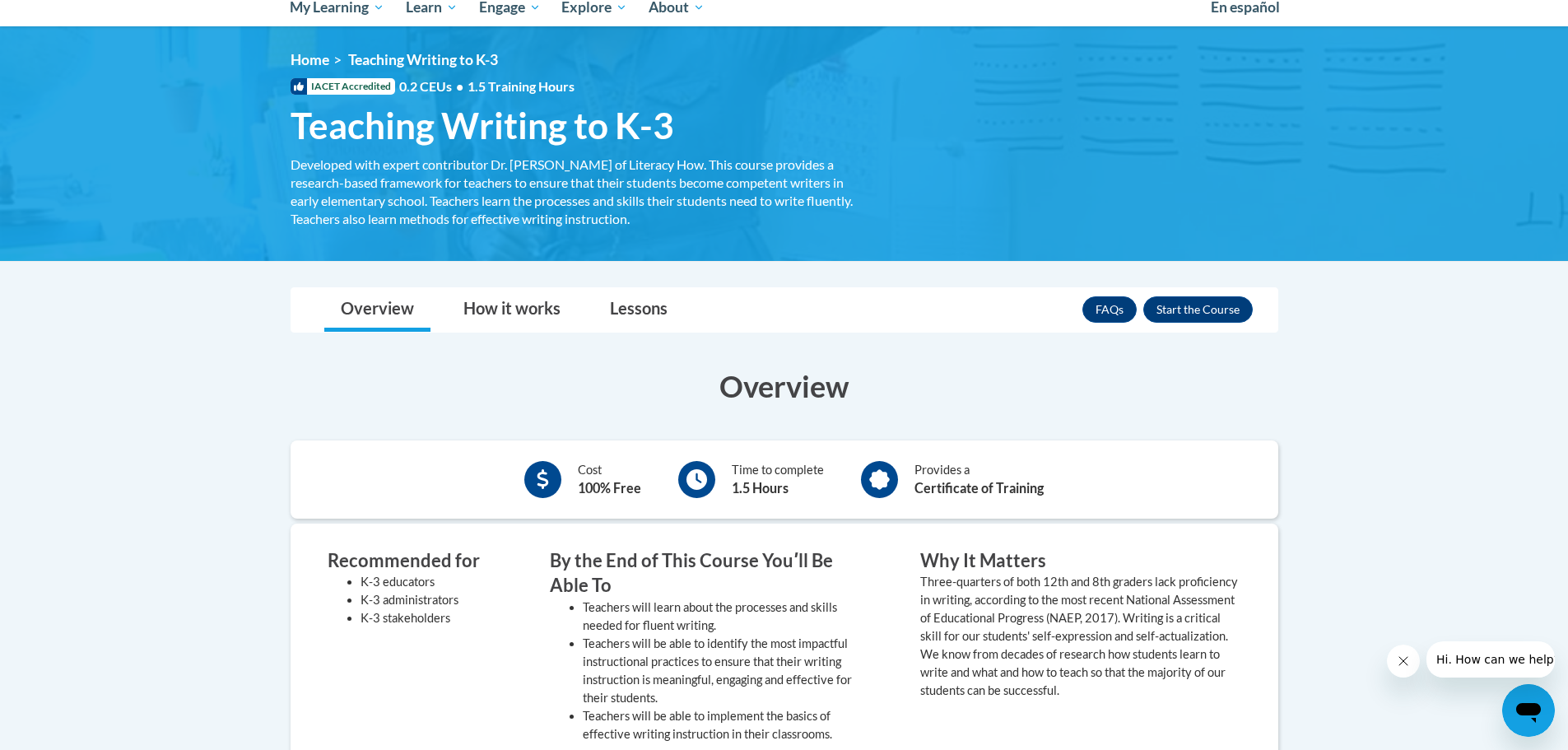
scroll to position [164, 0]
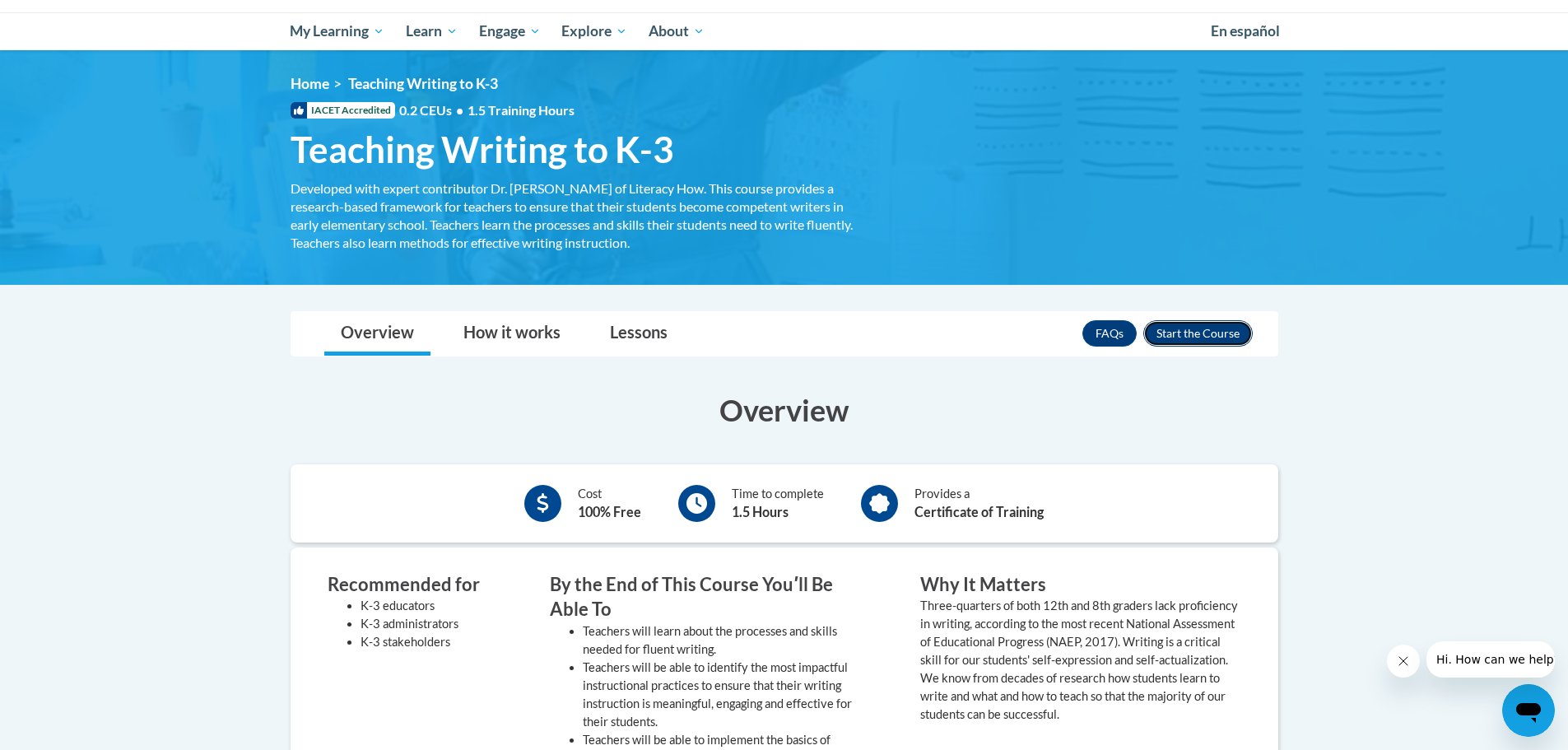
click at [1197, 329] on button "Enroll" at bounding box center [1198, 333] width 110 height 26
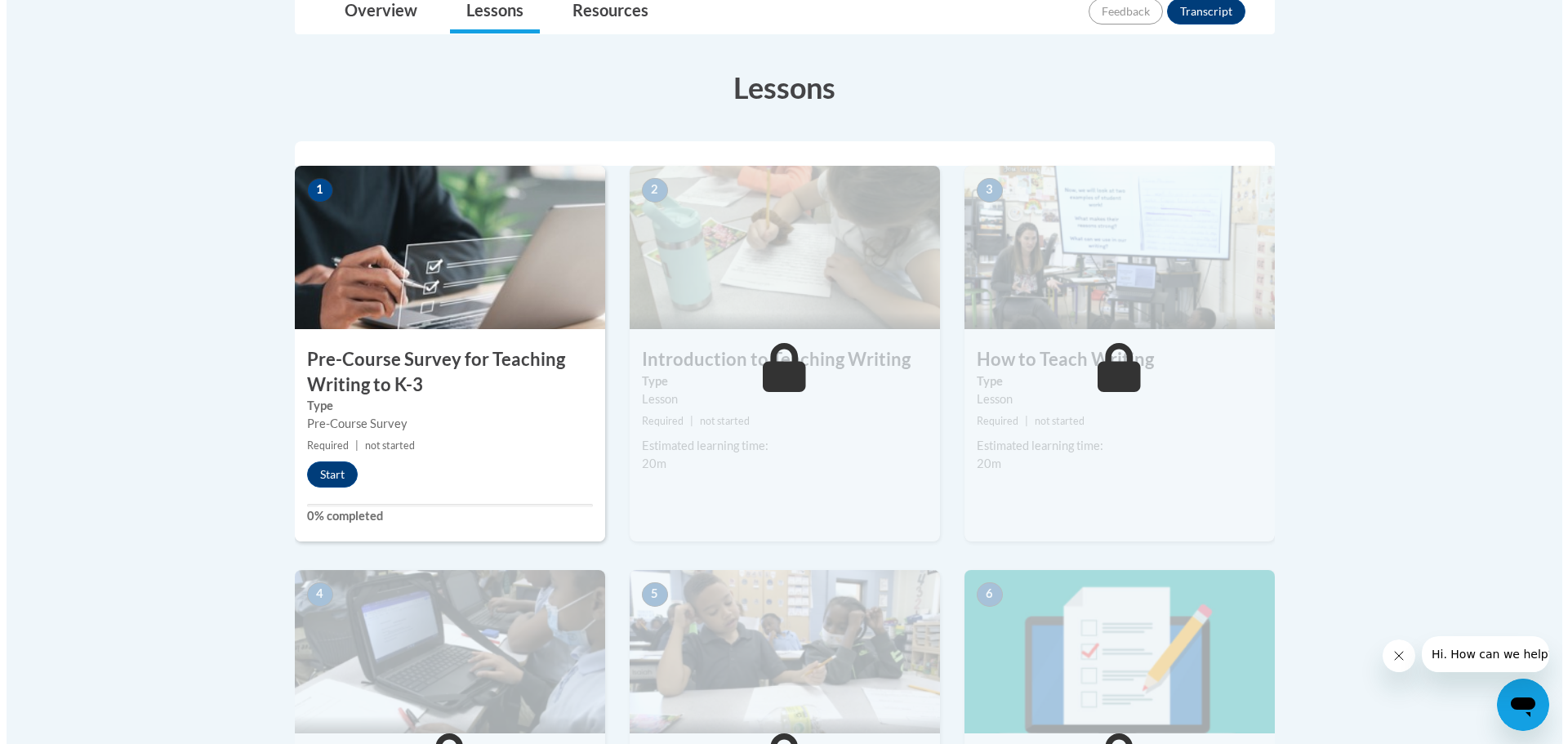
scroll to position [408, 0]
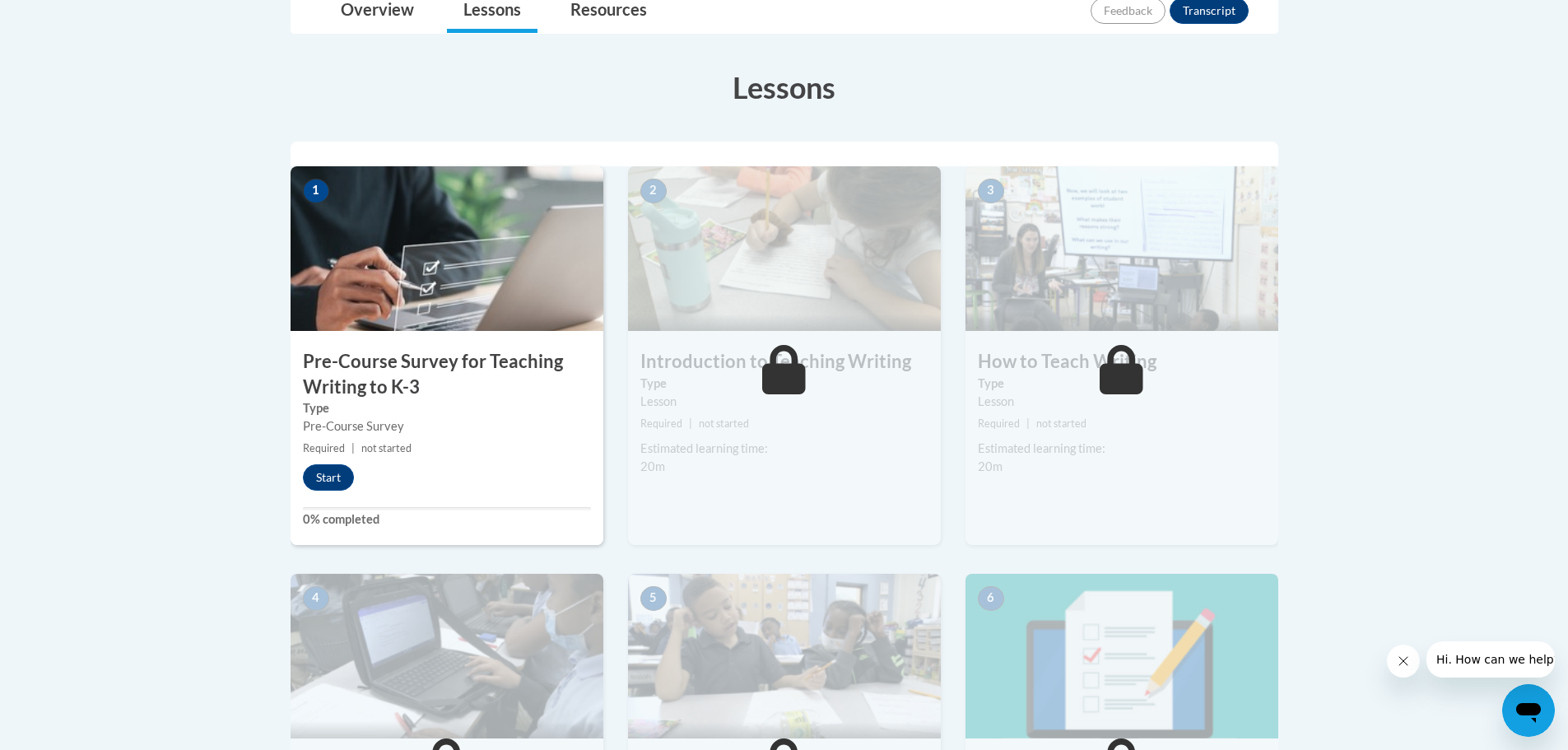
click at [462, 267] on img at bounding box center [447, 248] width 313 height 164
click at [332, 483] on button "Start" at bounding box center [328, 477] width 51 height 26
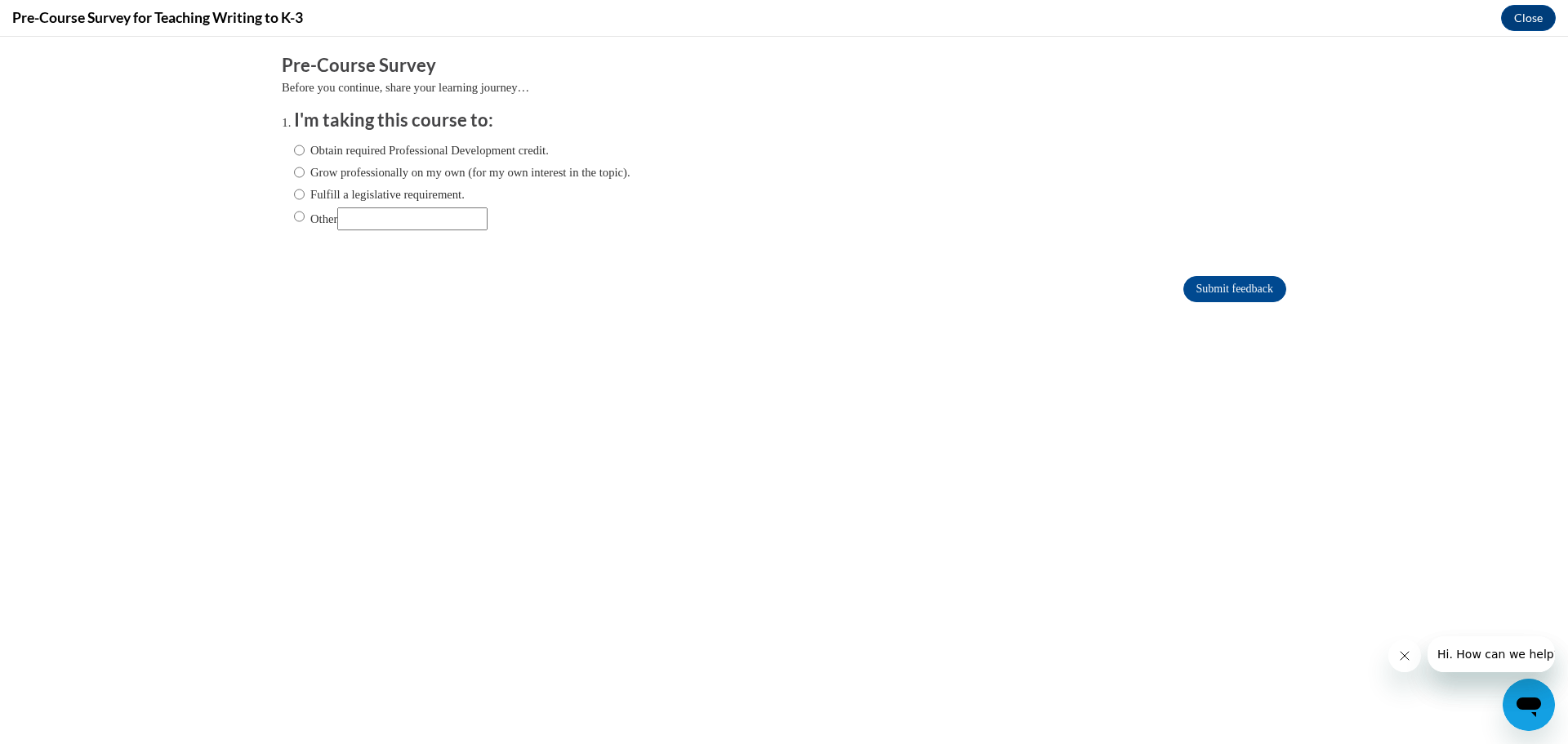
scroll to position [0, 0]
click at [294, 196] on label "Fulfill a legislative requirement." at bounding box center [380, 194] width 171 height 18
click at [294, 196] on input "Fulfill a legislative requirement." at bounding box center [299, 194] width 11 height 18
radio input "true"
click at [1227, 279] on input "Submit feedback" at bounding box center [1234, 288] width 103 height 26
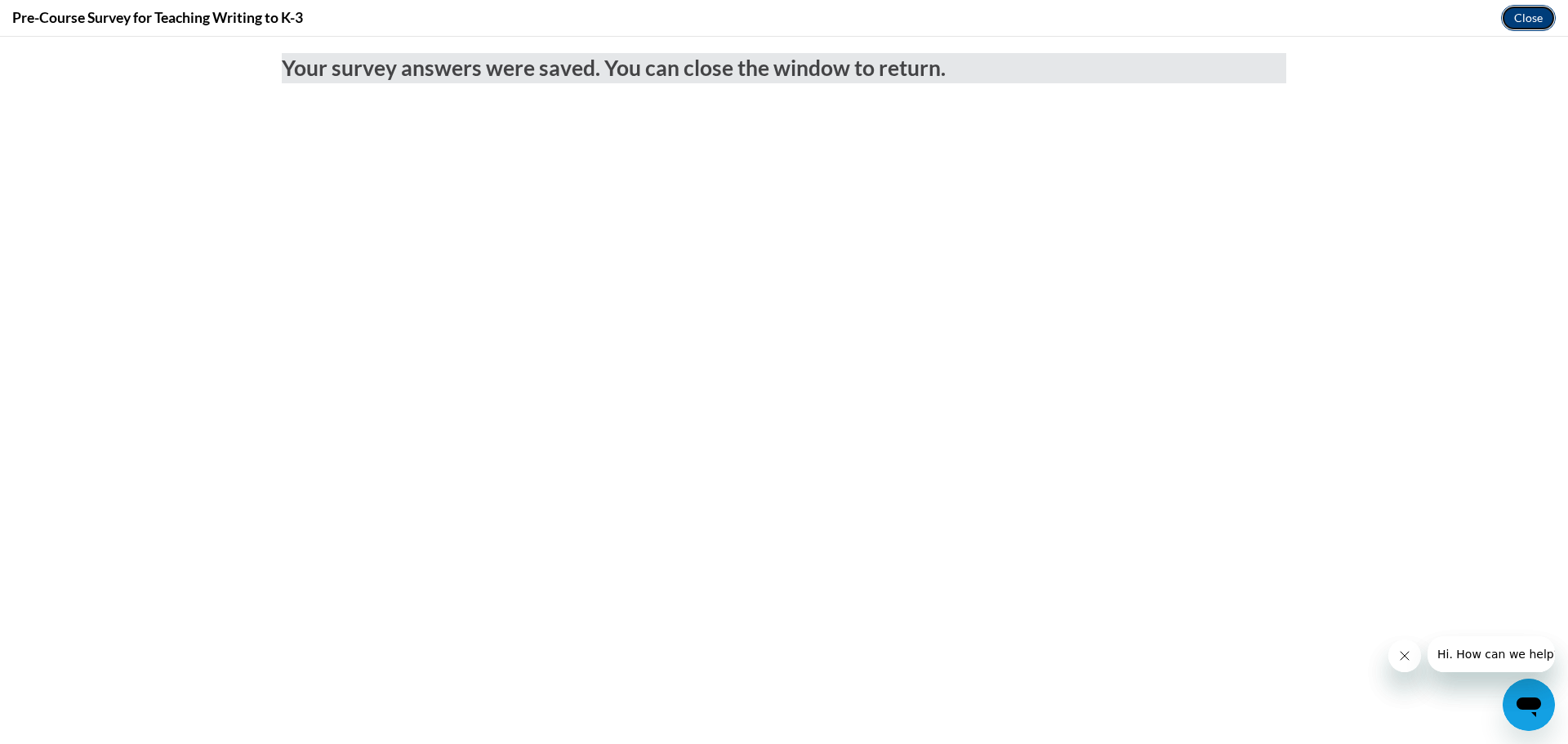
click at [1519, 12] on button "Close" at bounding box center [1528, 18] width 54 height 26
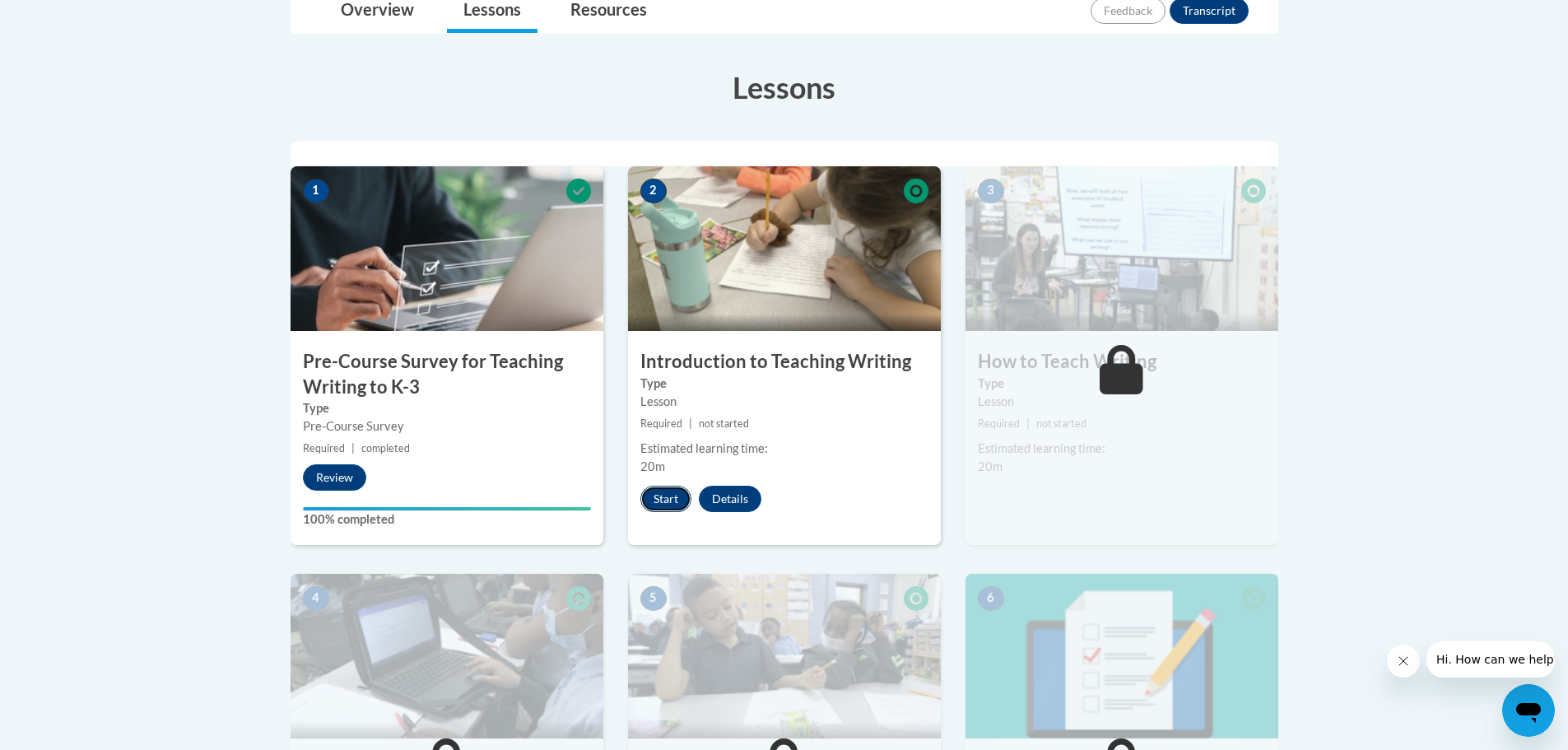
click at [676, 493] on button "Start" at bounding box center [666, 498] width 51 height 26
